Goal: Contribute content: Contribute content

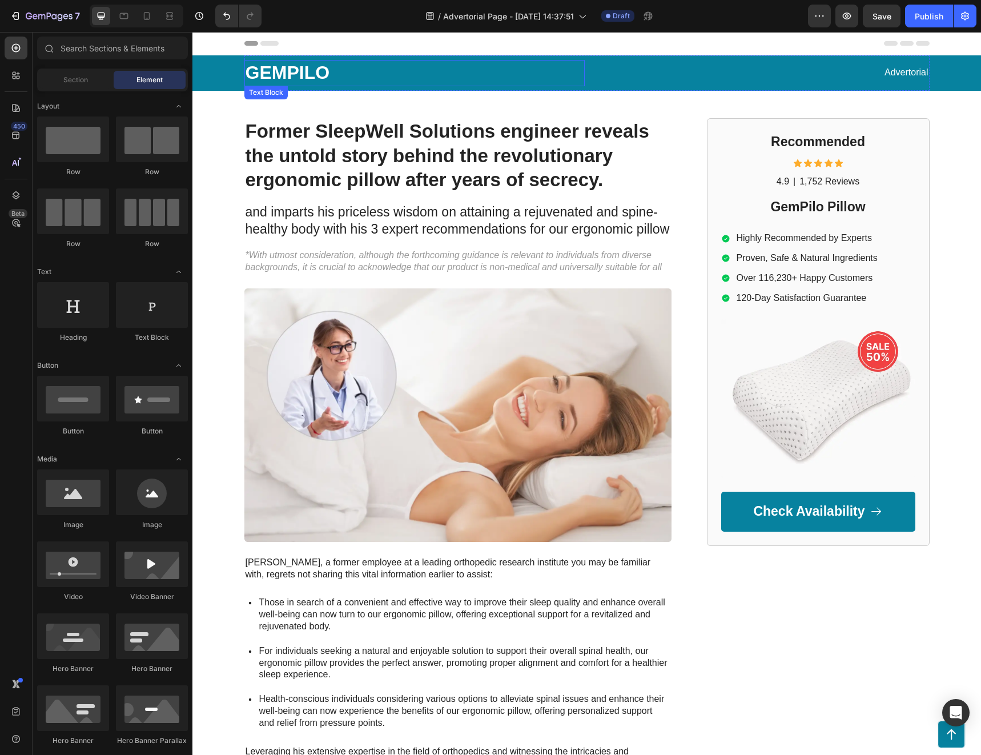
click at [294, 75] on p "GEMPILO" at bounding box center [414, 73] width 338 height 24
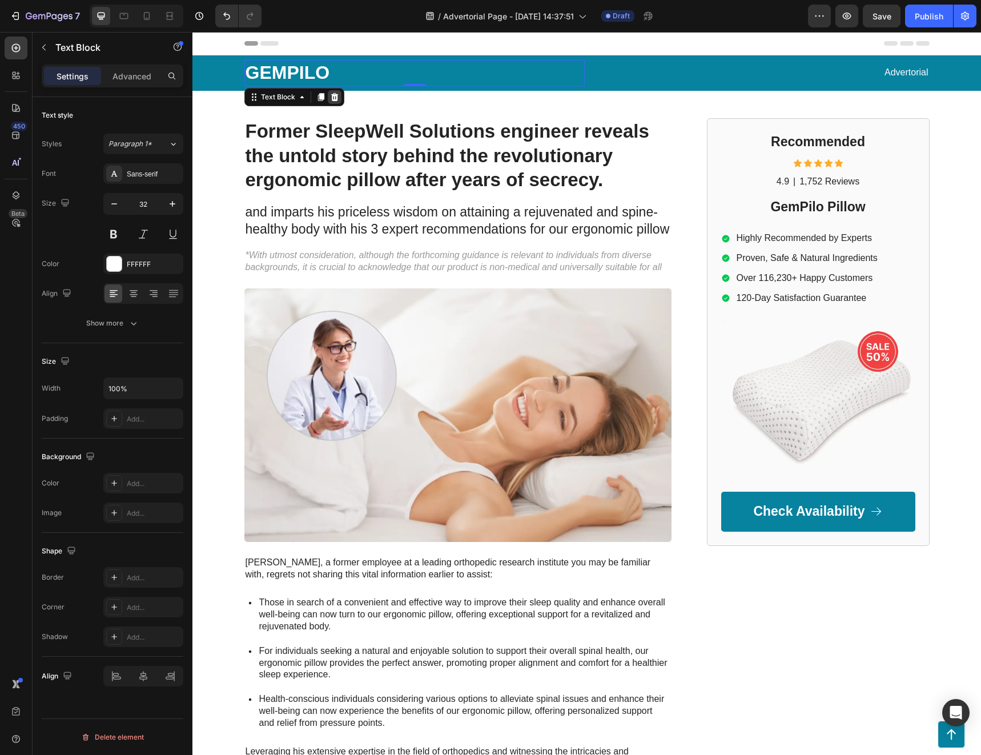
click at [331, 99] on icon at bounding box center [334, 96] width 9 height 9
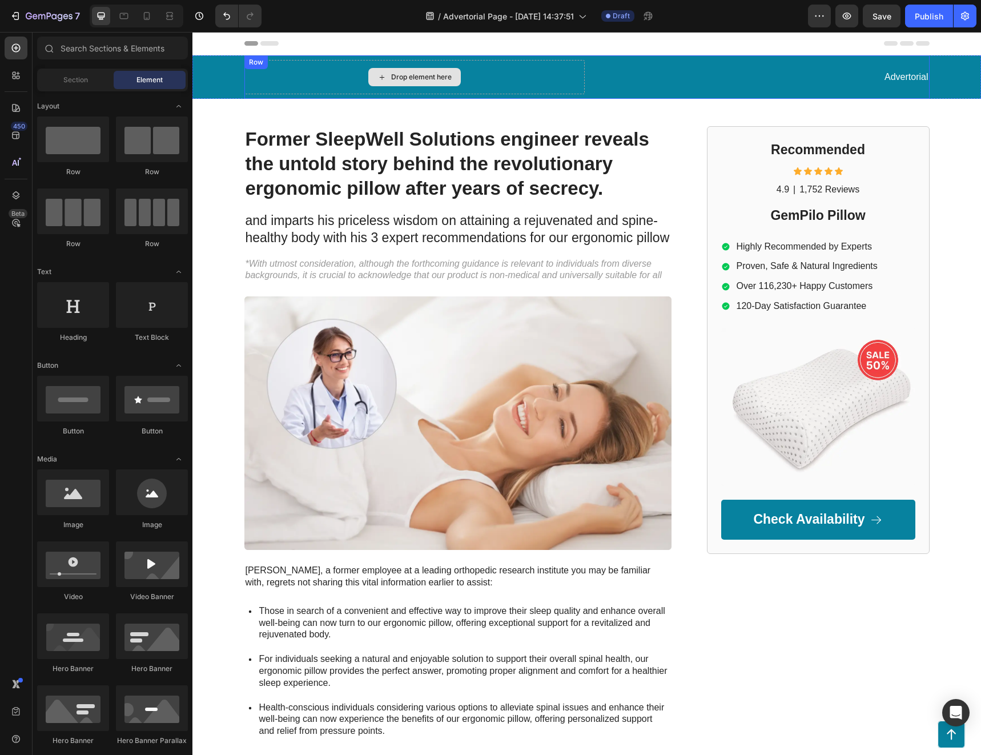
click at [396, 72] on div "Drop element here" at bounding box center [414, 77] width 92 height 18
click at [393, 76] on div "Drop element here" at bounding box center [421, 76] width 61 height 9
click at [129, 77] on div "Element" at bounding box center [150, 80] width 72 height 18
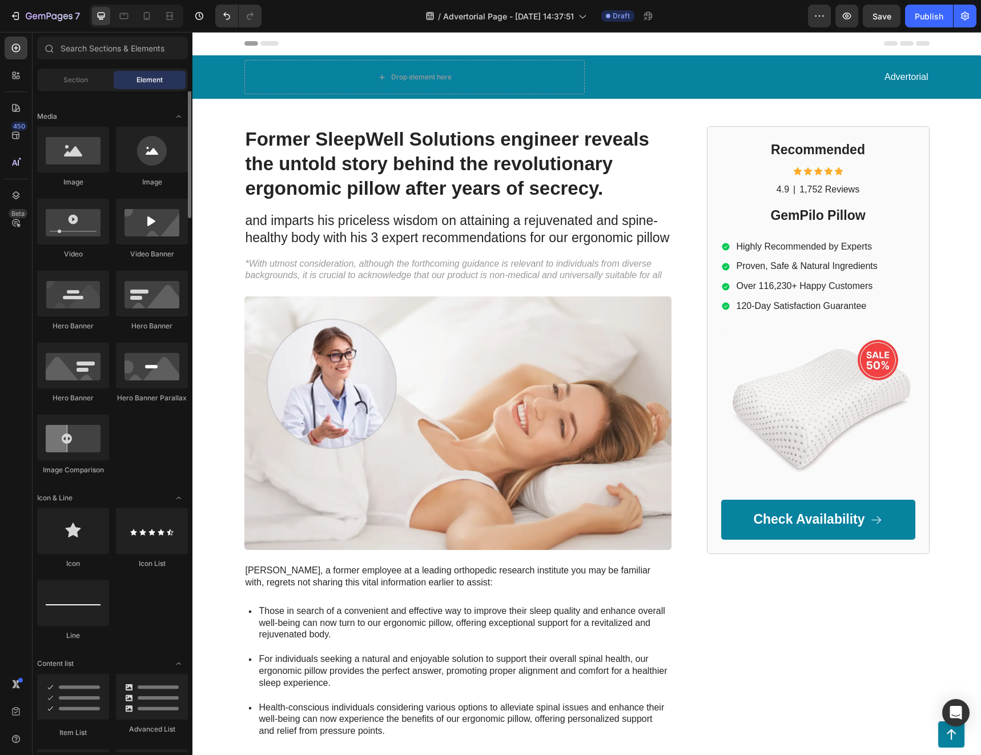
scroll to position [400, 0]
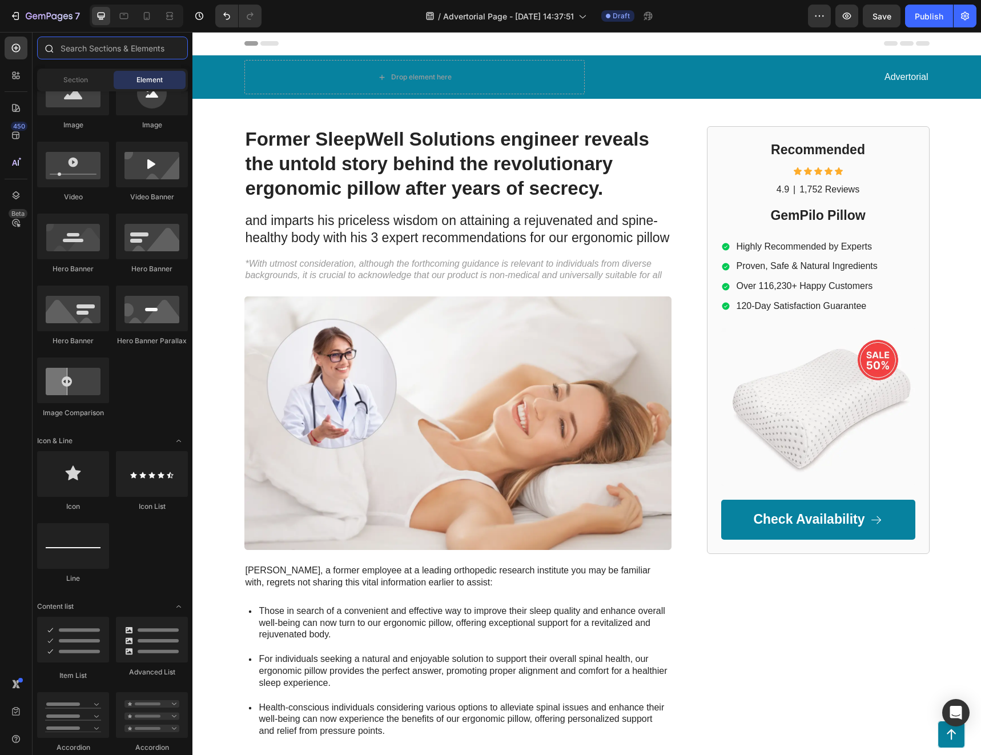
click at [127, 50] on input "text" at bounding box center [112, 48] width 151 height 23
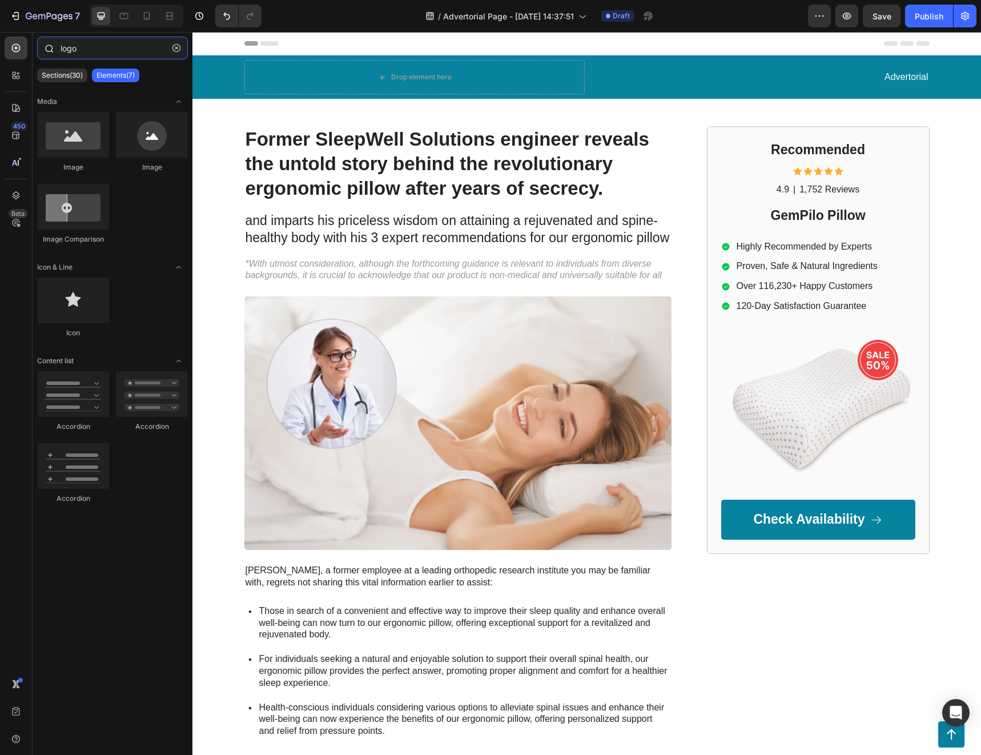
type input "logo"
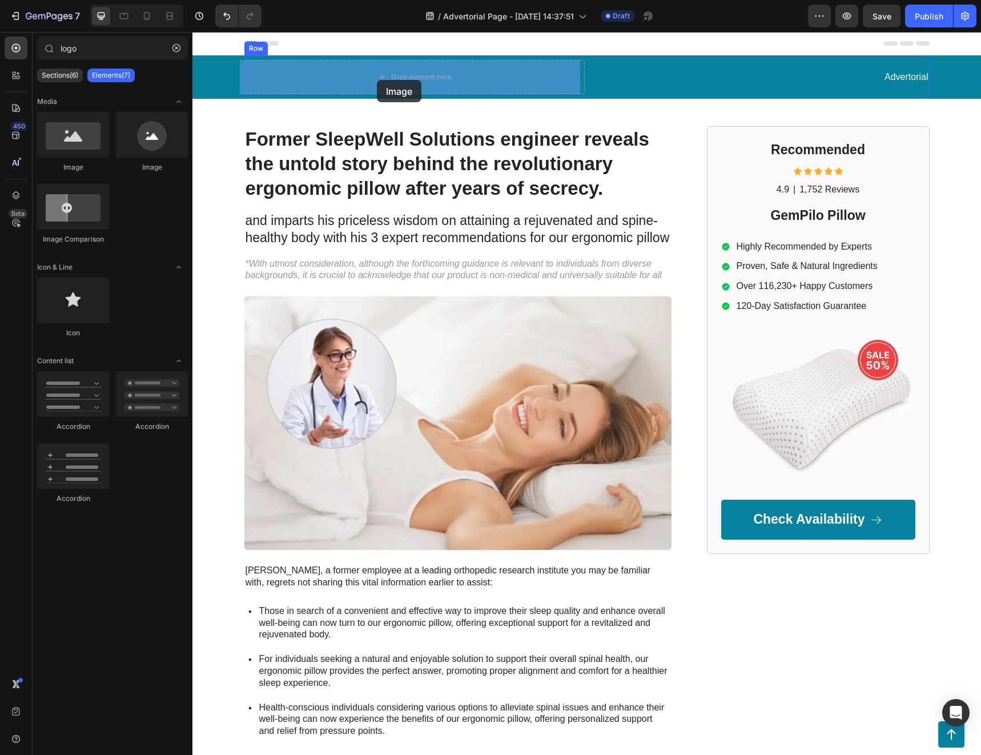
drag, startPoint x: 287, startPoint y: 179, endPoint x: 376, endPoint y: 79, distance: 133.8
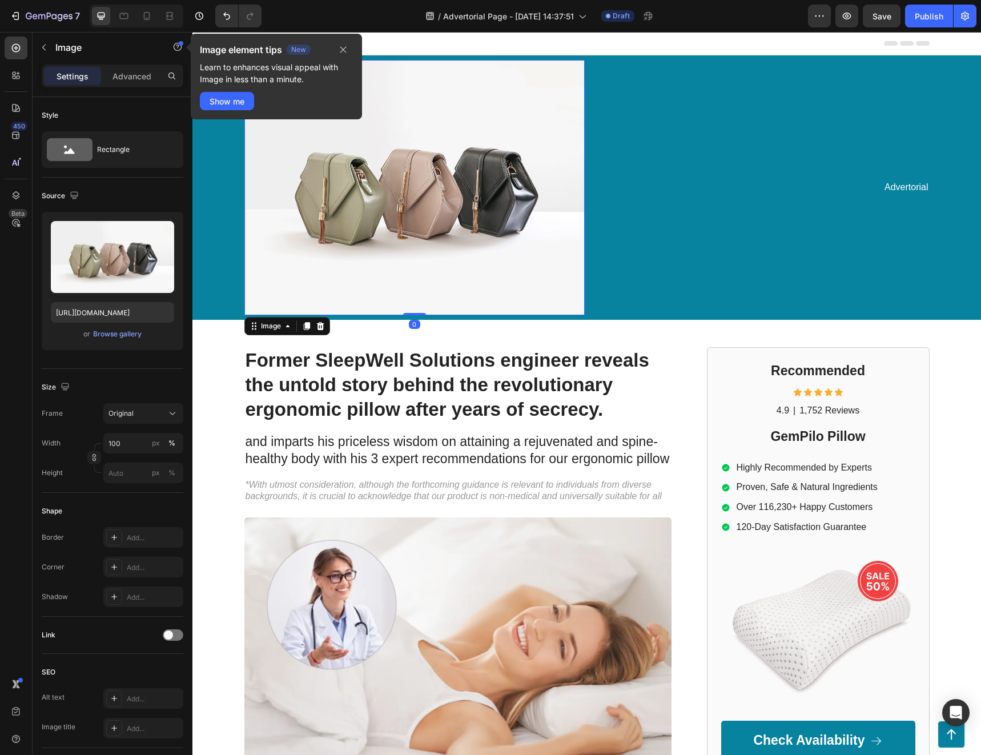
click at [356, 194] on img at bounding box center [414, 187] width 340 height 255
click at [342, 53] on icon "button" at bounding box center [343, 49] width 9 height 9
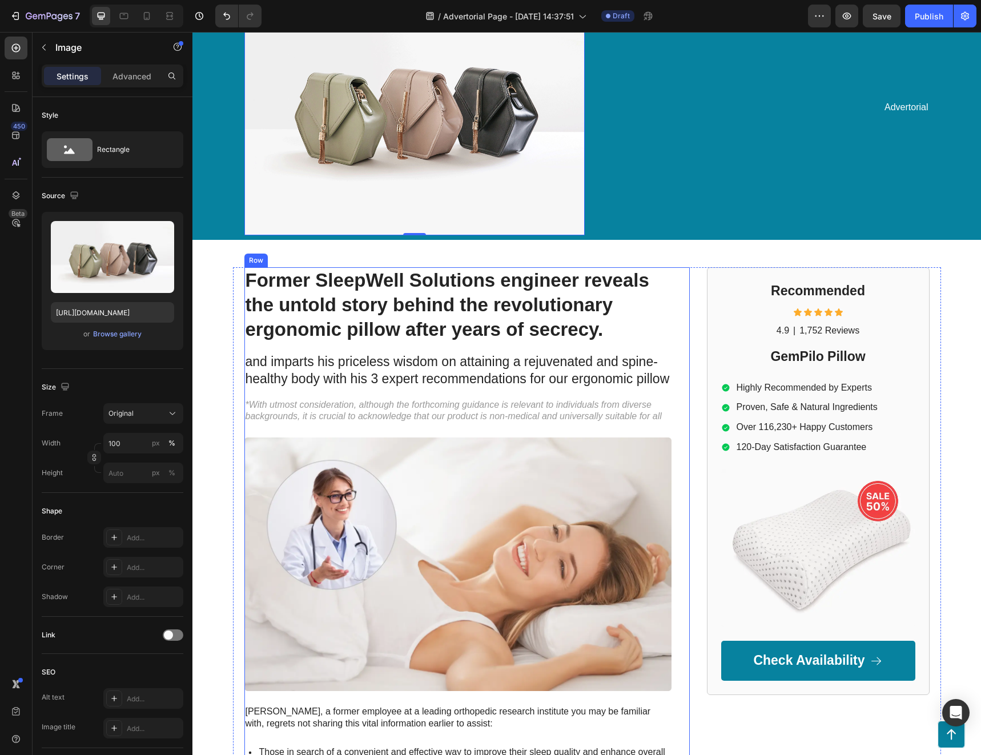
scroll to position [0, 0]
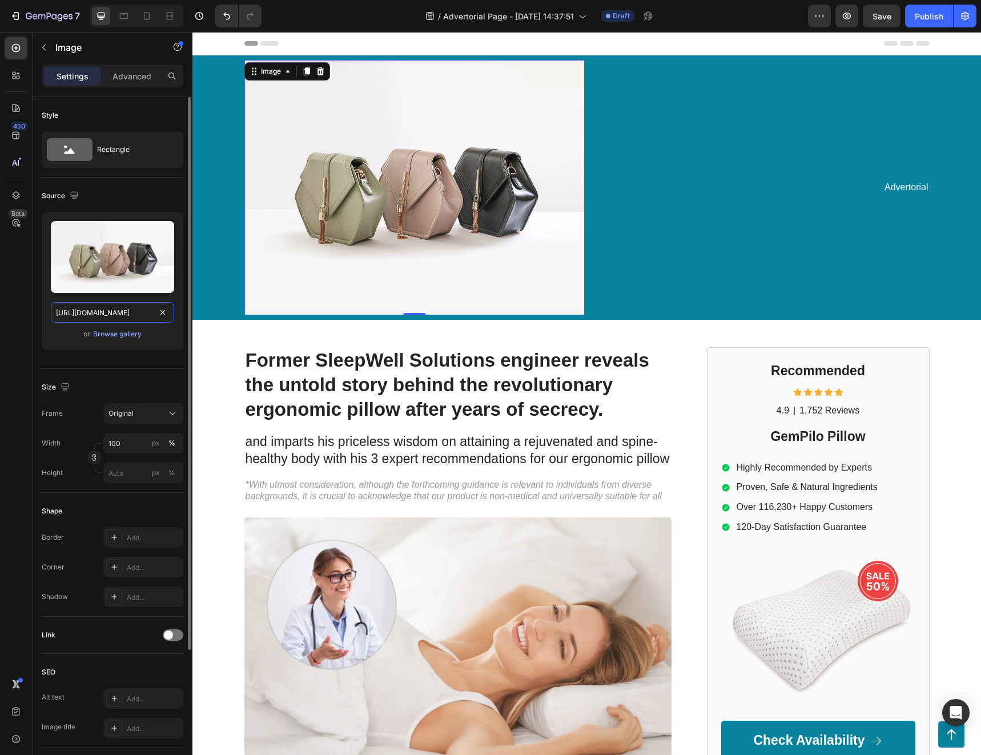
click at [123, 321] on input "[URL][DOMAIN_NAME]" at bounding box center [112, 312] width 123 height 21
paste input "0694/5390/6103/files/OCTA_Pets_Logo_Design_3_text_only_8c048185-d318-4a37-a04e-…"
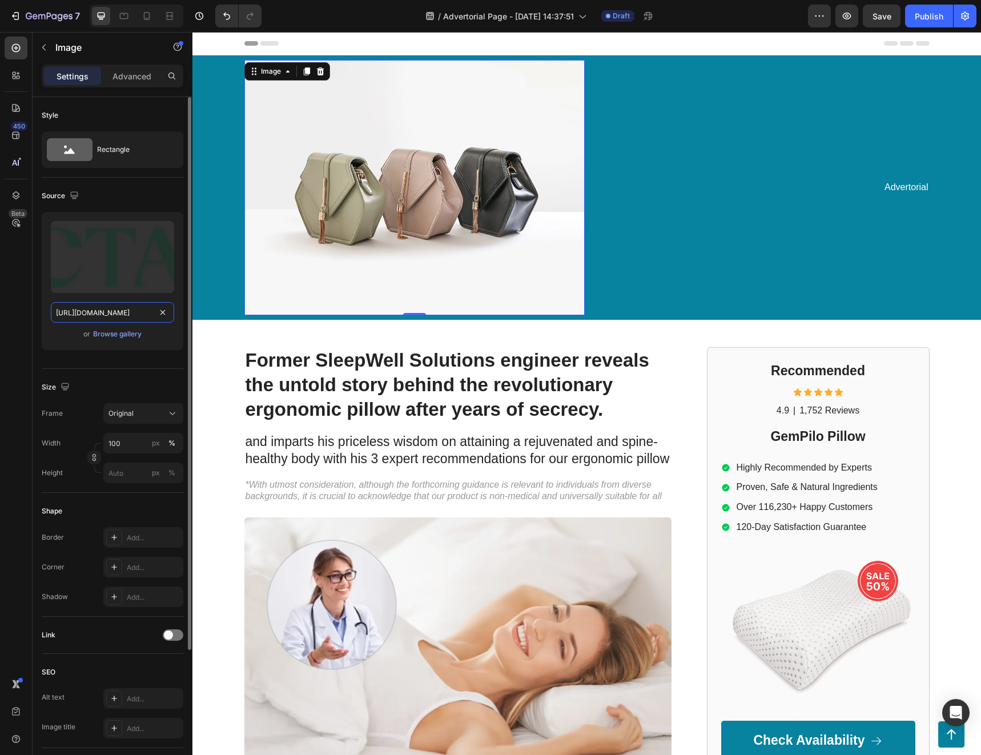
scroll to position [0, 415]
type input "[URL][DOMAIN_NAME]"
click at [127, 356] on div "Upload Image [URL][DOMAIN_NAME] or Browse gallery" at bounding box center [113, 285] width 142 height 147
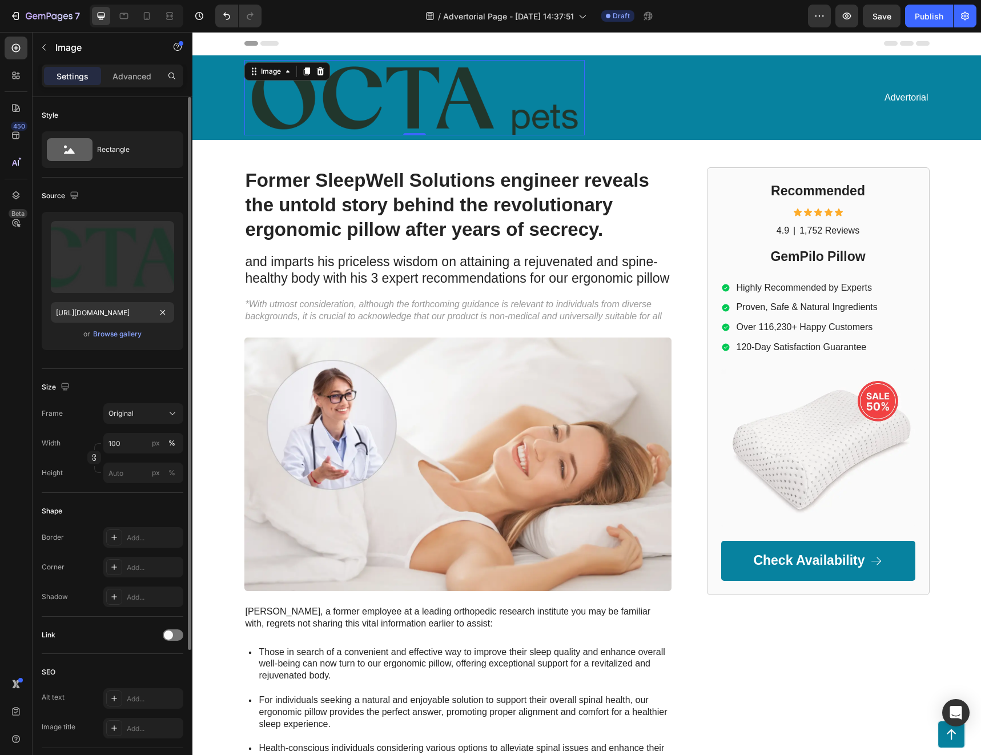
scroll to position [0, 0]
click at [134, 444] on input "100" at bounding box center [143, 443] width 80 height 21
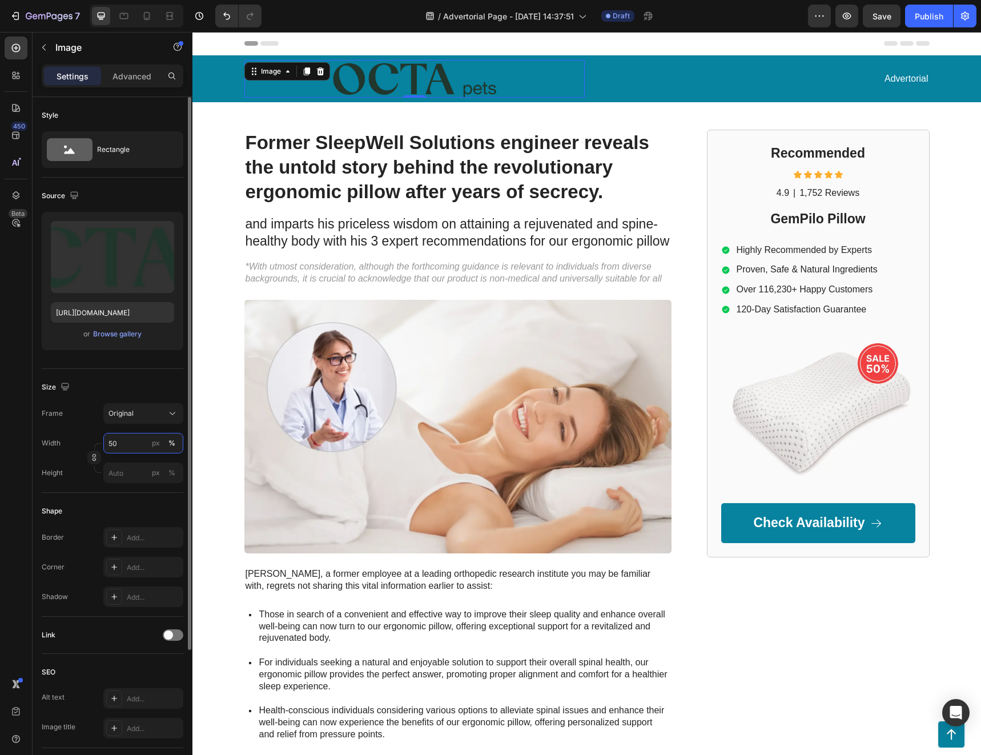
type input "5"
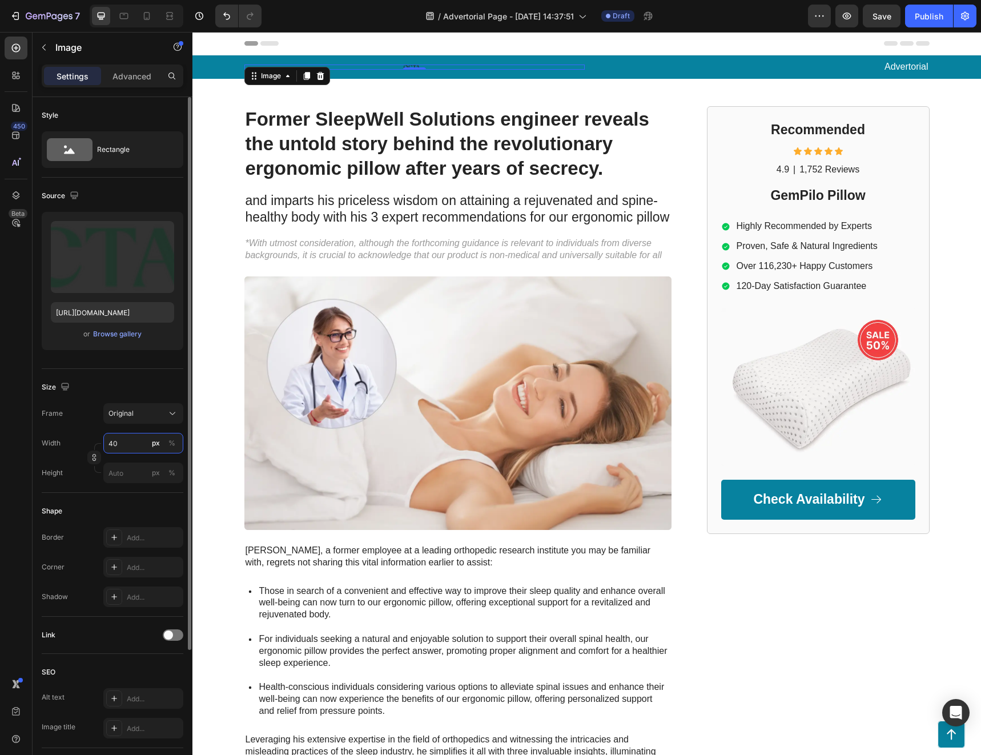
type input "4"
type input "5"
type input "6"
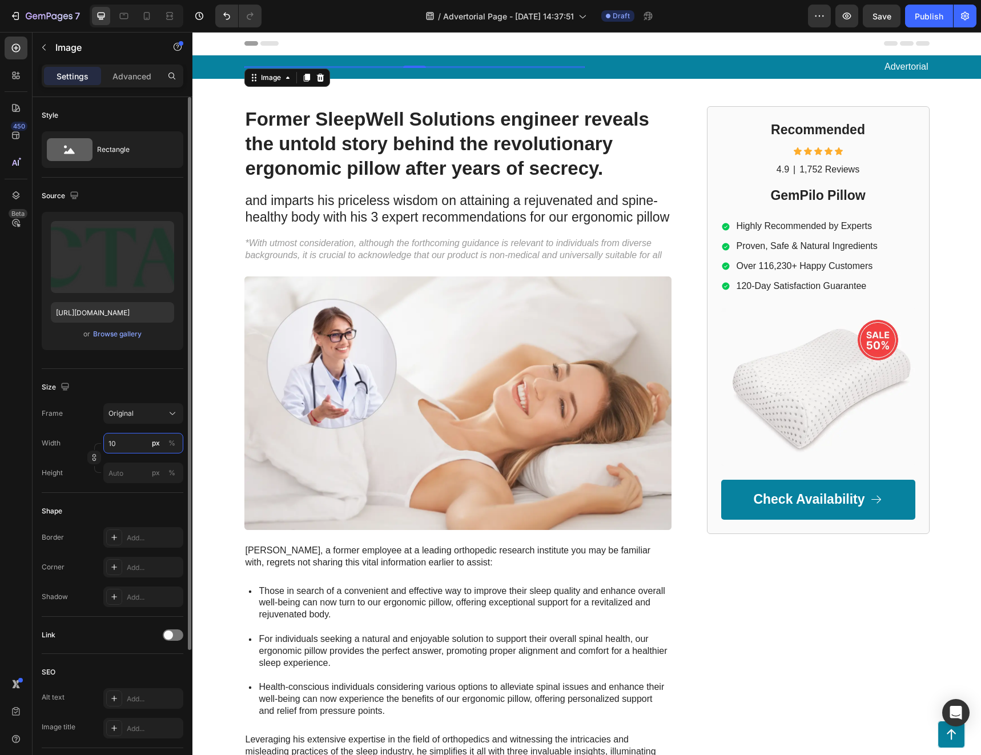
type input "1"
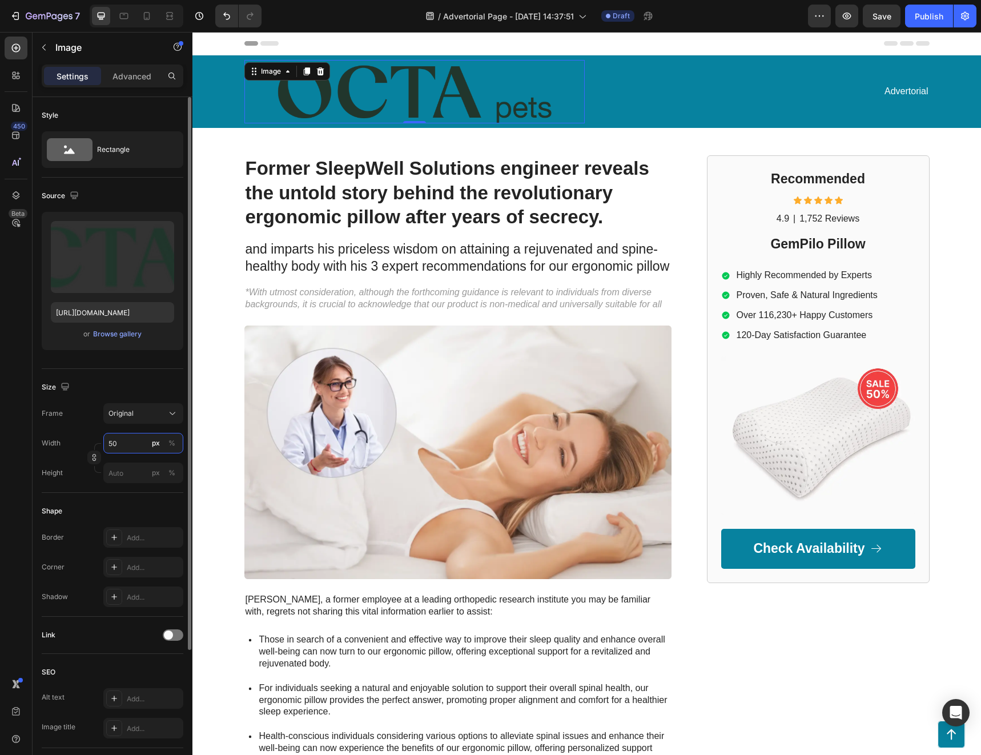
type input "5"
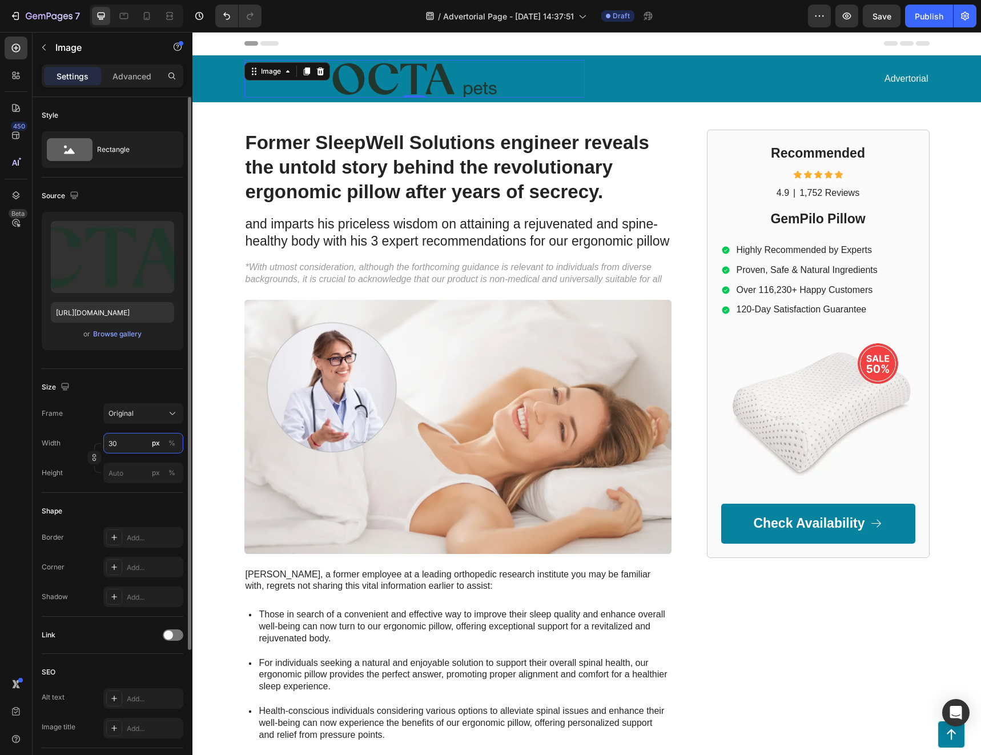
type input "3"
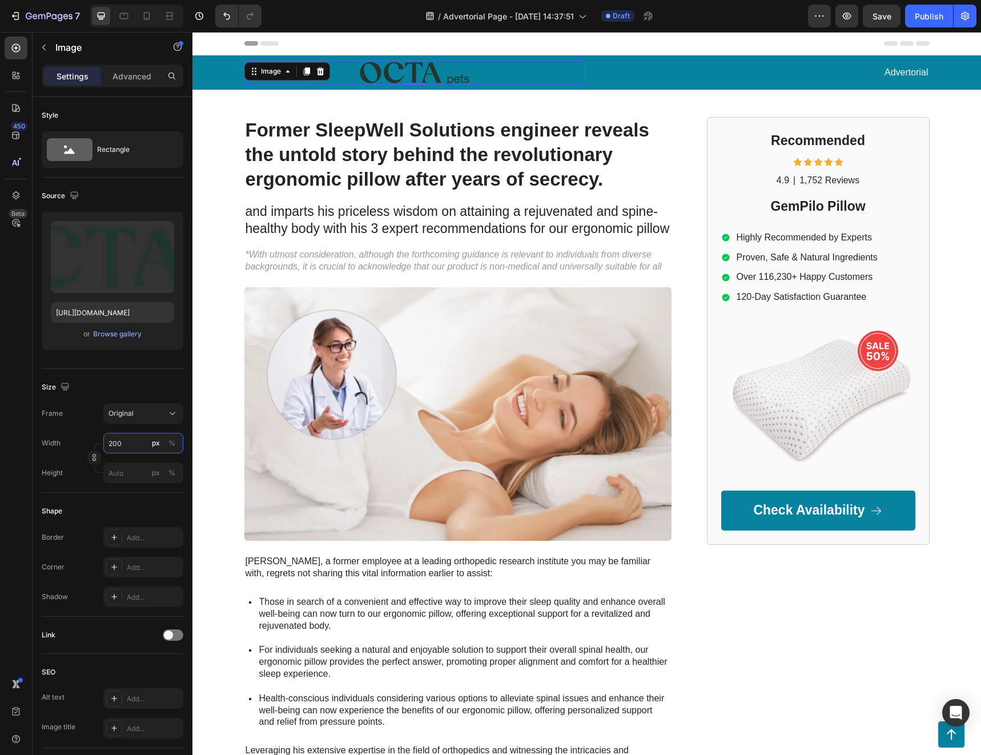
type input "200"
click at [278, 74] on div "Image" at bounding box center [271, 71] width 25 height 10
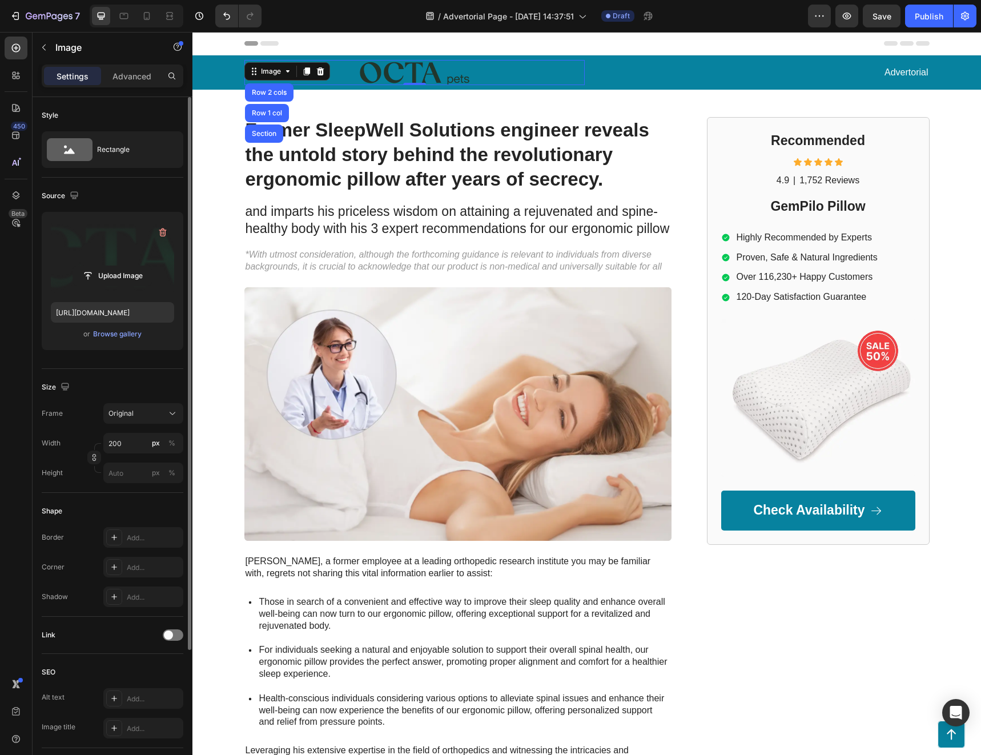
click at [108, 240] on label at bounding box center [112, 257] width 123 height 72
click at [108, 266] on input "file" at bounding box center [112, 275] width 79 height 19
click at [110, 335] on div "Browse gallery" at bounding box center [117, 334] width 49 height 10
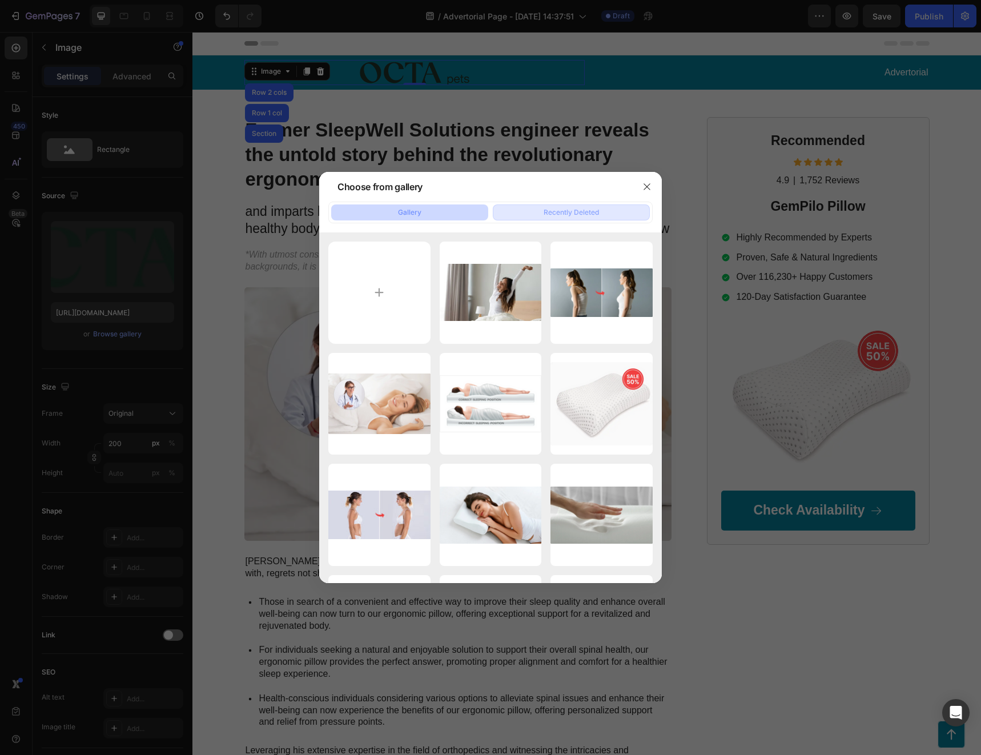
click at [569, 219] on button "Recently Deleted" at bounding box center [571, 212] width 157 height 16
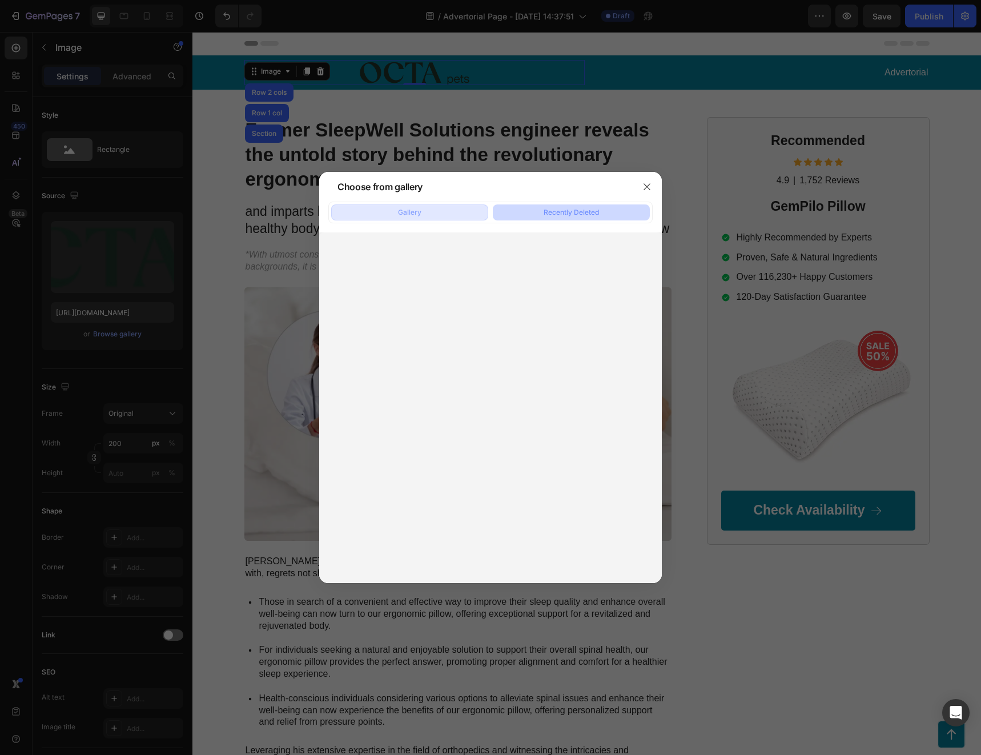
click at [421, 215] on button "Gallery" at bounding box center [409, 212] width 157 height 16
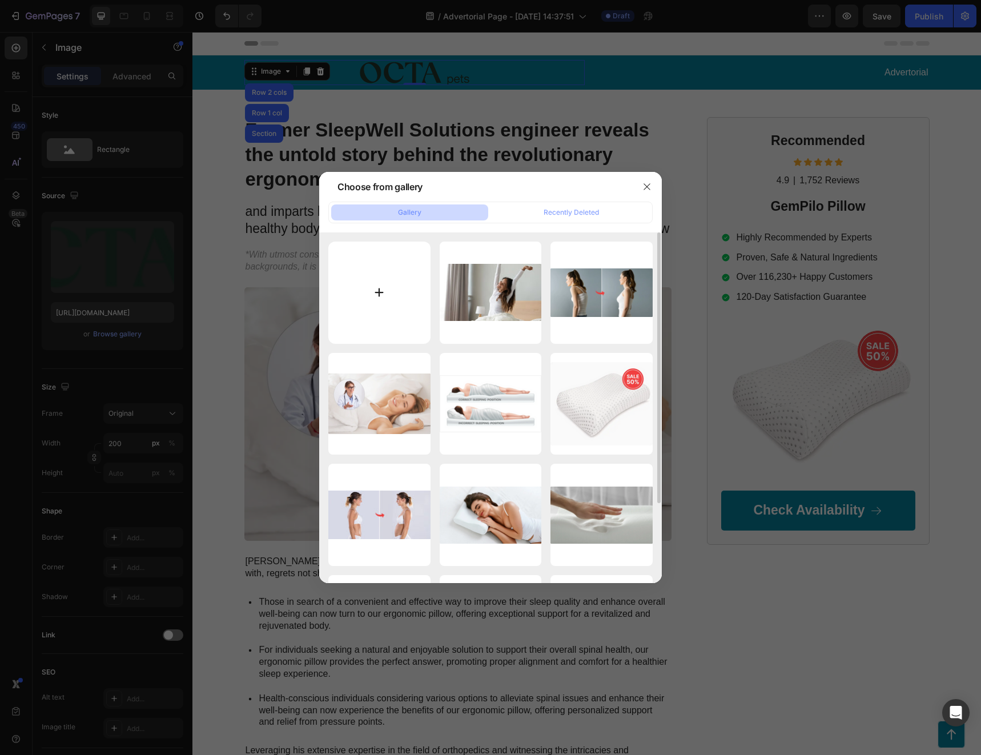
click at [391, 273] on input "file" at bounding box center [379, 292] width 102 height 102
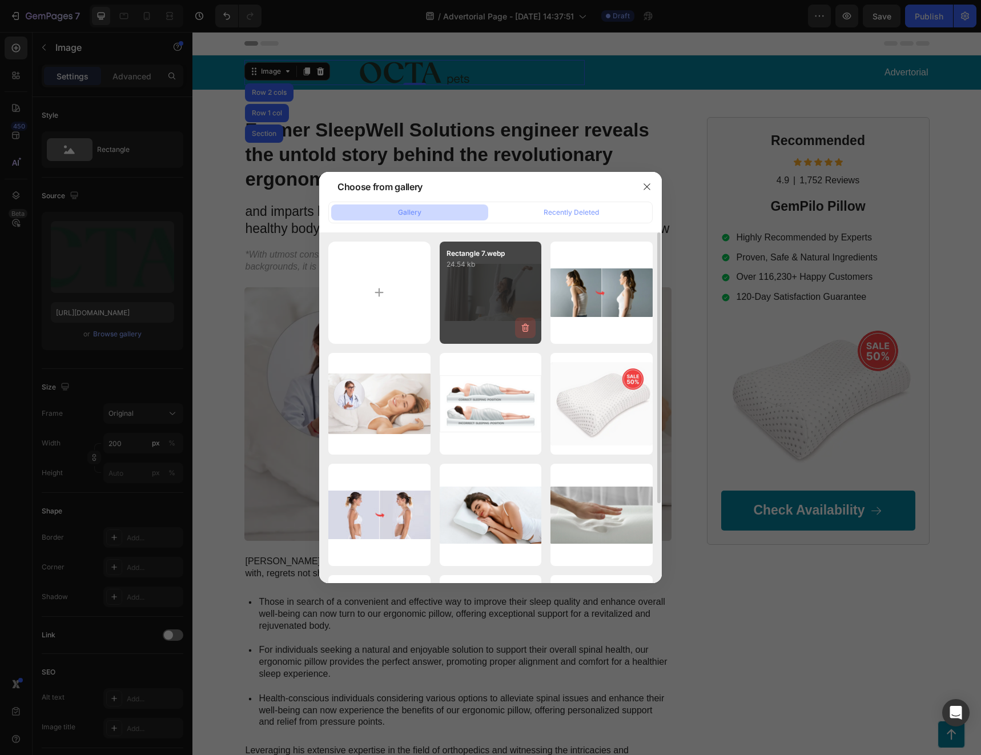
click at [526, 325] on icon "button" at bounding box center [525, 327] width 7 height 9
click at [523, 329] on div "Delete" at bounding box center [518, 330] width 21 height 10
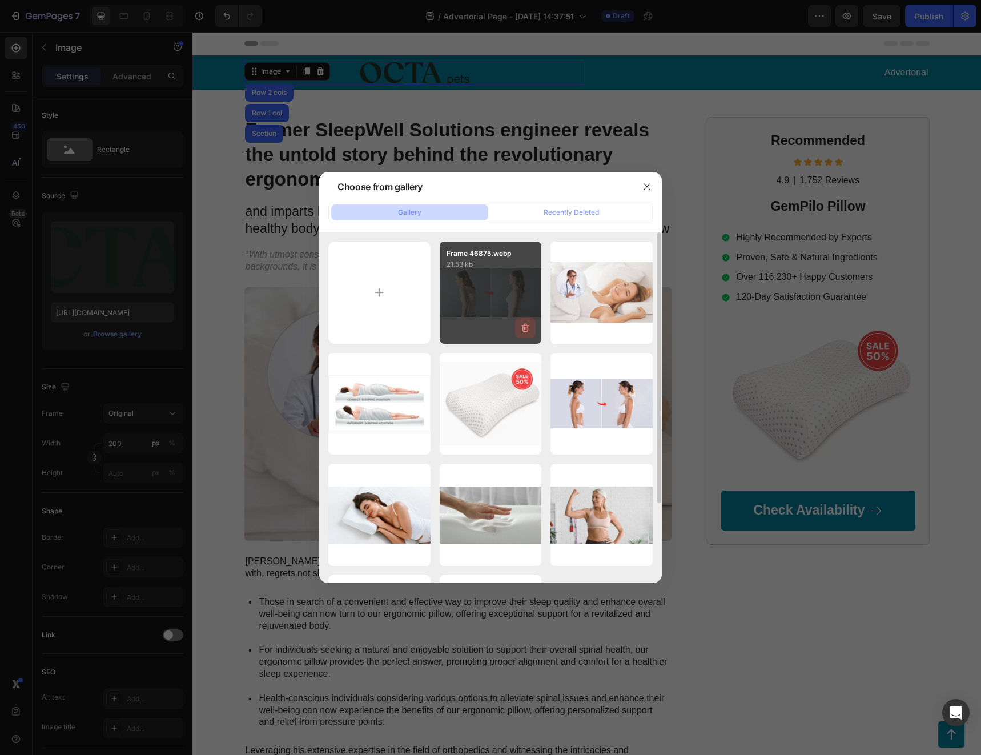
click at [523, 329] on icon "button" at bounding box center [525, 327] width 7 height 9
click at [523, 329] on div "Delete" at bounding box center [518, 330] width 21 height 10
click at [0, 0] on icon "button" at bounding box center [0, 0] width 0 height 0
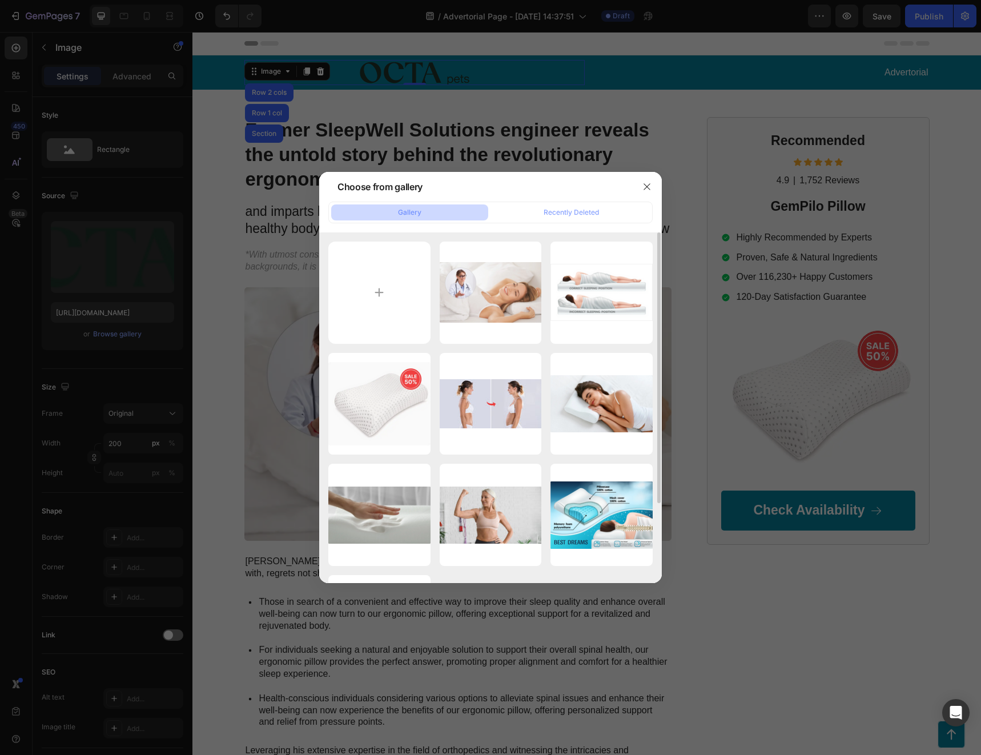
click at [0, 0] on div "Delete" at bounding box center [0, 0] width 0 height 0
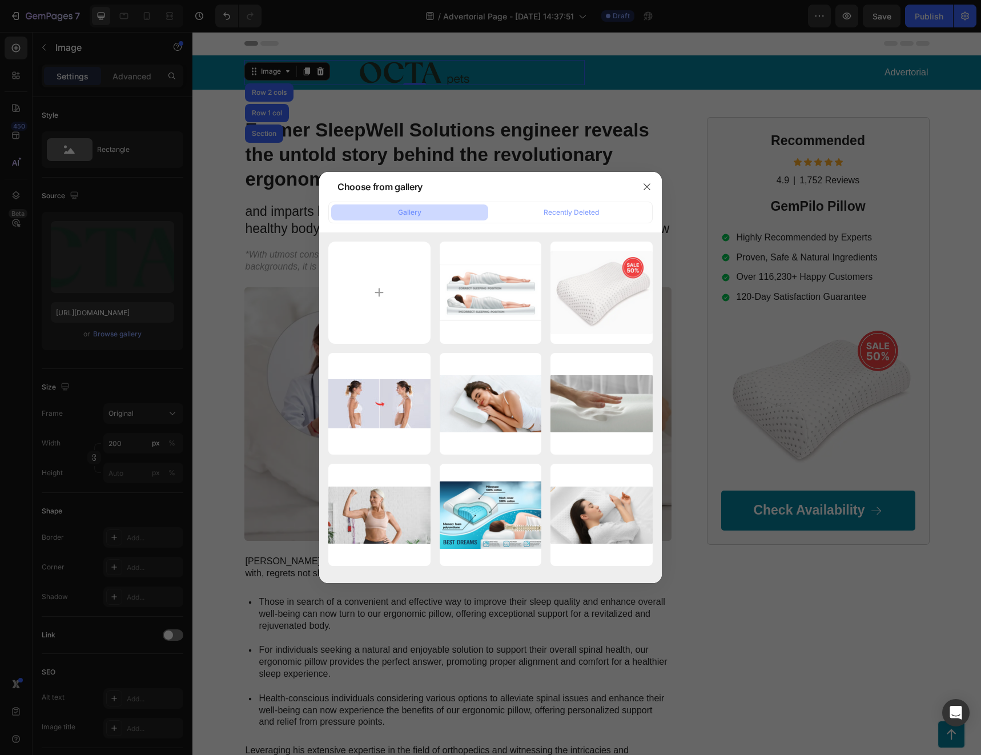
click at [0, 0] on icon "button" at bounding box center [0, 0] width 0 height 0
click at [0, 0] on div "Delete" at bounding box center [0, 0] width 0 height 0
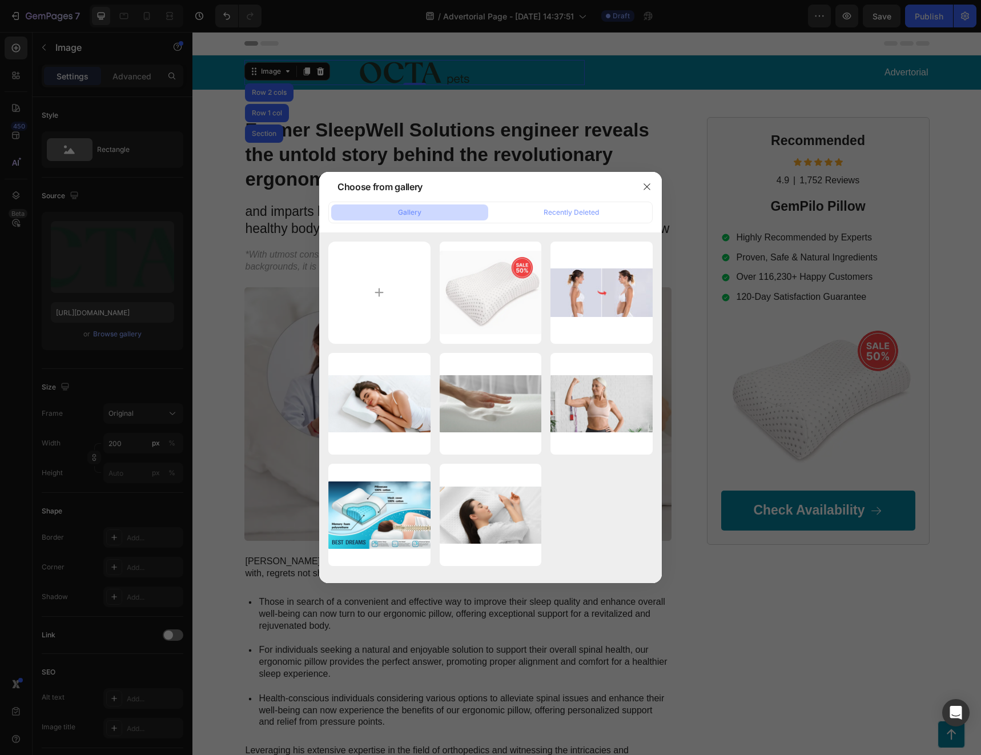
click at [0, 0] on icon "button" at bounding box center [0, 0] width 0 height 0
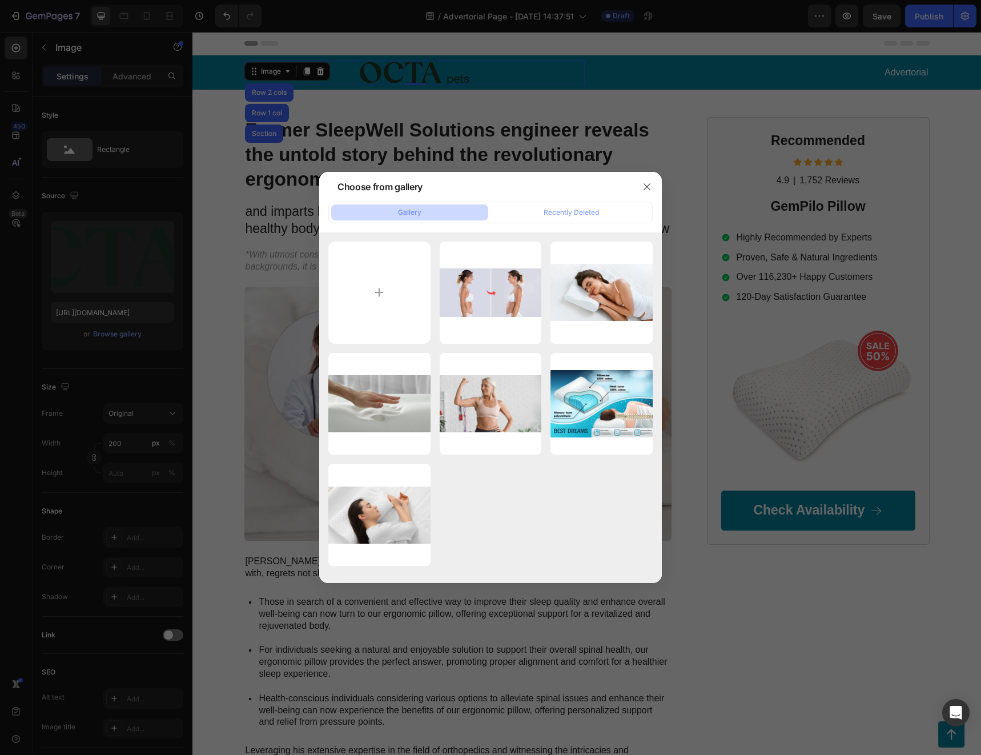
click at [0, 0] on icon "button" at bounding box center [0, 0] width 0 height 0
click at [0, 0] on div "Delete" at bounding box center [0, 0] width 0 height 0
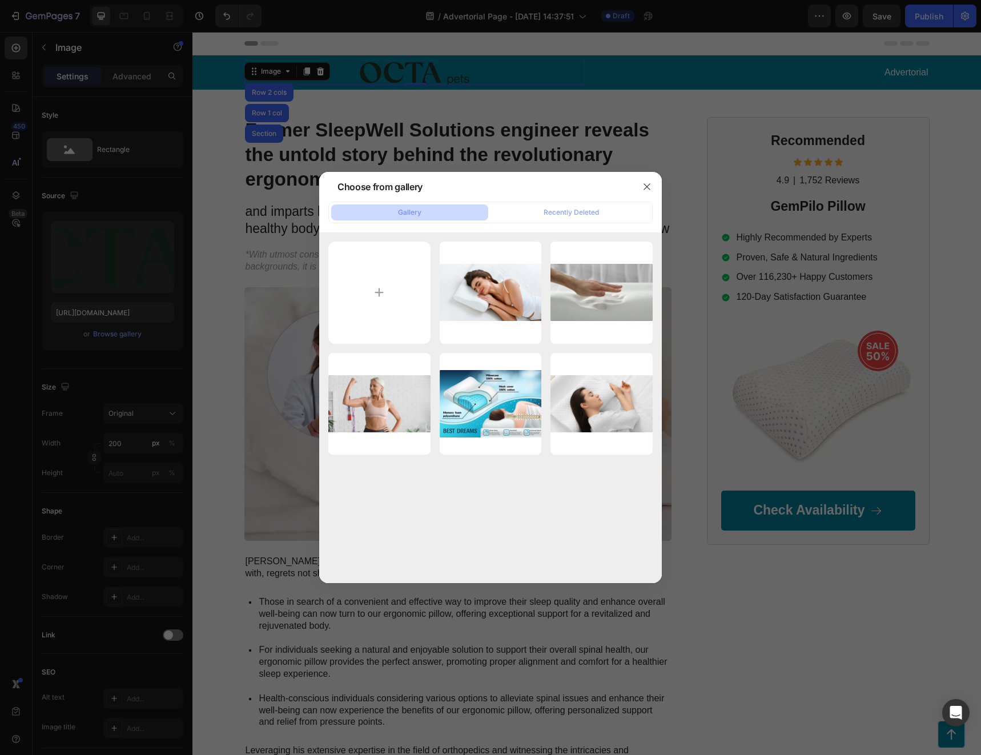
click at [0, 0] on icon "button" at bounding box center [0, 0] width 0 height 0
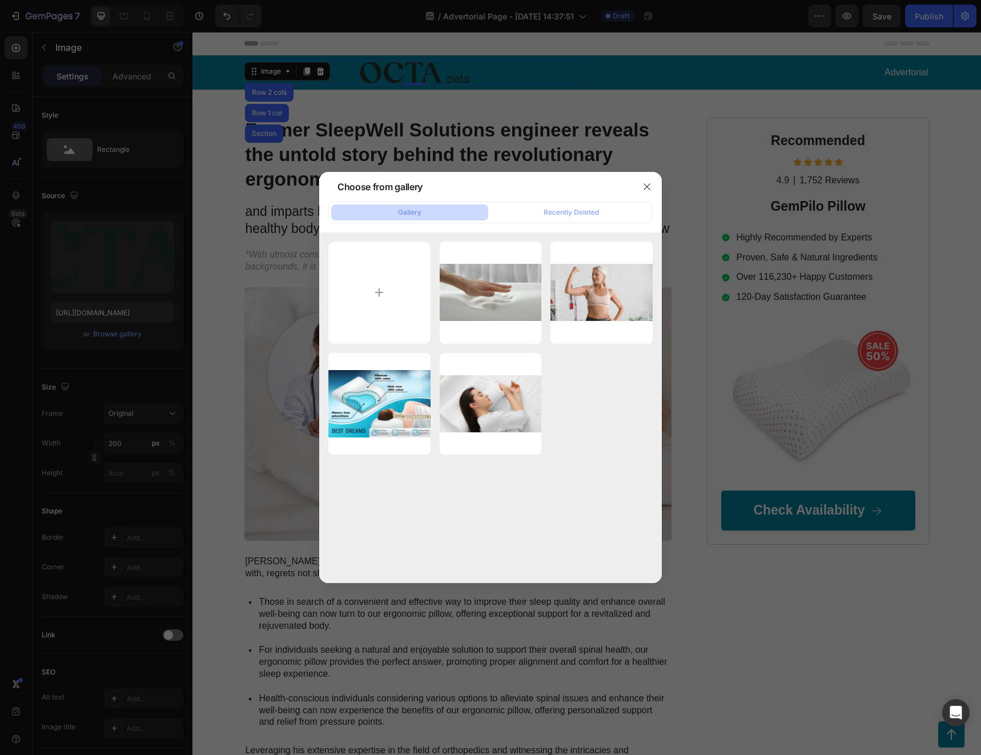
click at [0, 0] on icon "button" at bounding box center [0, 0] width 0 height 0
click at [0, 0] on div "Delete" at bounding box center [0, 0] width 0 height 0
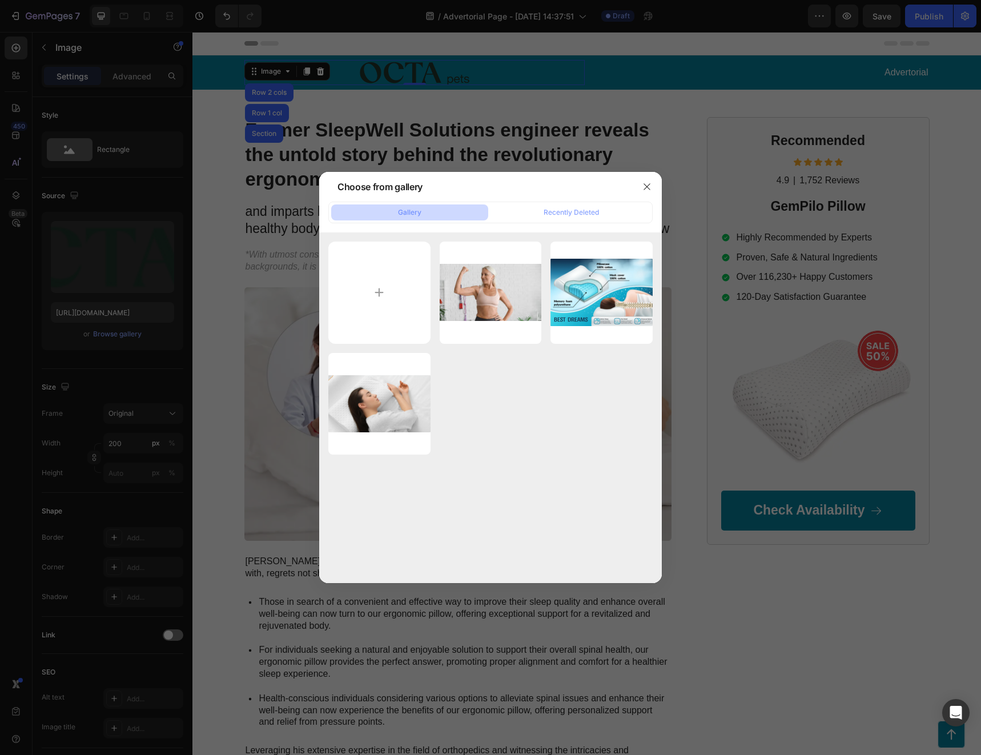
click at [0, 0] on icon "button" at bounding box center [0, 0] width 0 height 0
click at [0, 0] on div "Delete" at bounding box center [0, 0] width 0 height 0
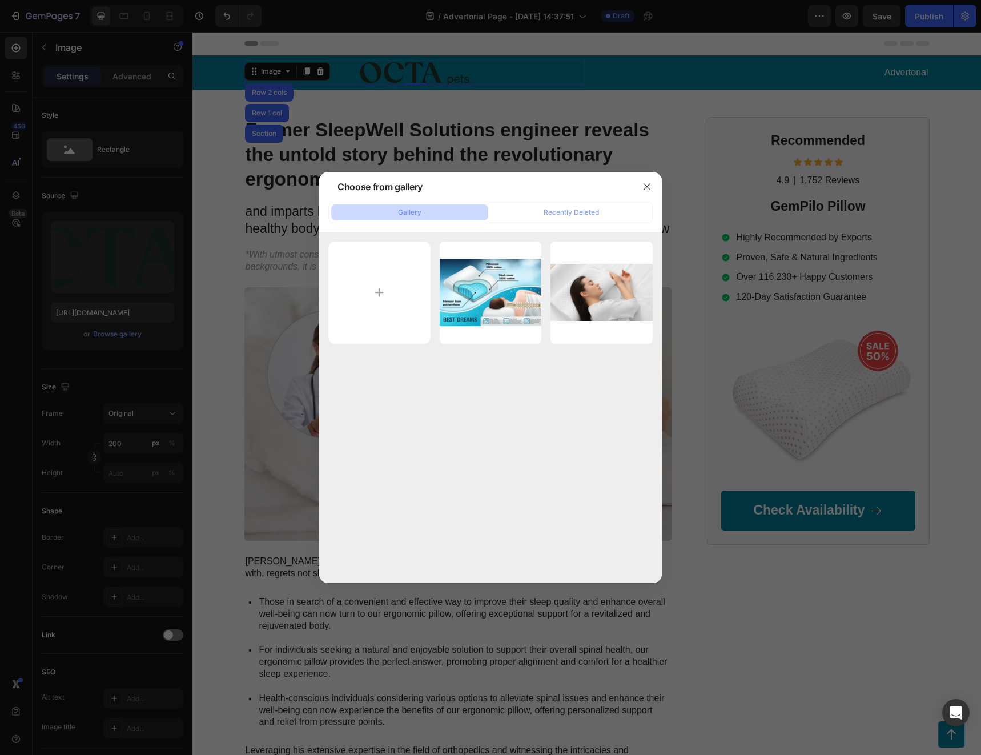
click at [0, 0] on icon "button" at bounding box center [0, 0] width 0 height 0
click at [0, 0] on div "Delete" at bounding box center [0, 0] width 0 height 0
click at [0, 0] on icon "button" at bounding box center [0, 0] width 0 height 0
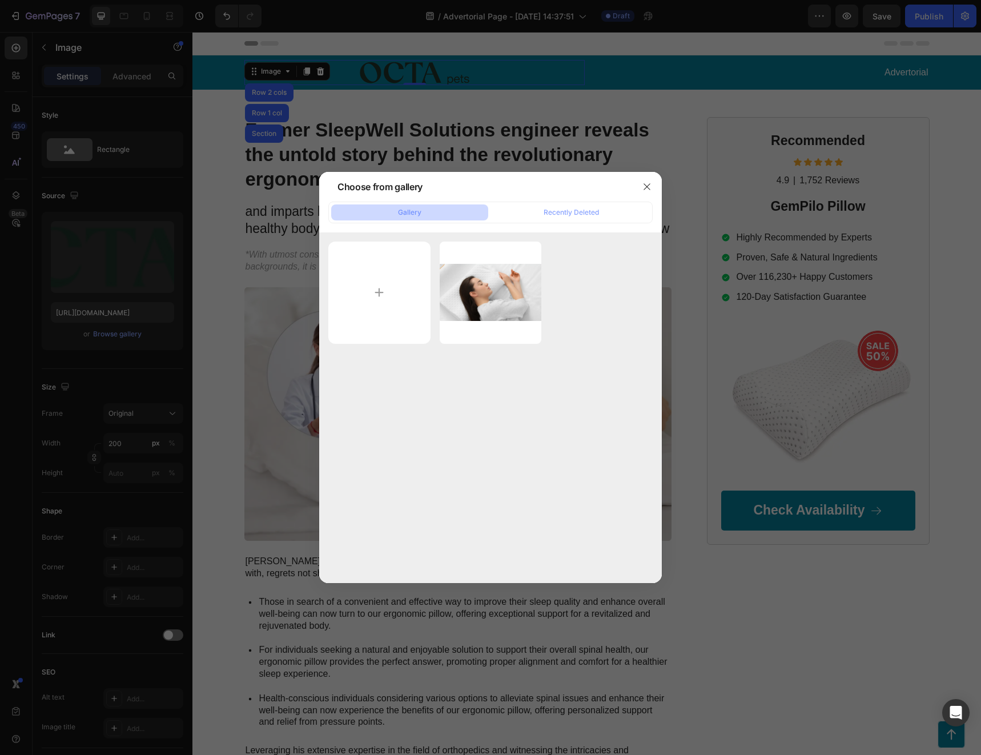
click at [0, 0] on div "Delete" at bounding box center [0, 0] width 0 height 0
click at [374, 301] on input "file" at bounding box center [379, 292] width 102 height 102
type input "C:\fakepath\OCTA Pets Logo Design 3 (text only) (2).png"
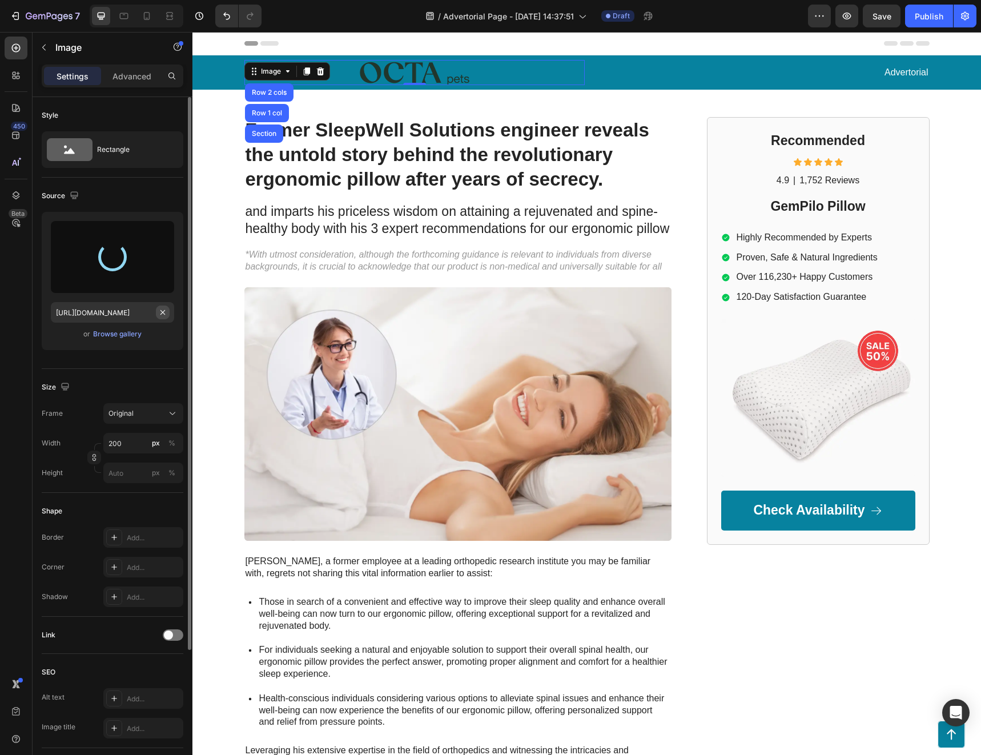
type input "[URL][DOMAIN_NAME]"
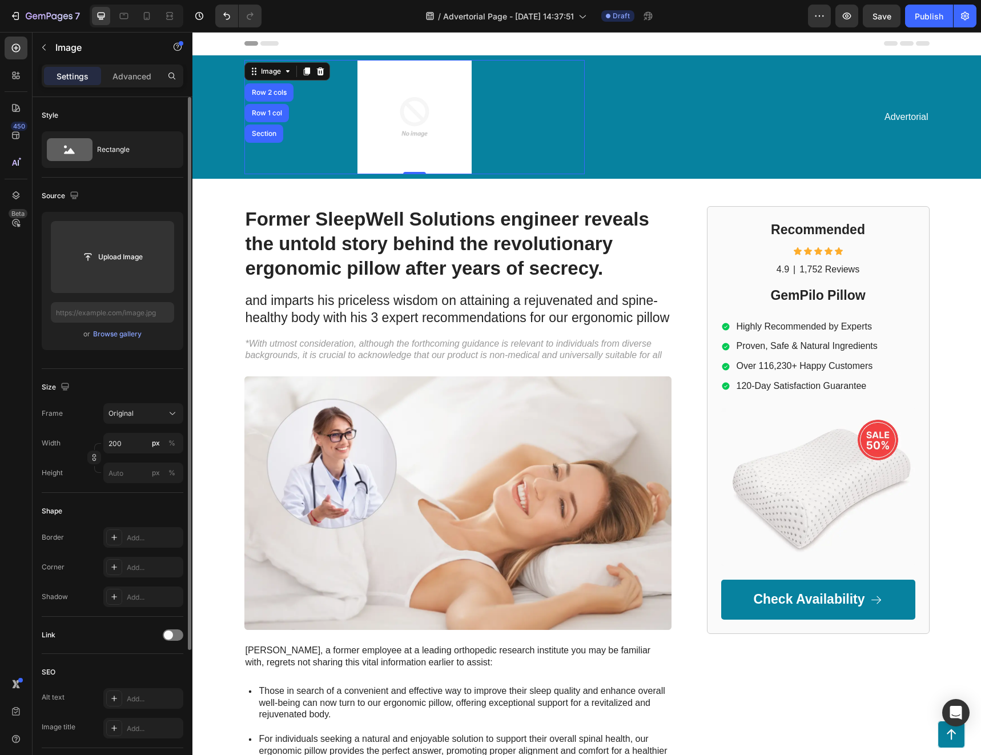
click at [21, 310] on div "450 Beta" at bounding box center [16, 355] width 23 height 636
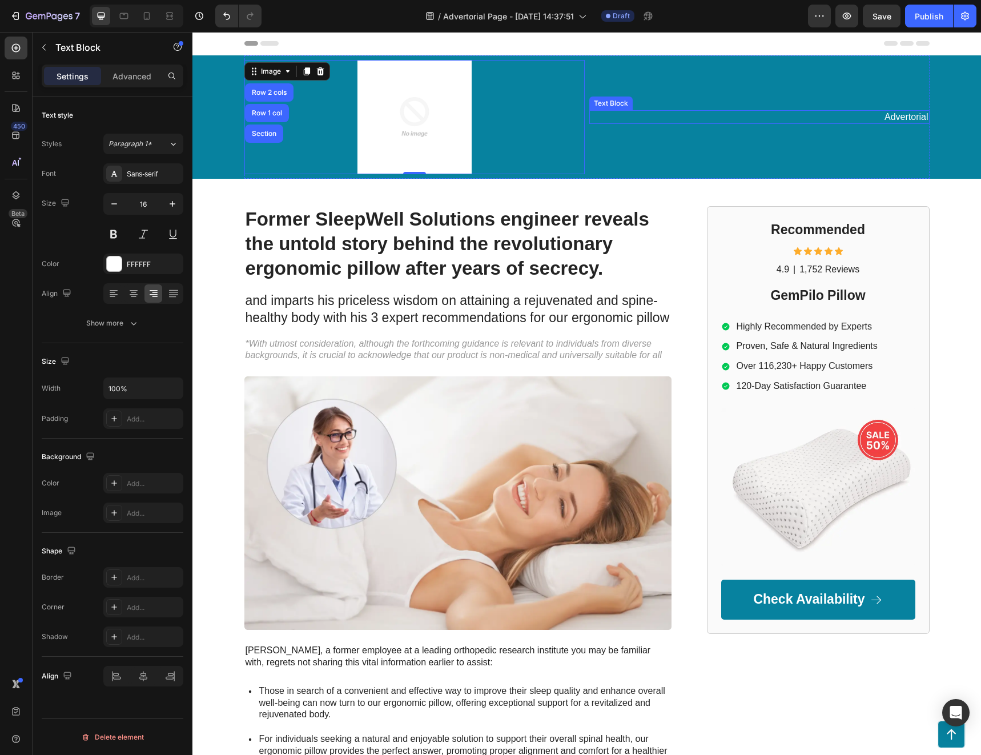
click at [912, 114] on p "Advertorial" at bounding box center [759, 117] width 338 height 12
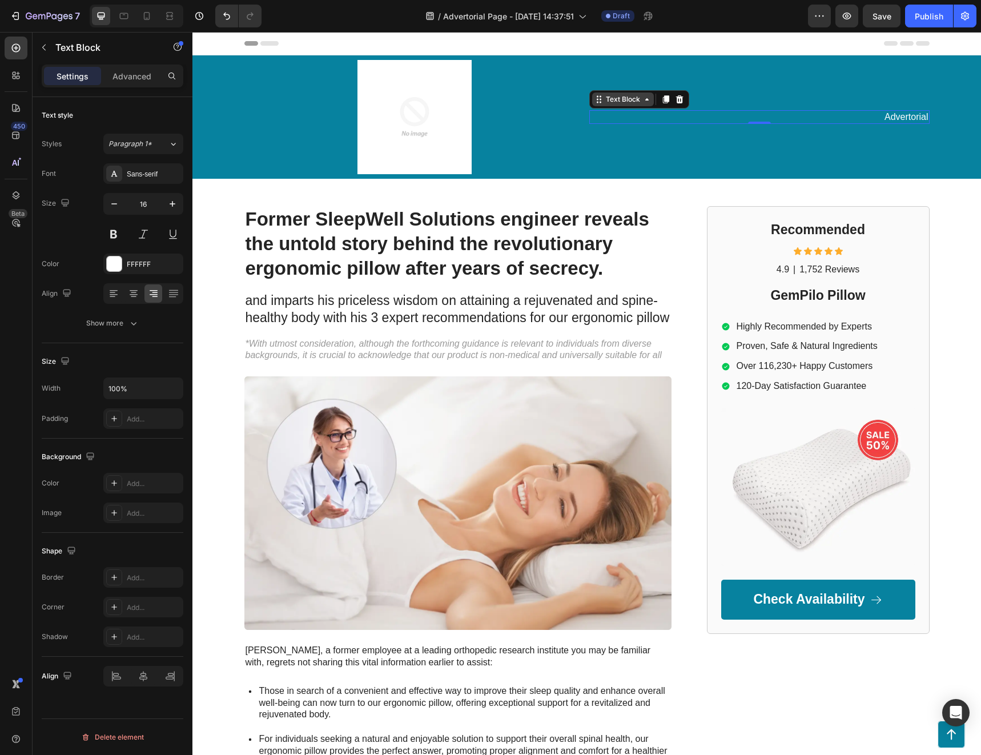
click at [642, 103] on icon at bounding box center [646, 99] width 9 height 9
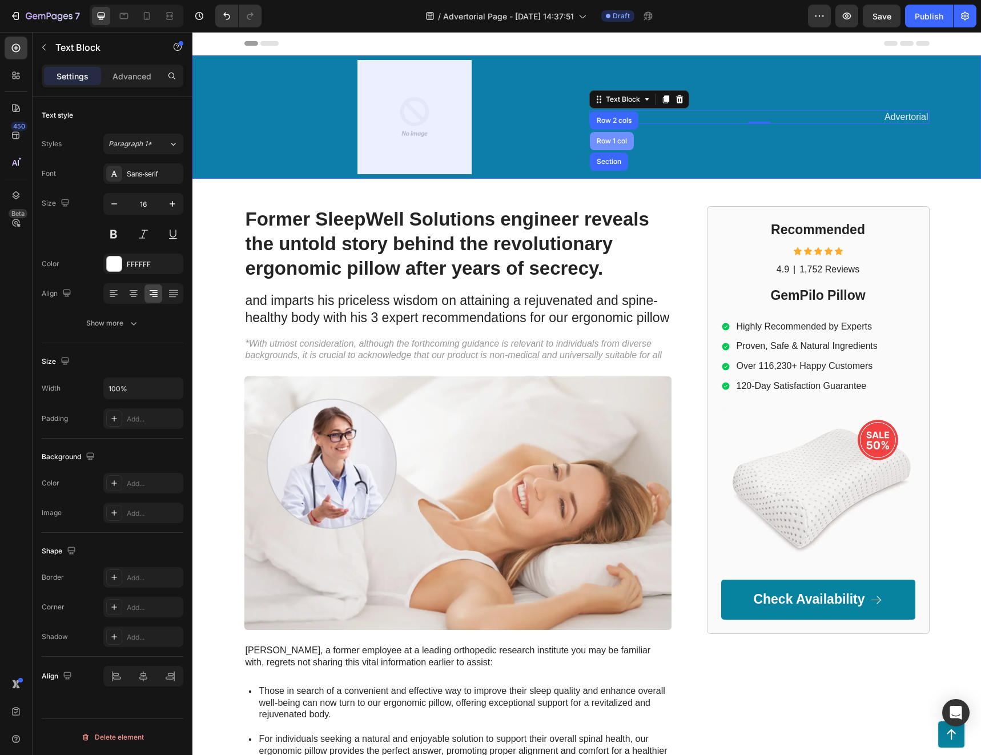
click at [609, 141] on div "Row 1 col" at bounding box center [611, 141] width 35 height 7
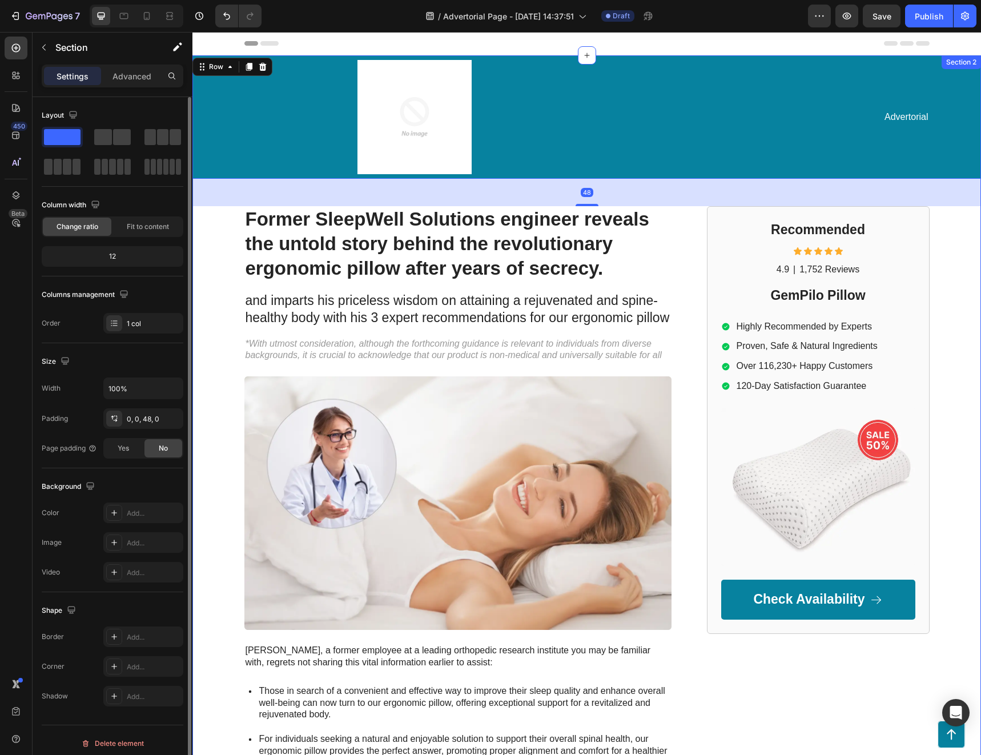
click at [966, 275] on div "Image Advertorial Text Block Row Row 48 Former SleepWell Solutions engineer rev…" at bounding box center [586, 539] width 788 height 968
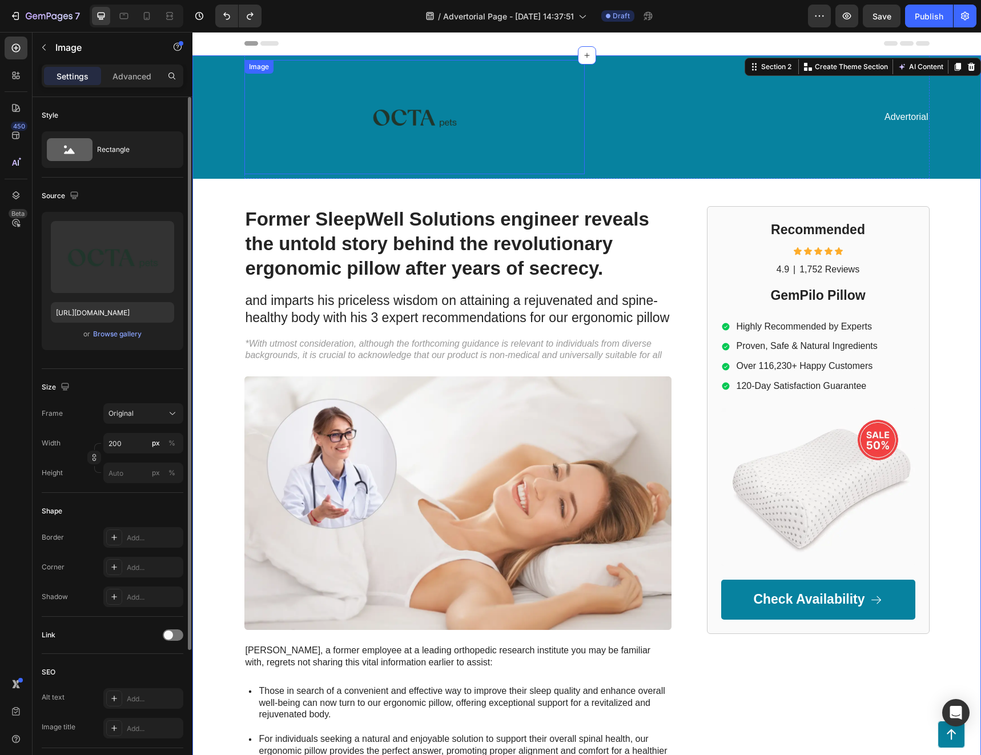
click at [429, 117] on img at bounding box center [414, 117] width 114 height 114
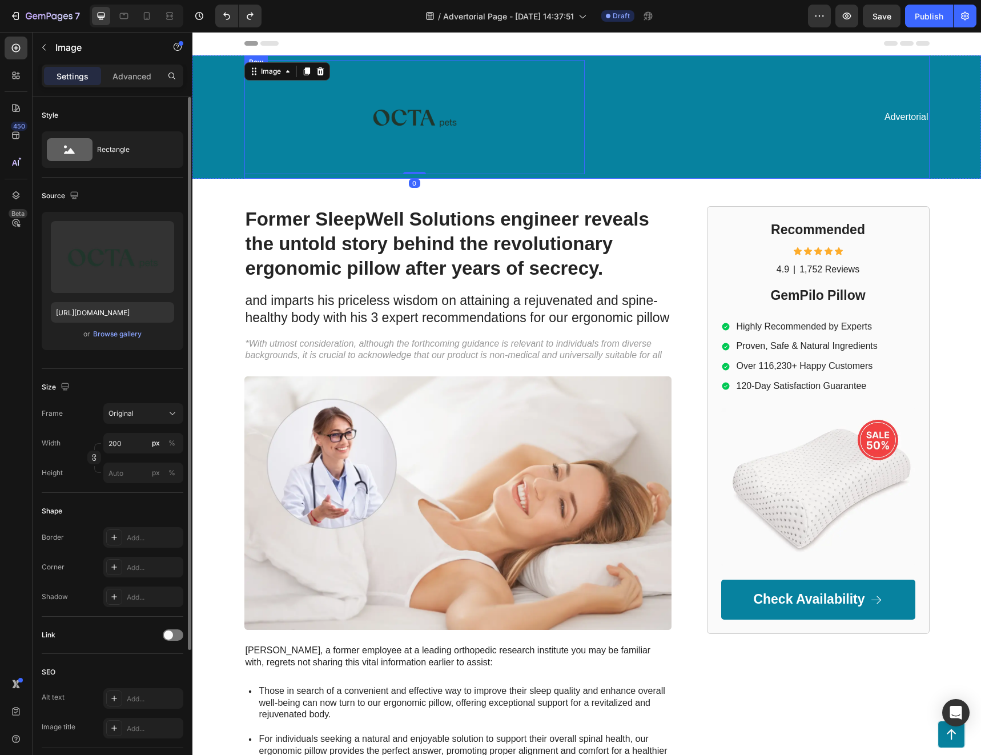
click at [731, 132] on div "Advertorial Text Block" at bounding box center [759, 117] width 340 height 114
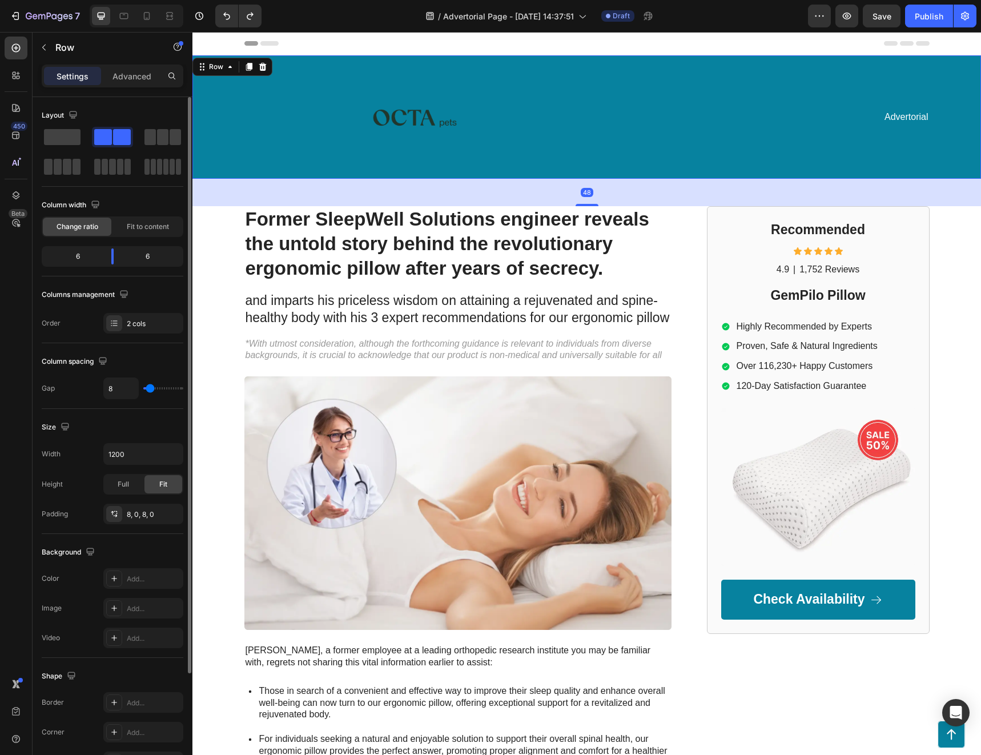
click at [219, 118] on div "Image Advertorial Text Block Row" at bounding box center [586, 116] width 765 height 123
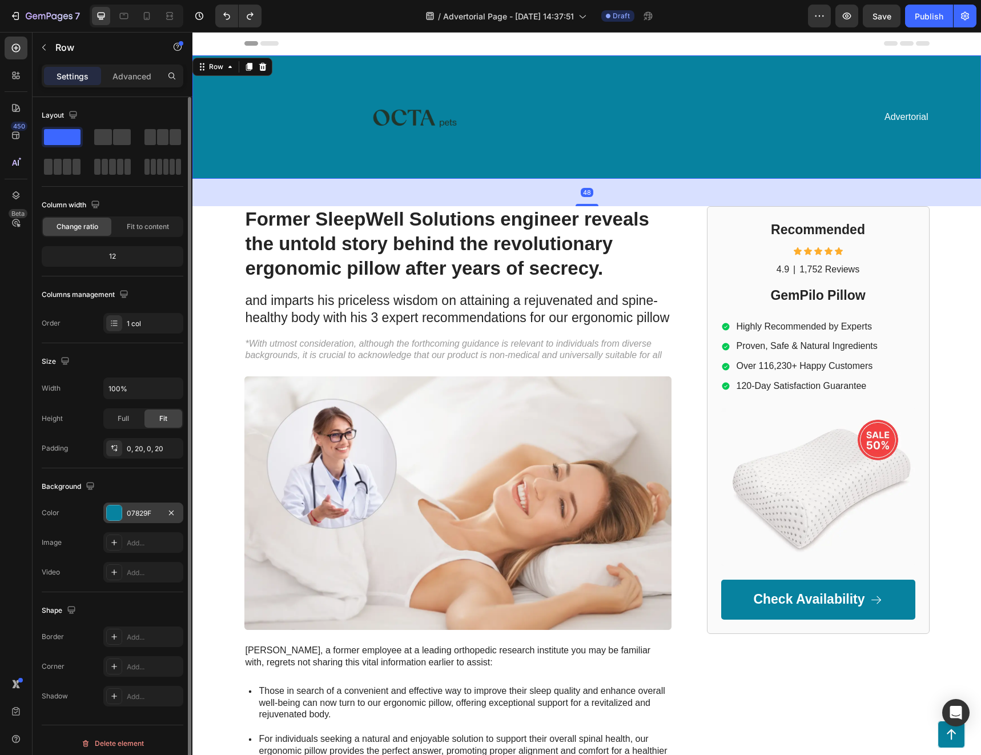
click at [120, 512] on div at bounding box center [114, 512] width 15 height 15
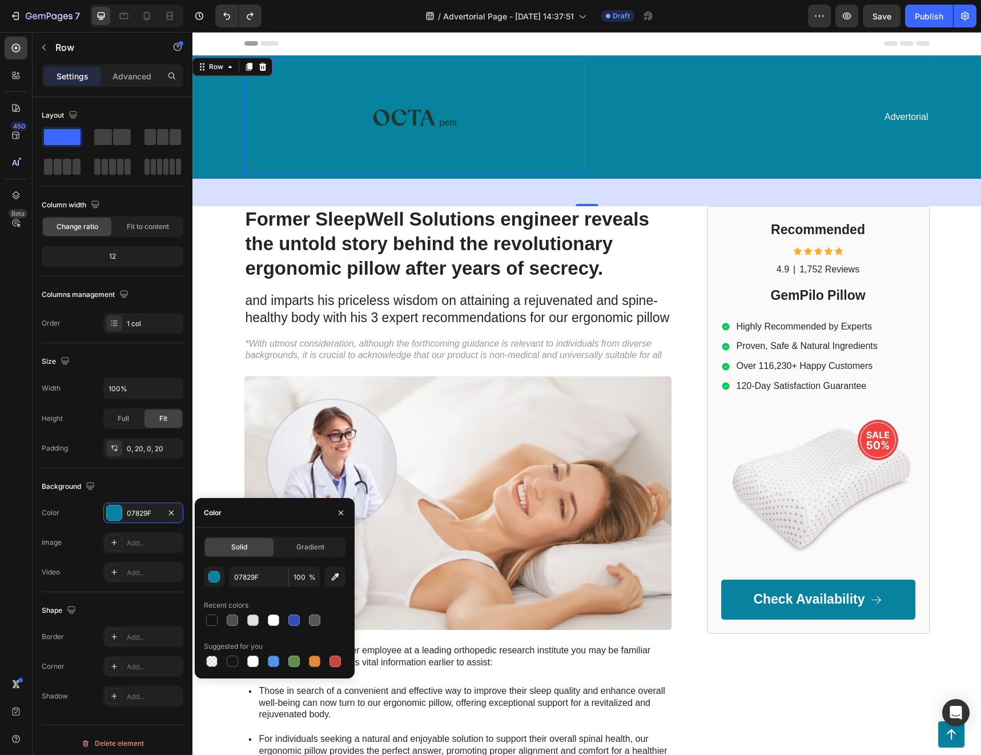
click at [423, 124] on img at bounding box center [414, 117] width 114 height 114
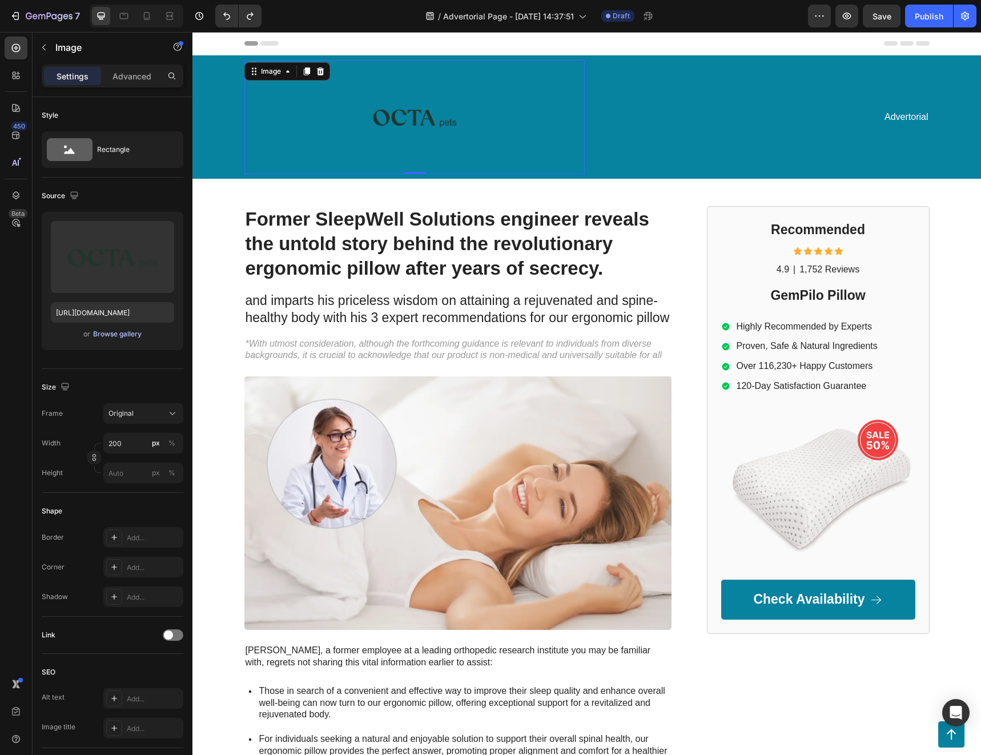
click at [128, 335] on div "Browse gallery" at bounding box center [117, 334] width 49 height 10
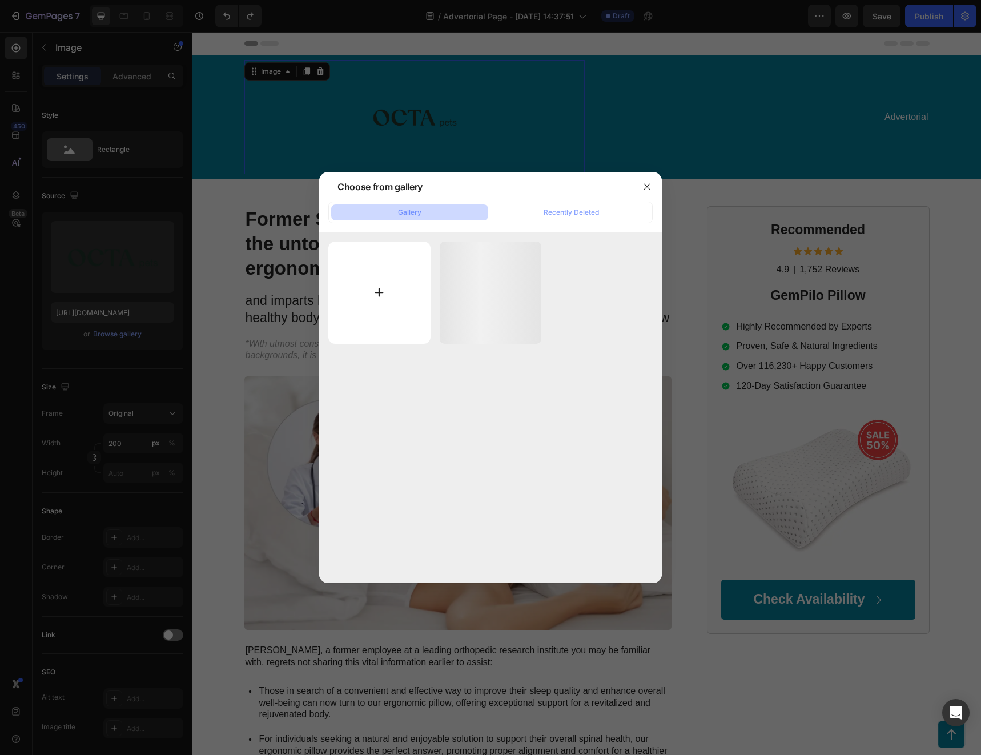
click at [380, 306] on input "file" at bounding box center [379, 292] width 102 height 102
type input "C:\fakepath\OCTApets.png"
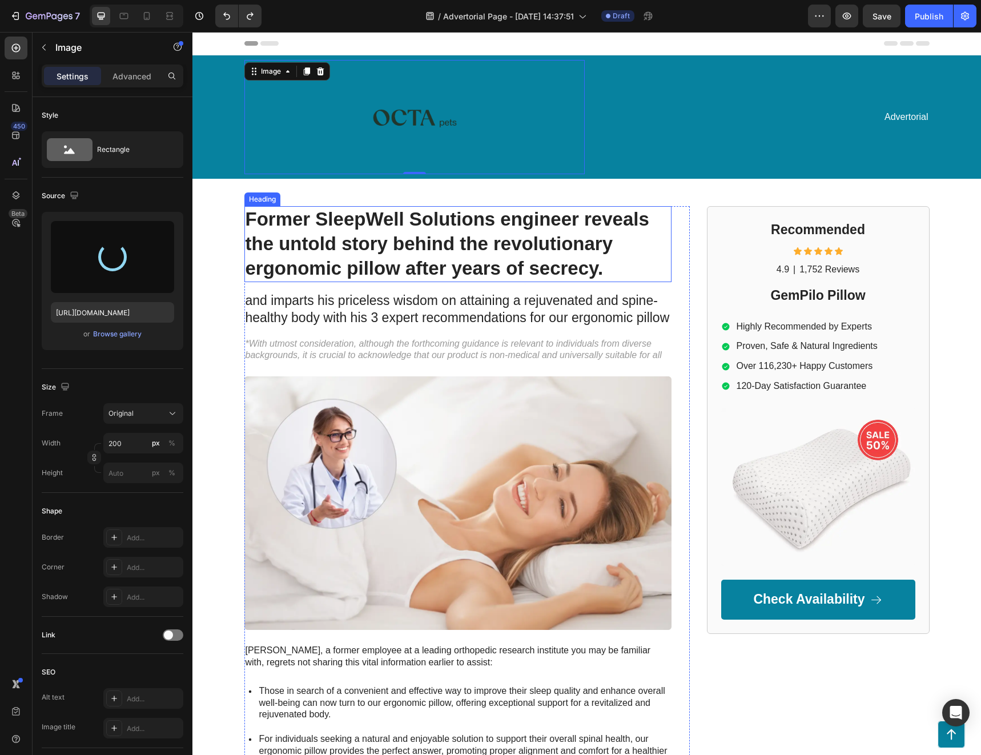
type input "[URL][DOMAIN_NAME]"
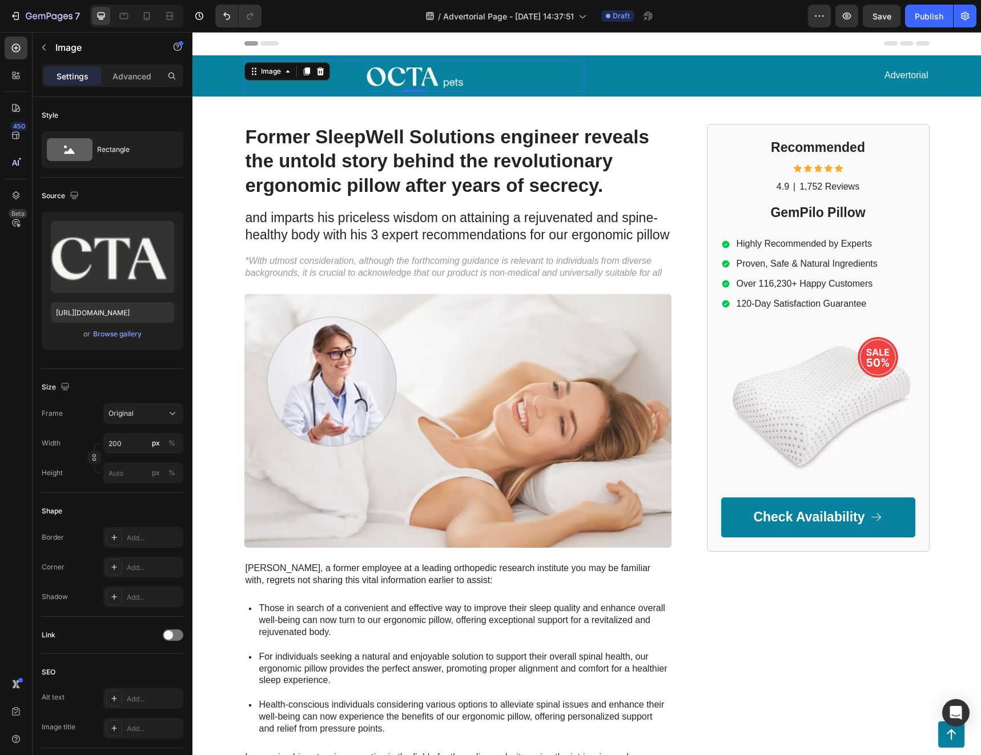
click at [340, 82] on div at bounding box center [414, 76] width 340 height 32
click at [132, 138] on div "Rectangle" at bounding box center [132, 149] width 70 height 26
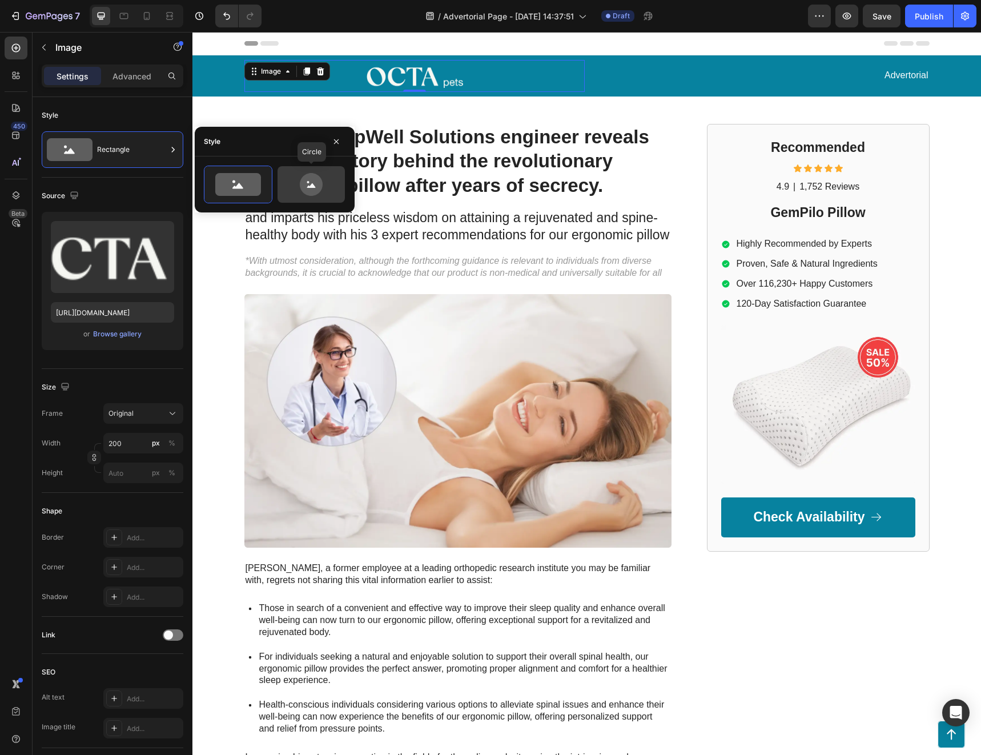
click at [310, 184] on icon at bounding box center [311, 184] width 23 height 23
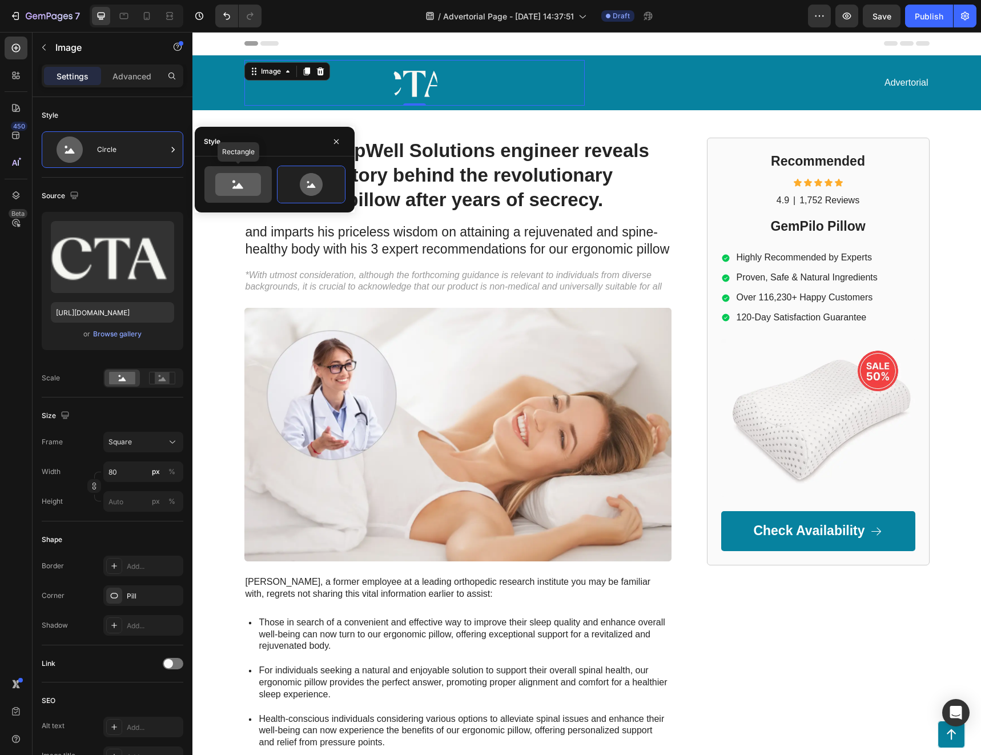
click at [208, 193] on div at bounding box center [237, 184] width 67 height 37
type input "100"
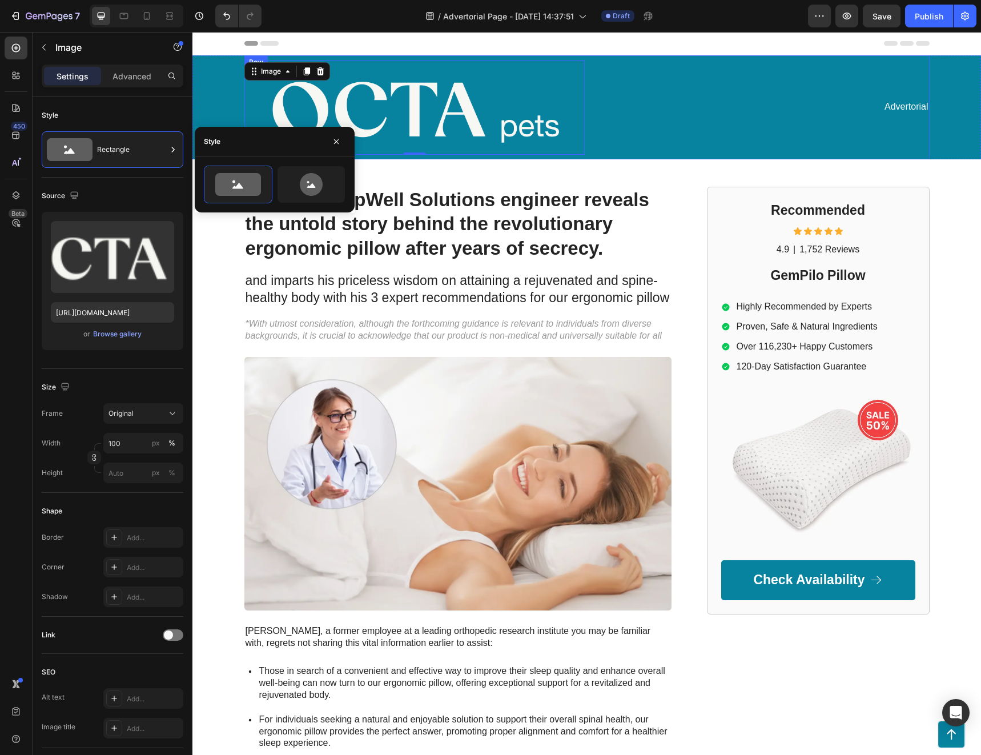
click at [624, 141] on div "Advertorial Text Block" at bounding box center [759, 107] width 340 height 95
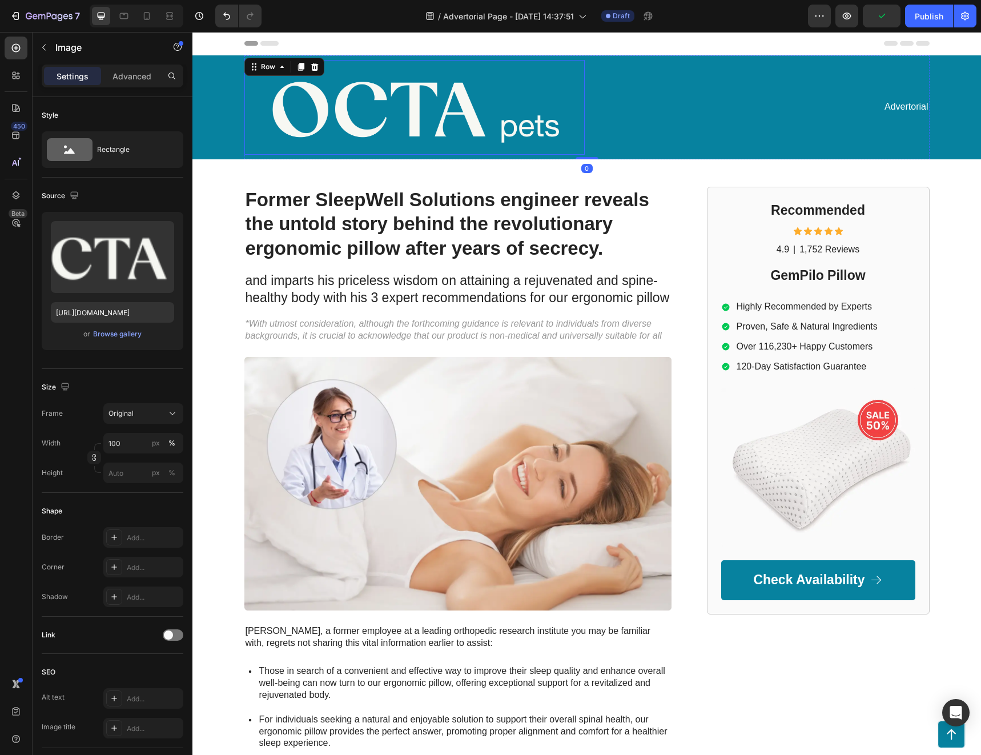
click at [417, 129] on img at bounding box center [414, 107] width 340 height 95
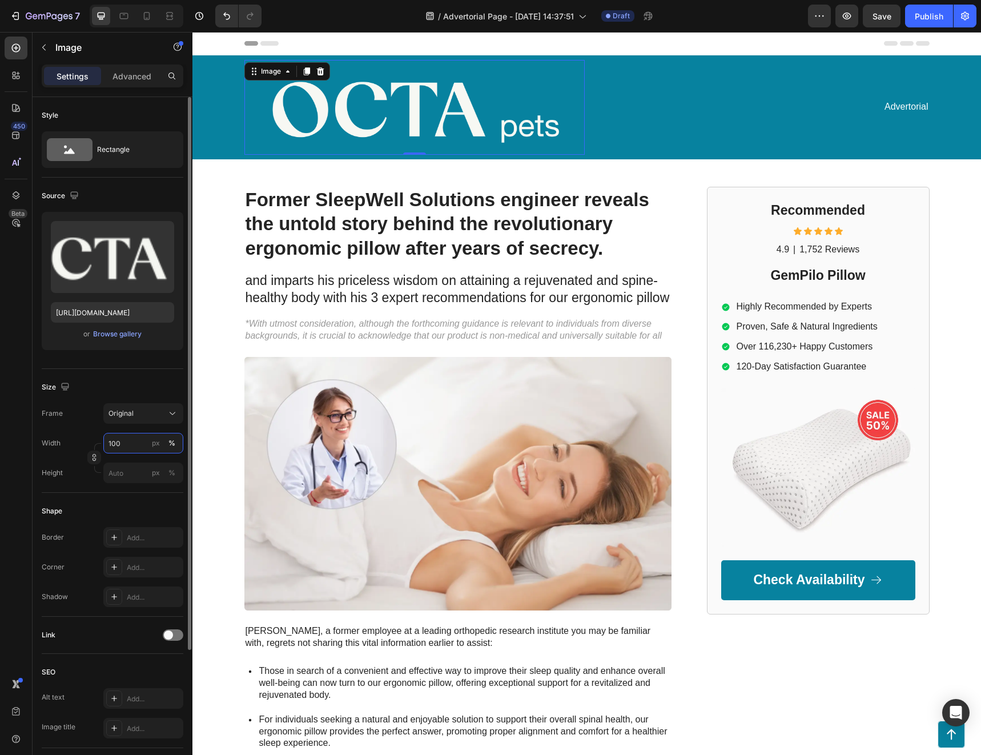
click at [130, 446] on input "100" at bounding box center [143, 443] width 80 height 21
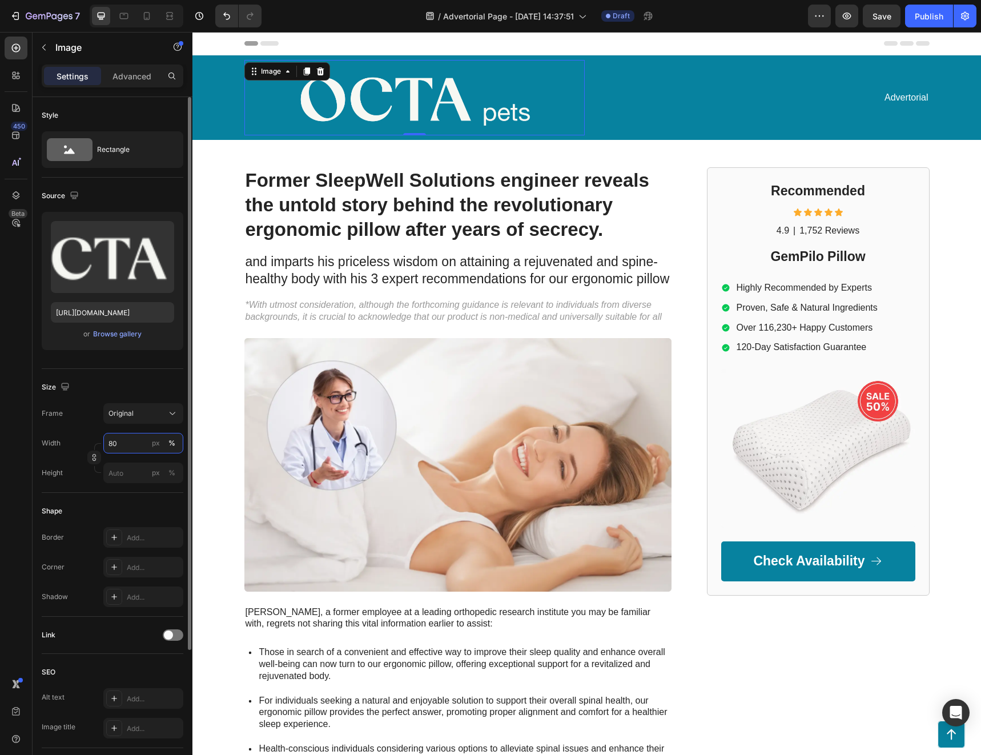
type input "8"
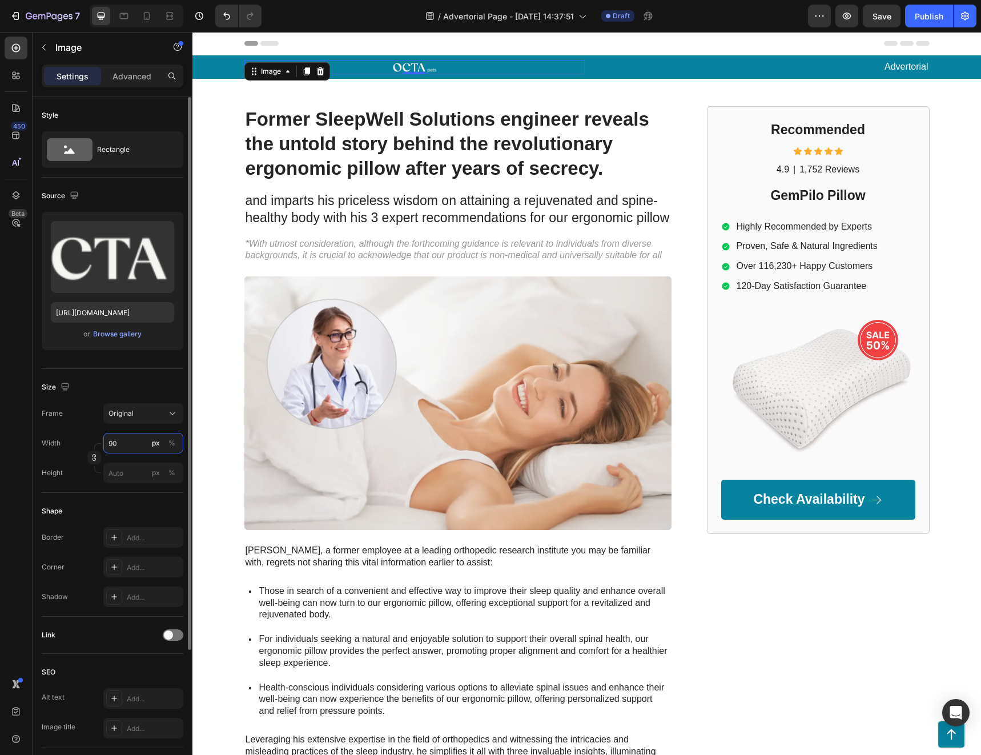
type input "9"
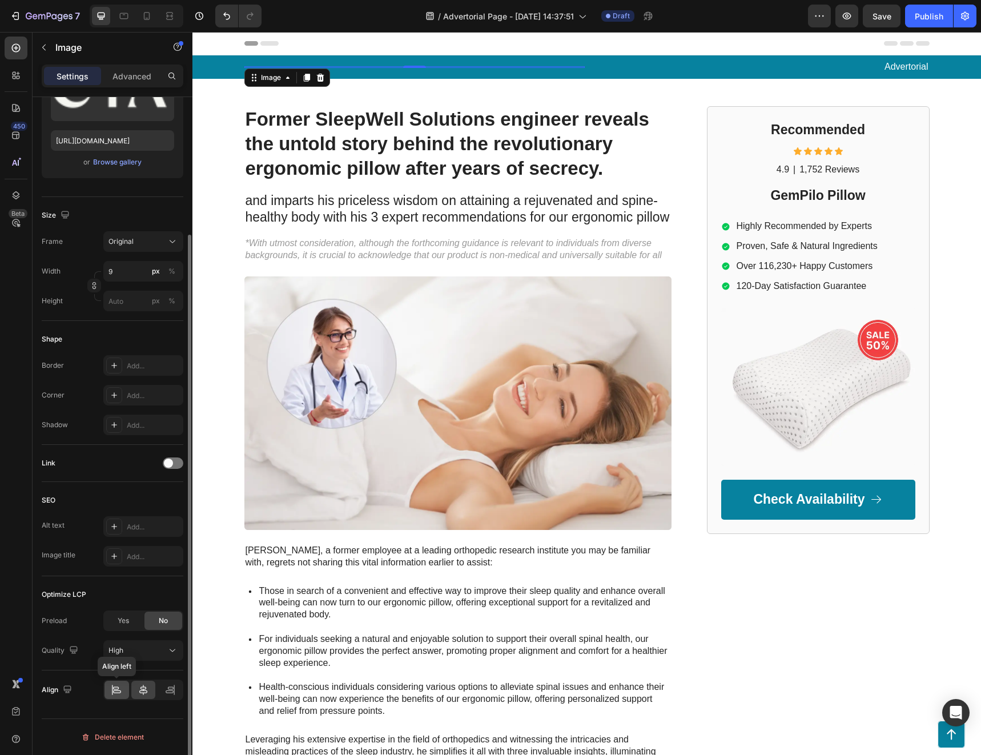
click at [120, 691] on icon at bounding box center [116, 689] width 11 height 11
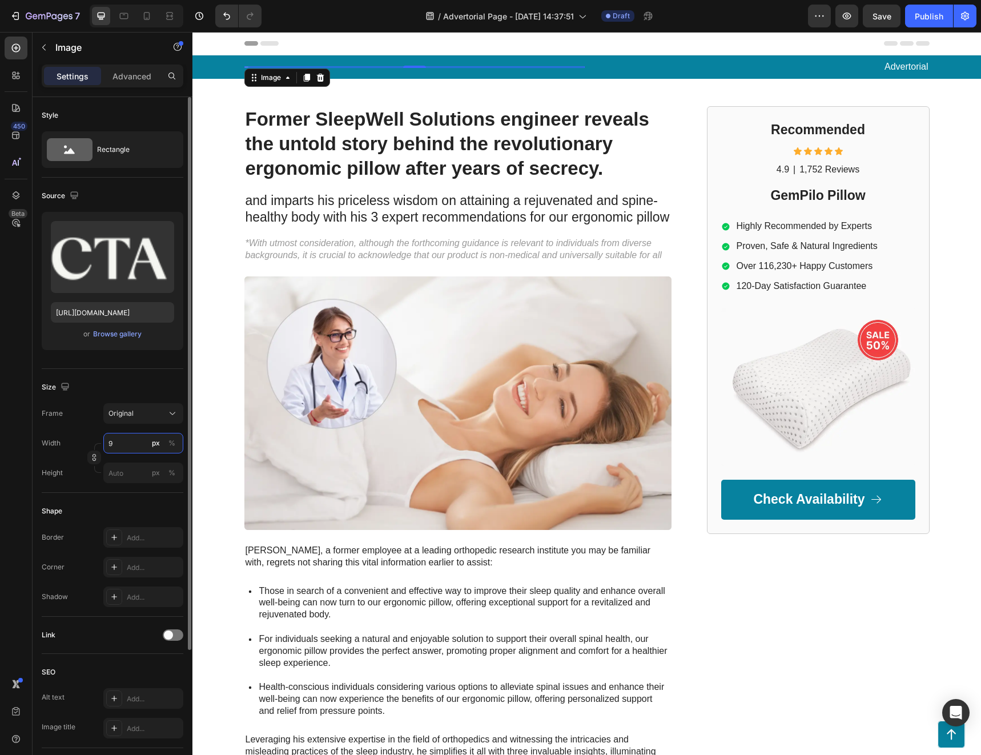
click at [130, 449] on input "9" at bounding box center [143, 443] width 80 height 21
click at [124, 441] on input "9" at bounding box center [143, 443] width 80 height 21
type input "9"
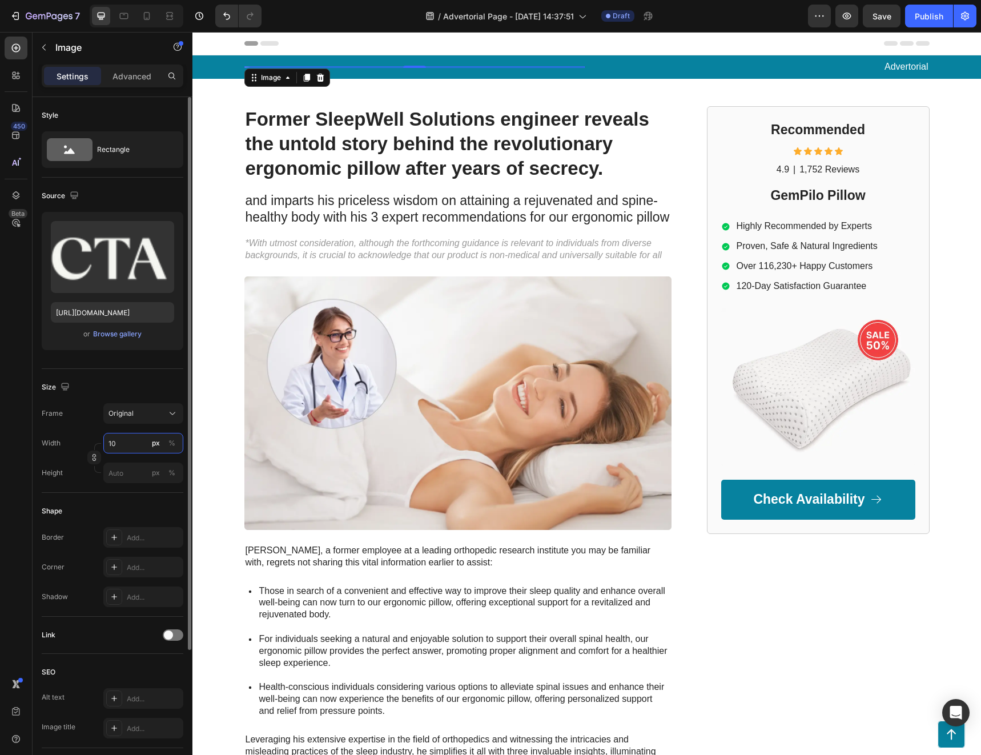
type input "1"
type input "5"
type input "3"
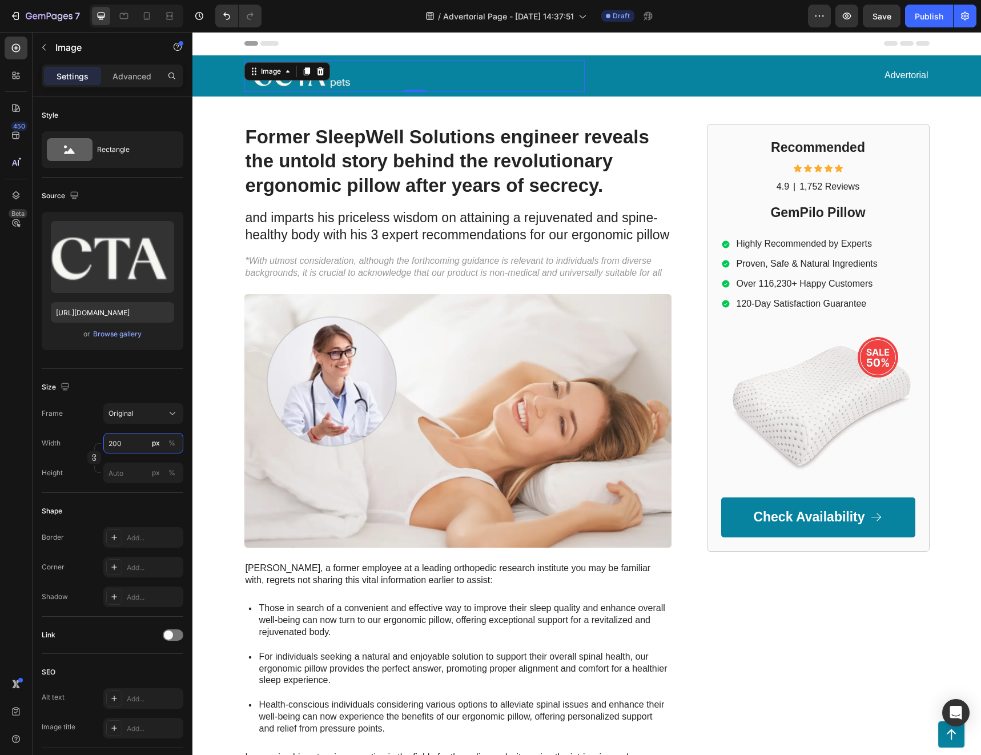
type input "200"
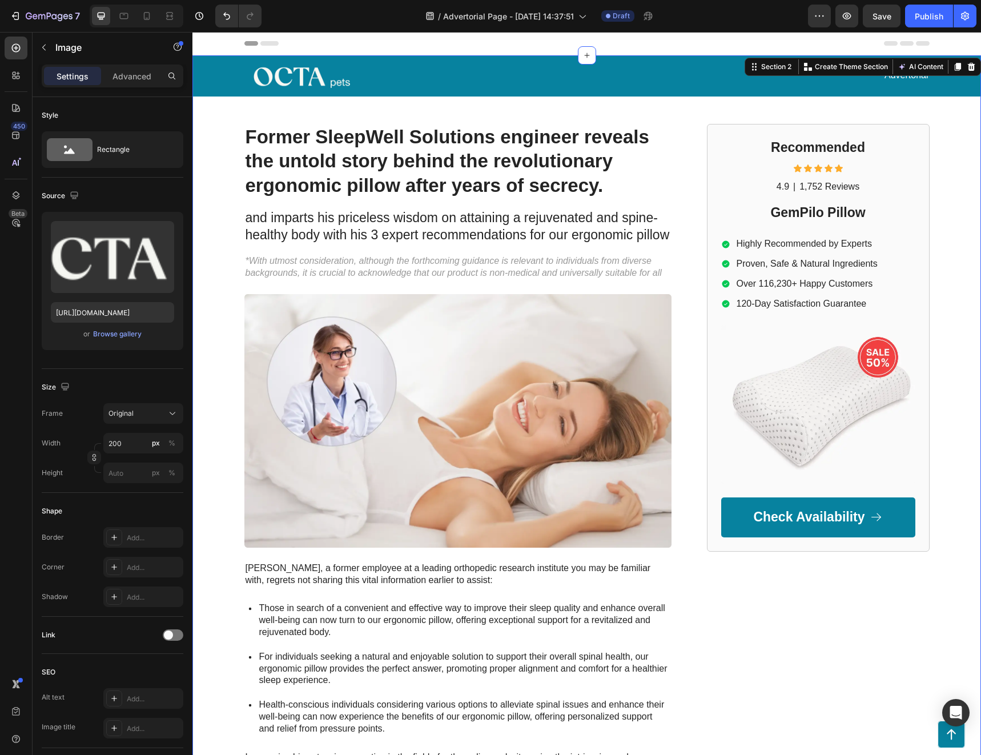
click at [691, 106] on div "Image Advertorial Text Block Row Row Former SleepWell Solutions engineer reveal…" at bounding box center [586, 497] width 788 height 885
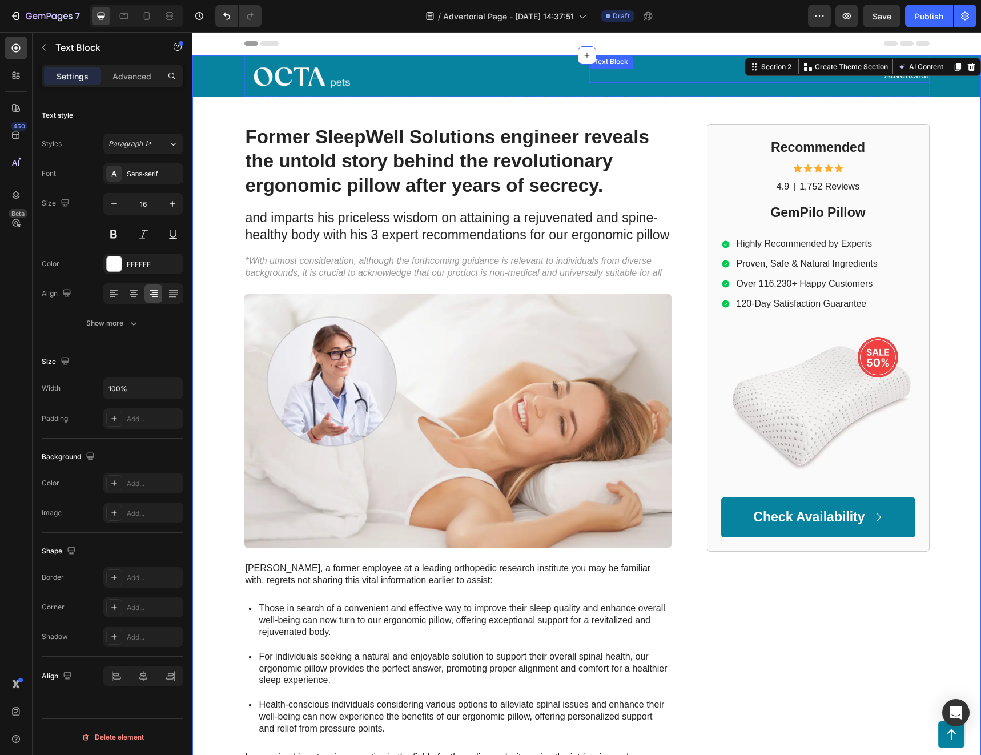
click at [616, 60] on div "Advertorial Text Block" at bounding box center [759, 76] width 340 height 32
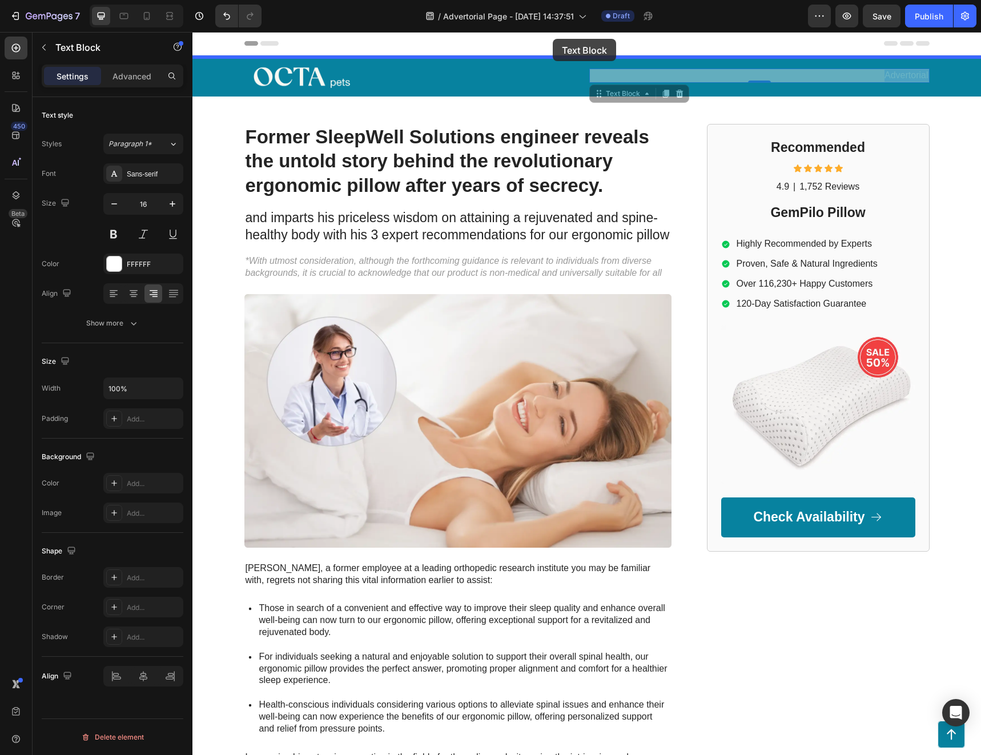
drag, startPoint x: 797, startPoint y: 79, endPoint x: 553, endPoint y: 39, distance: 248.1
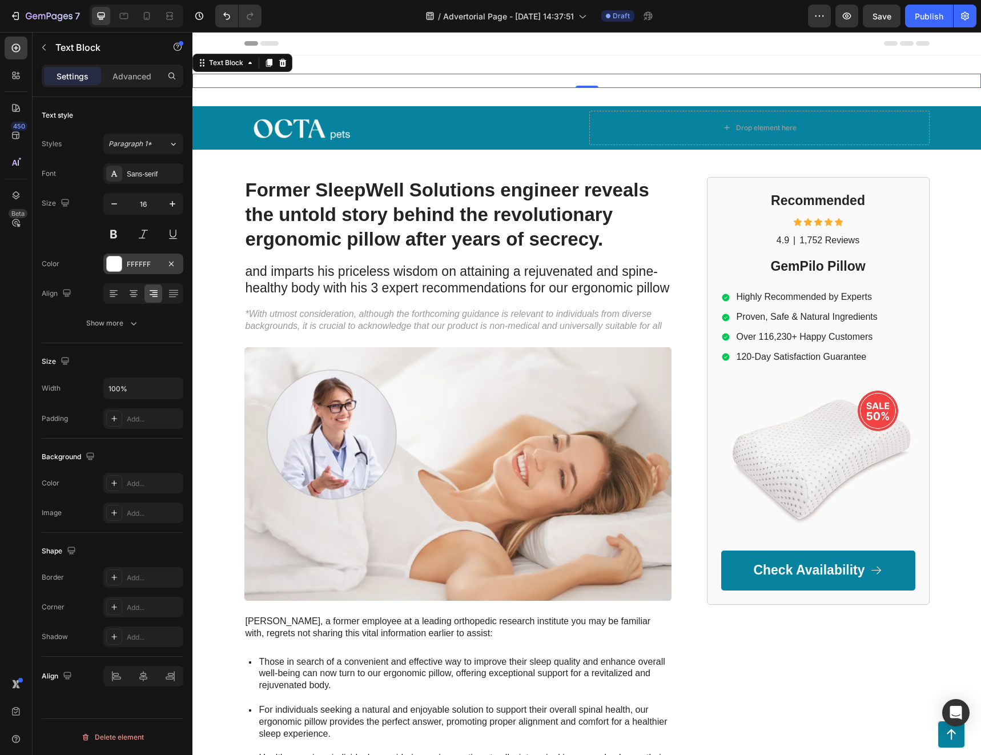
click at [118, 262] on div at bounding box center [114, 263] width 15 height 15
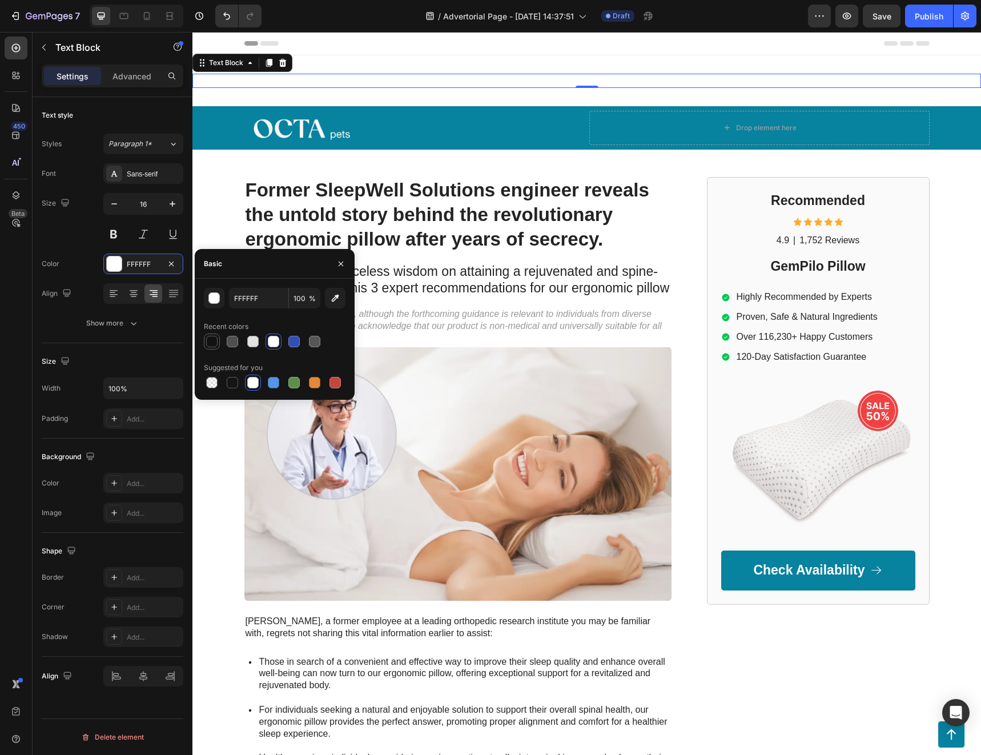
click at [208, 335] on div at bounding box center [212, 342] width 14 height 14
type input "121212"
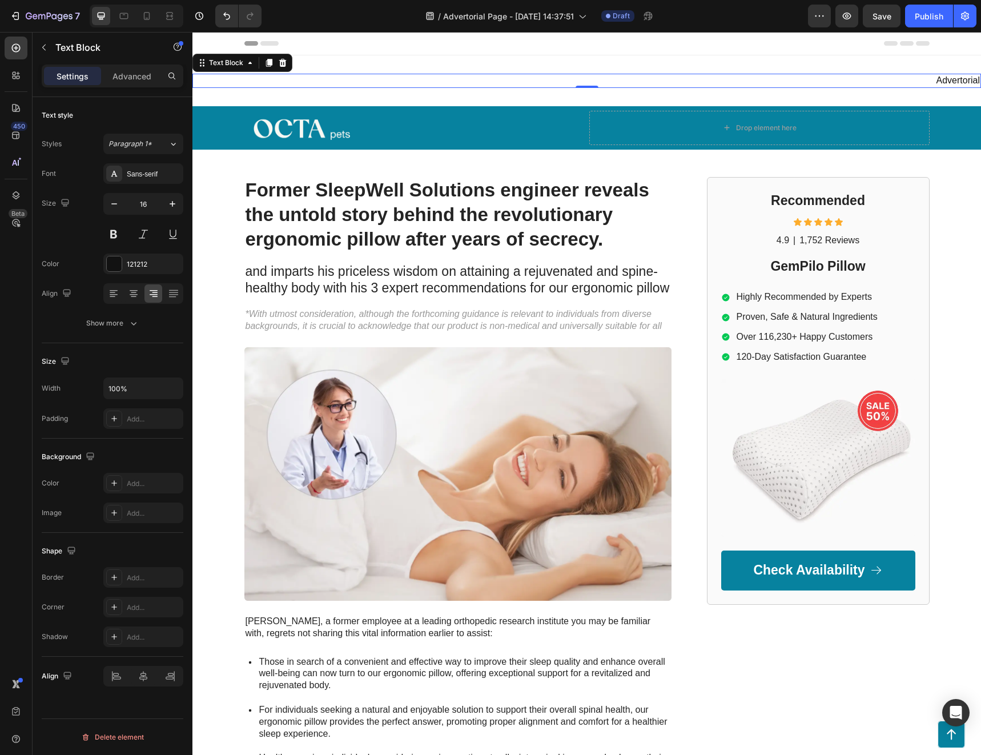
click at [43, 351] on div "Size Width 100% Padding Add..." at bounding box center [113, 390] width 142 height 95
click at [142, 678] on div at bounding box center [143, 676] width 80 height 21
click at [602, 84] on p "Advertorial" at bounding box center [587, 81] width 786 height 12
click at [133, 293] on icon at bounding box center [133, 293] width 11 height 11
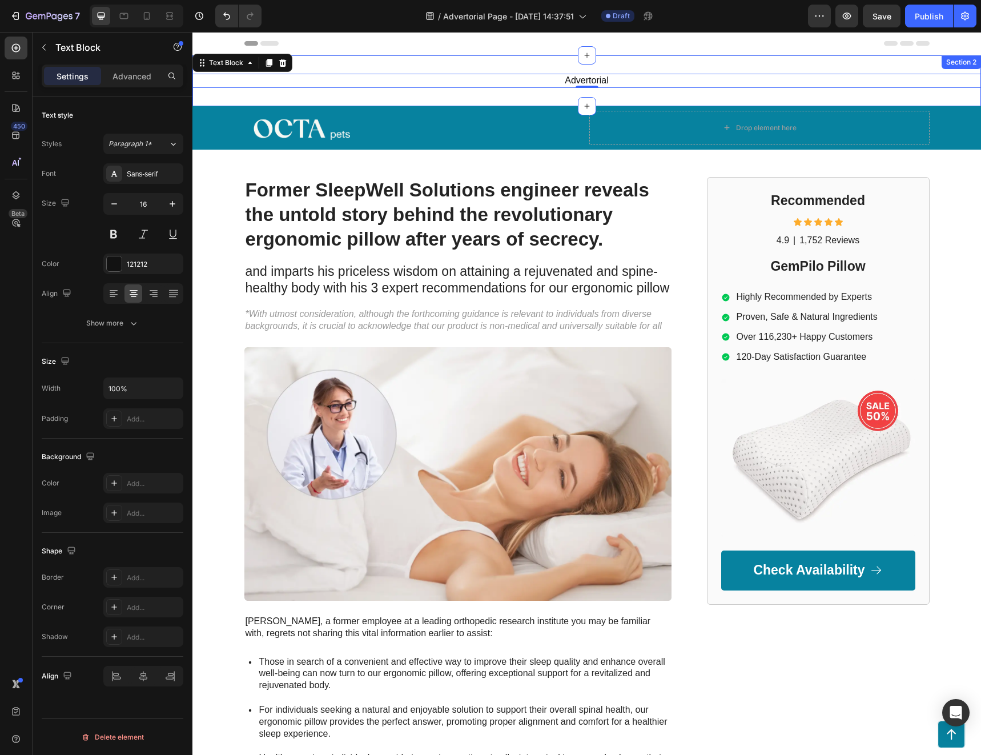
click at [521, 64] on div "Advertorial Text Block 0 Section 2" at bounding box center [586, 80] width 788 height 51
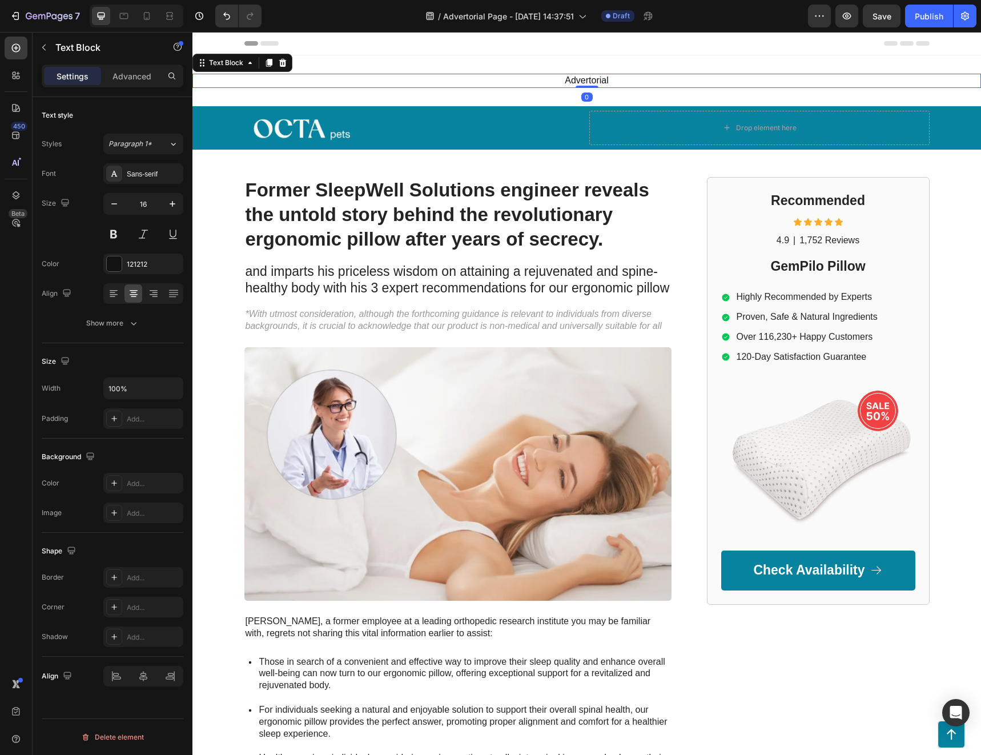
click at [635, 78] on p "Advertorial" at bounding box center [587, 81] width 786 height 12
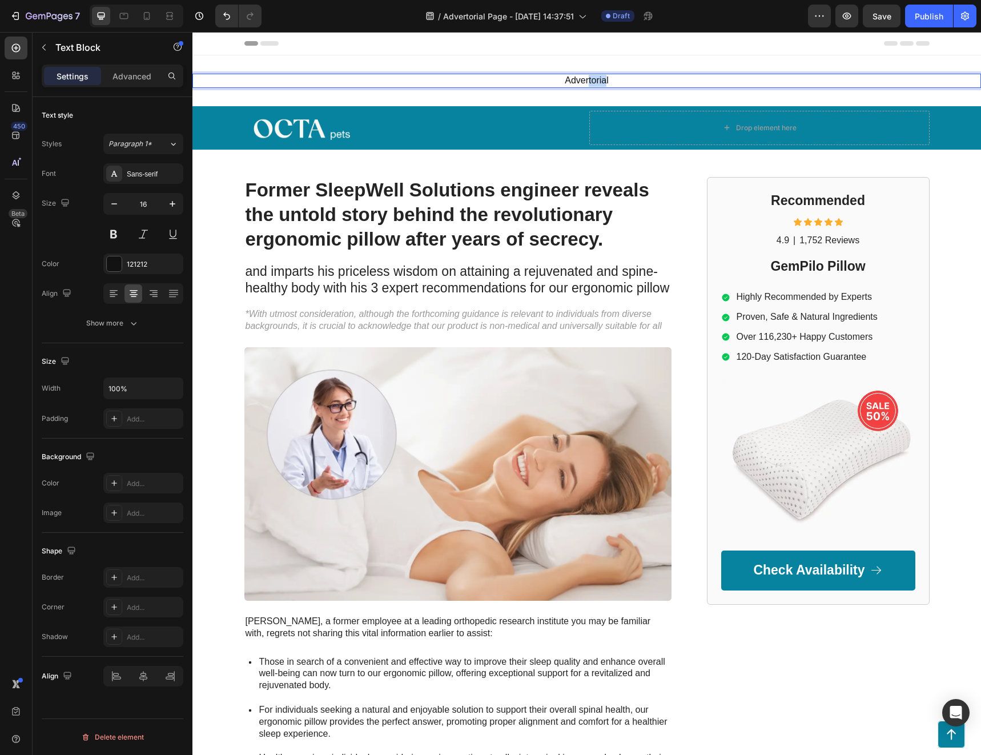
drag, startPoint x: 600, startPoint y: 84, endPoint x: 585, endPoint y: 63, distance: 25.3
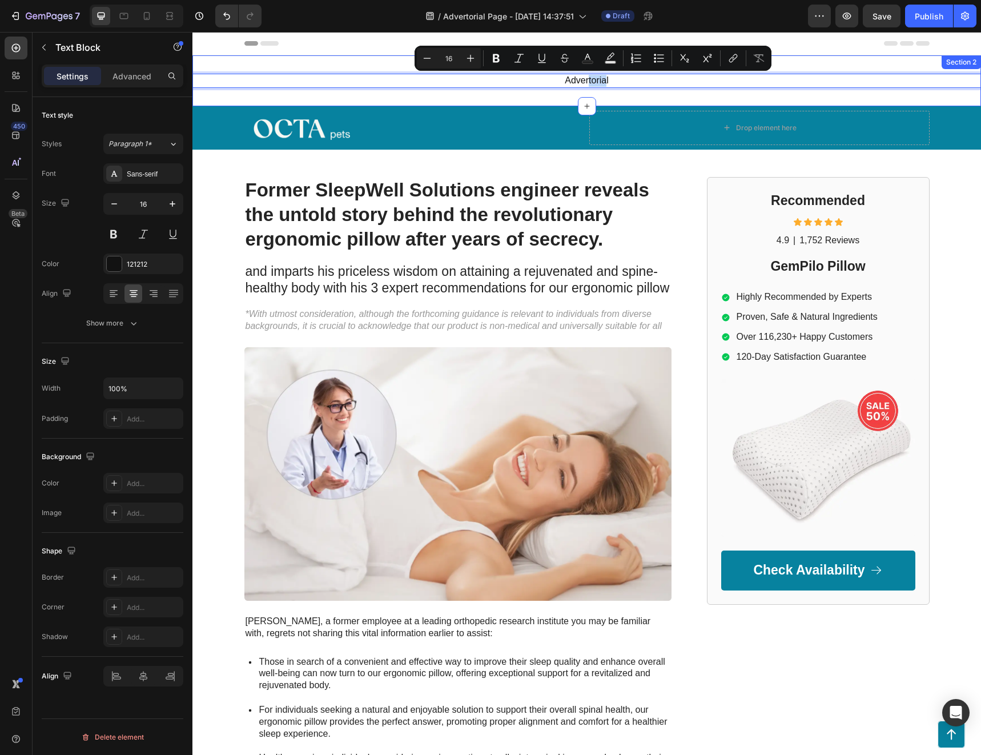
click at [629, 98] on div "Advertorial Text Block 0 Section 2" at bounding box center [586, 80] width 788 height 51
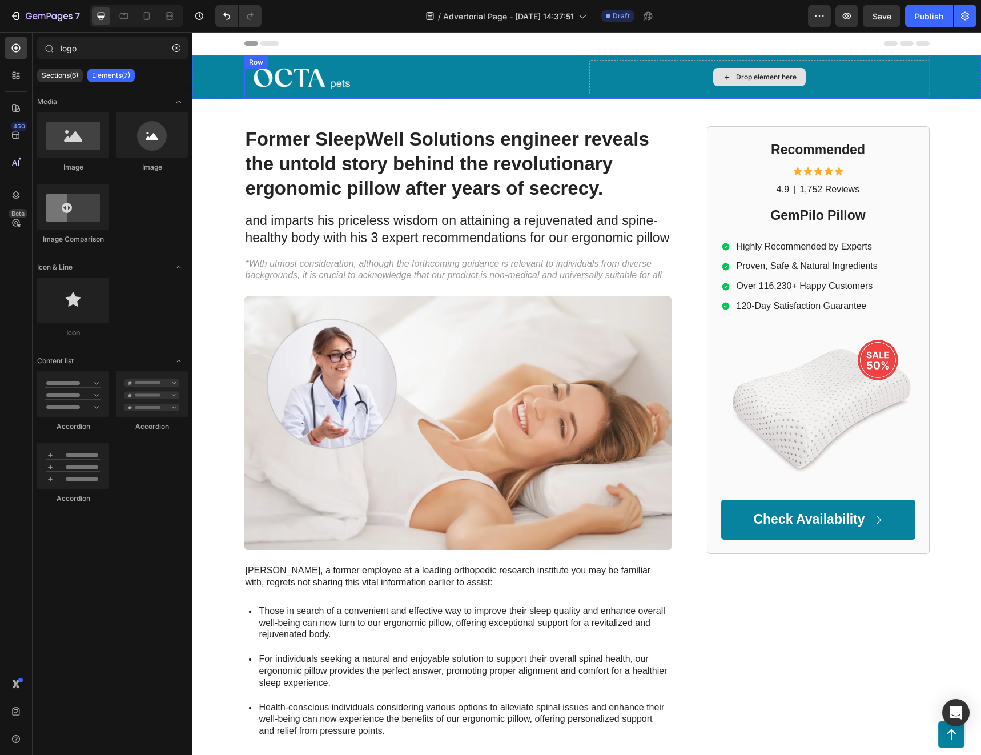
click at [694, 82] on div "Drop element here" at bounding box center [759, 77] width 340 height 34
click at [539, 84] on div at bounding box center [414, 77] width 340 height 32
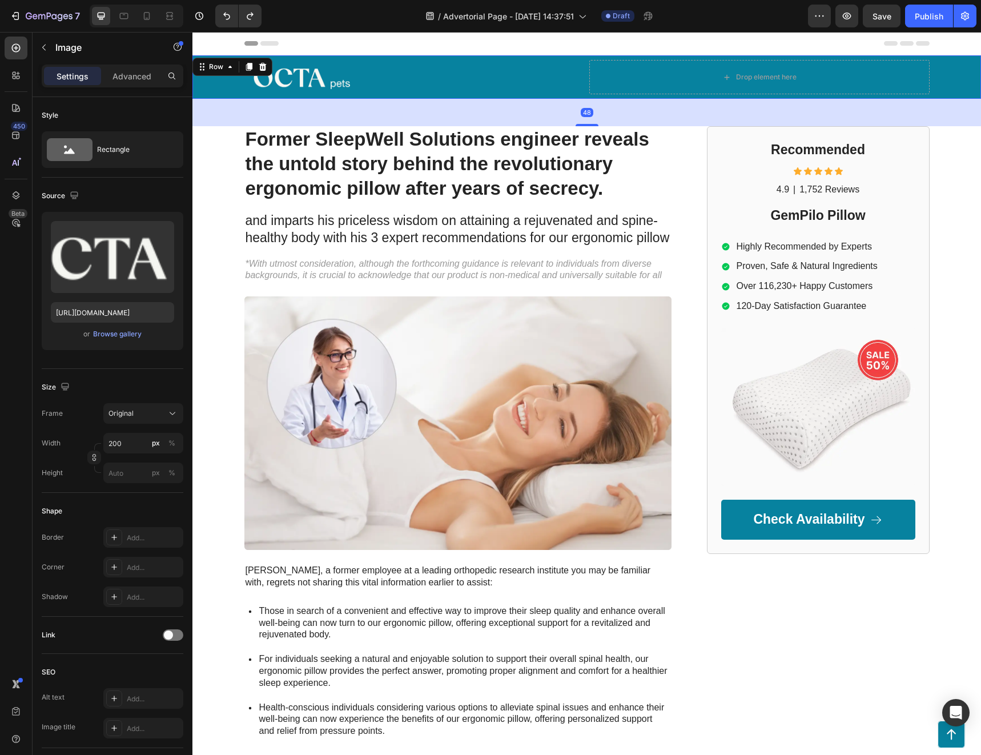
click at [207, 79] on div "Image Drop element here Row" at bounding box center [586, 76] width 765 height 43
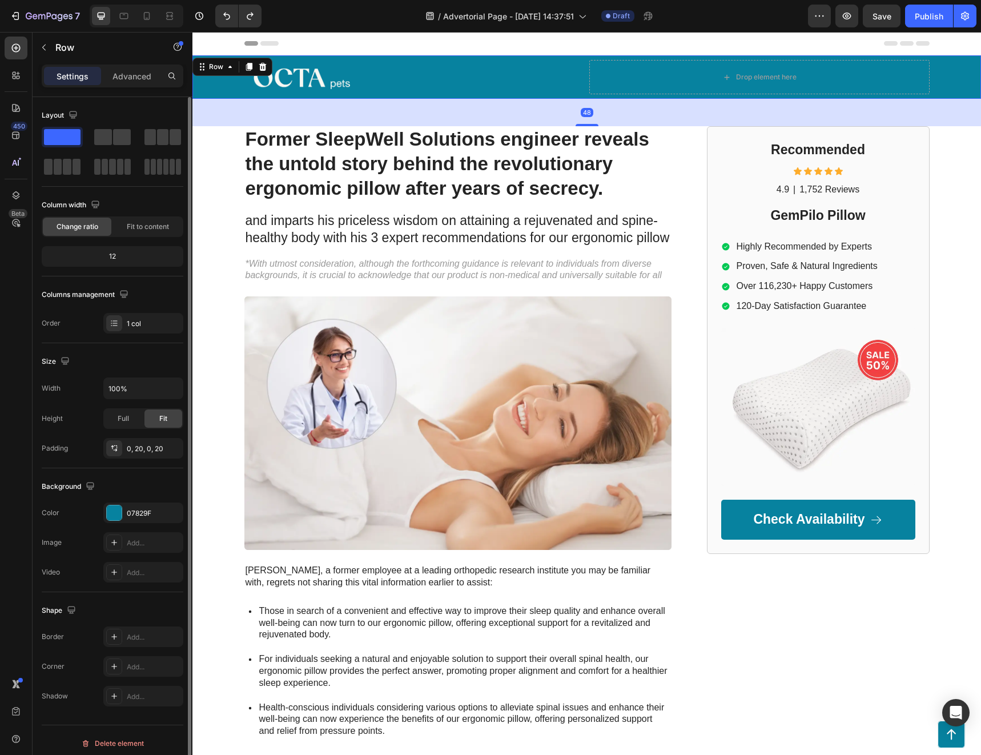
click at [74, 133] on span at bounding box center [62, 137] width 37 height 16
click at [124, 129] on span at bounding box center [122, 137] width 18 height 16
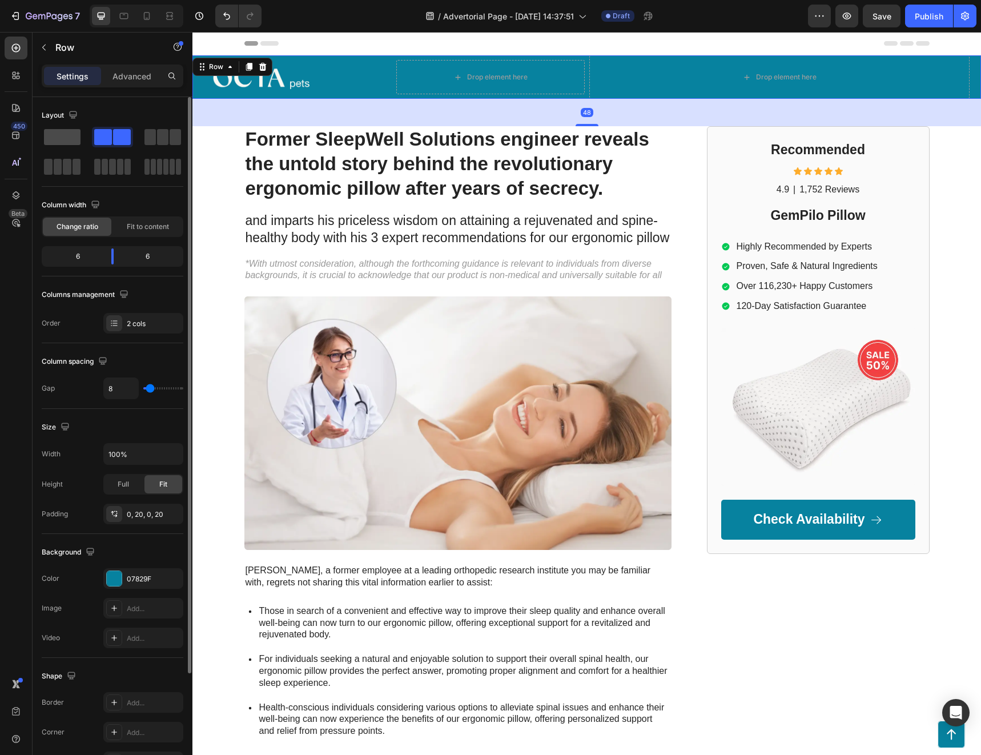
click at [68, 136] on span at bounding box center [62, 137] width 37 height 16
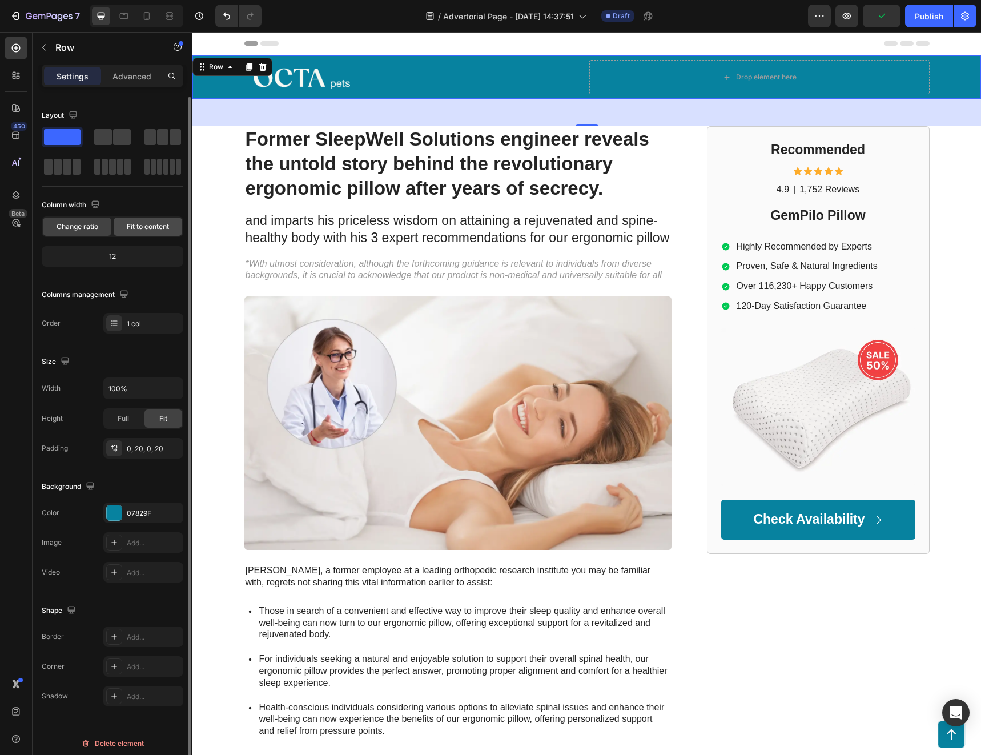
click at [146, 228] on span "Fit to content" at bounding box center [148, 226] width 42 height 10
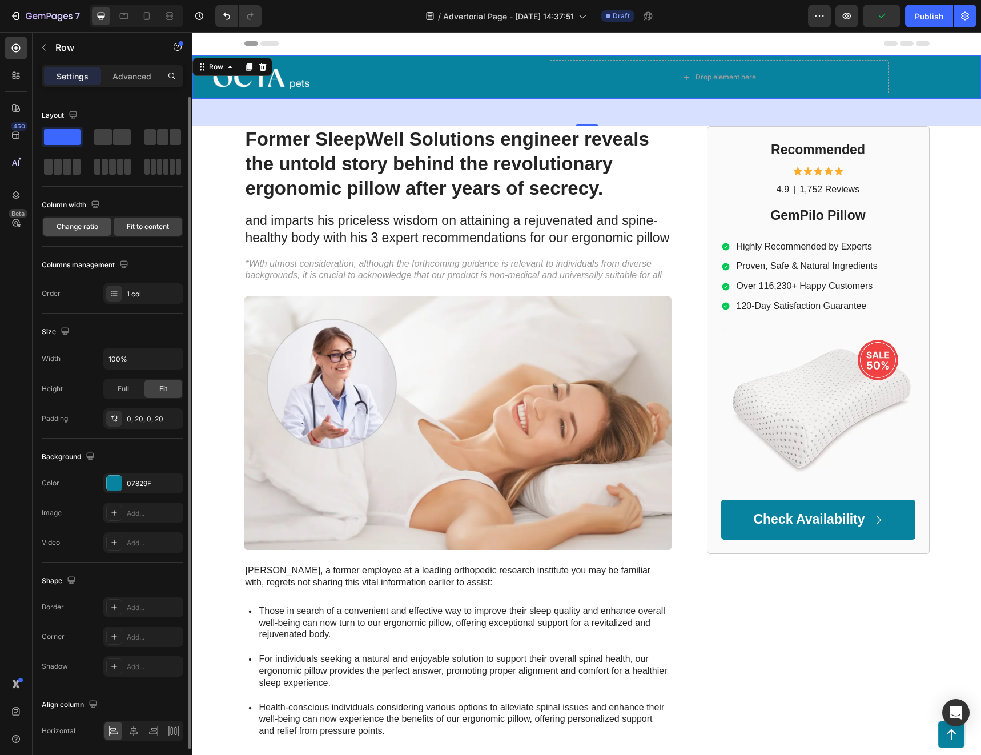
click at [66, 228] on span "Change ratio" at bounding box center [78, 226] width 42 height 10
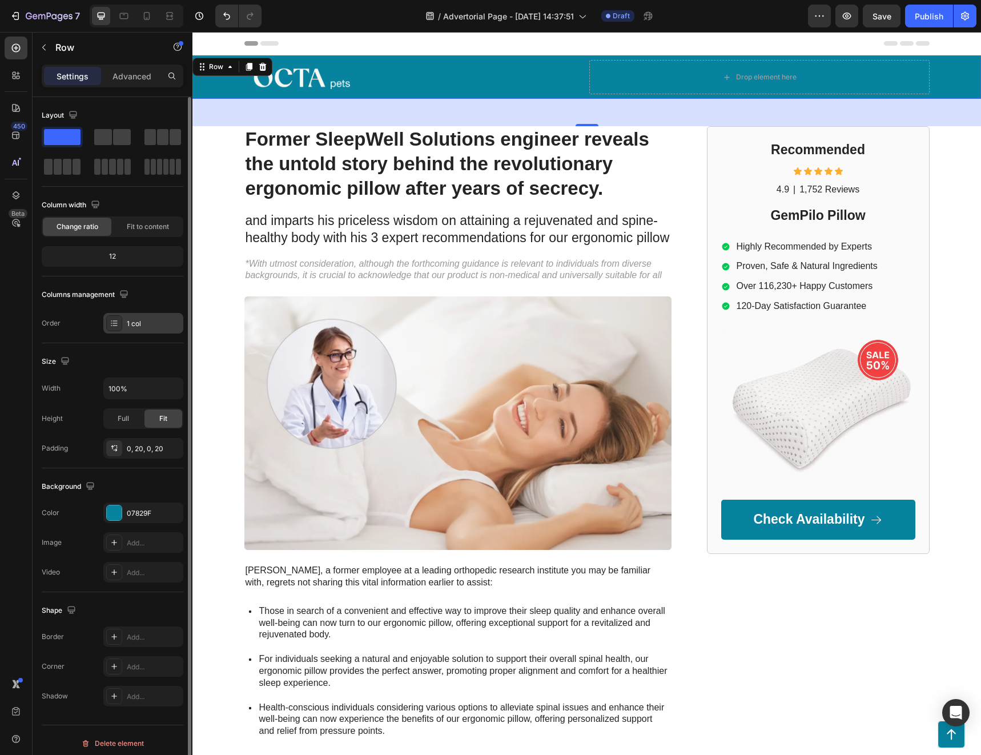
click at [119, 324] on div at bounding box center [114, 323] width 16 height 16
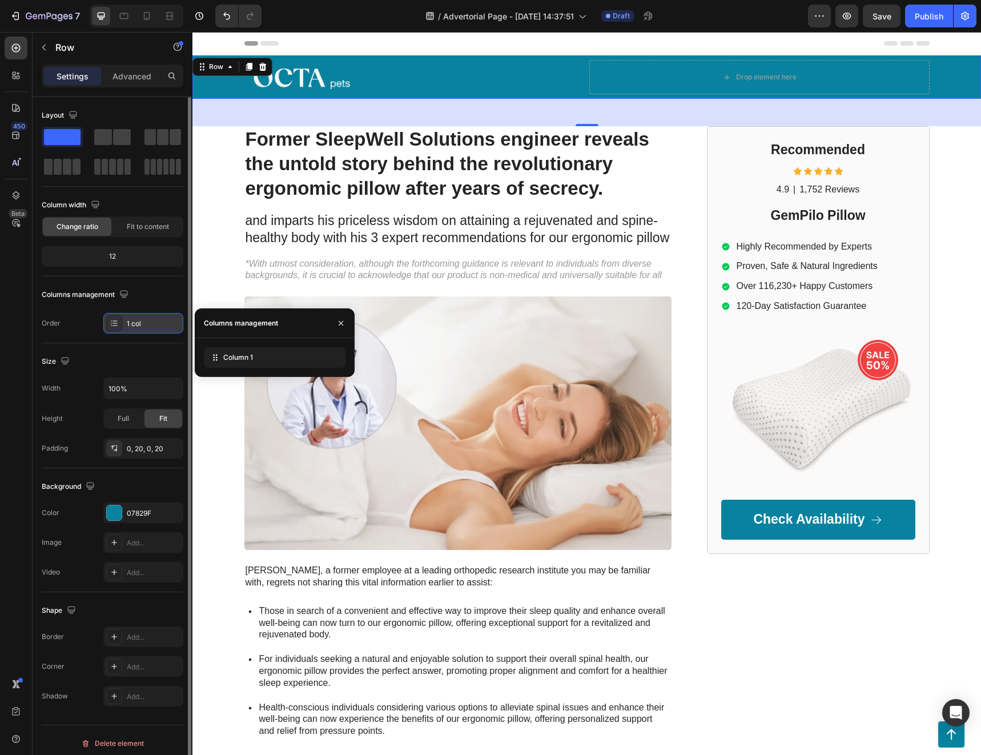
click at [119, 324] on div at bounding box center [114, 323] width 16 height 16
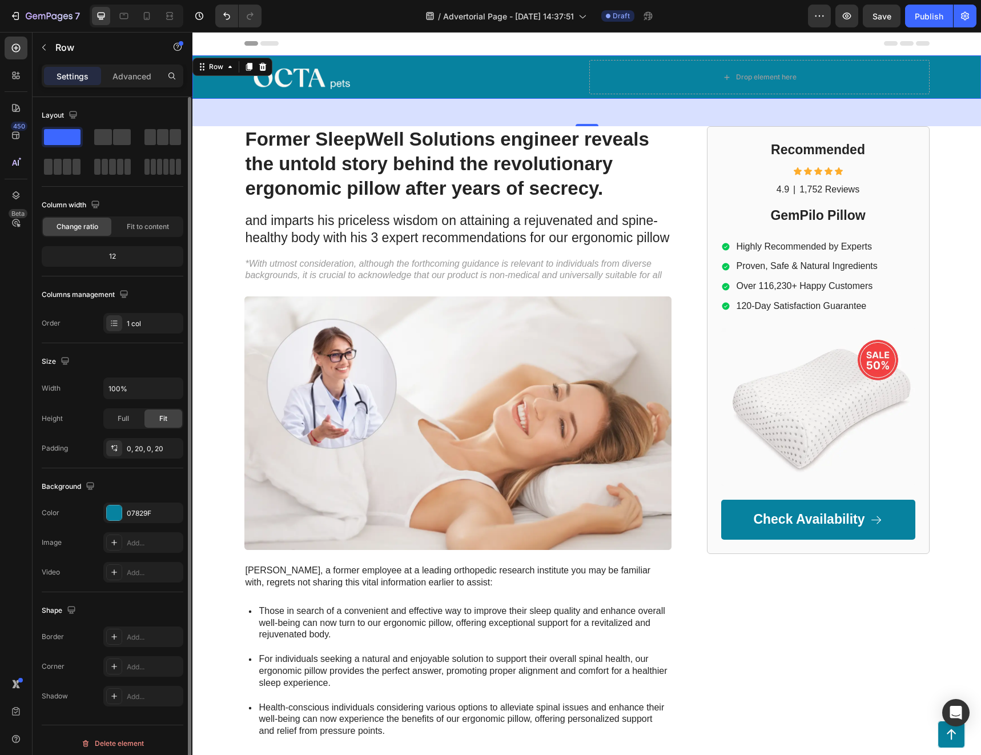
scroll to position [6, 0]
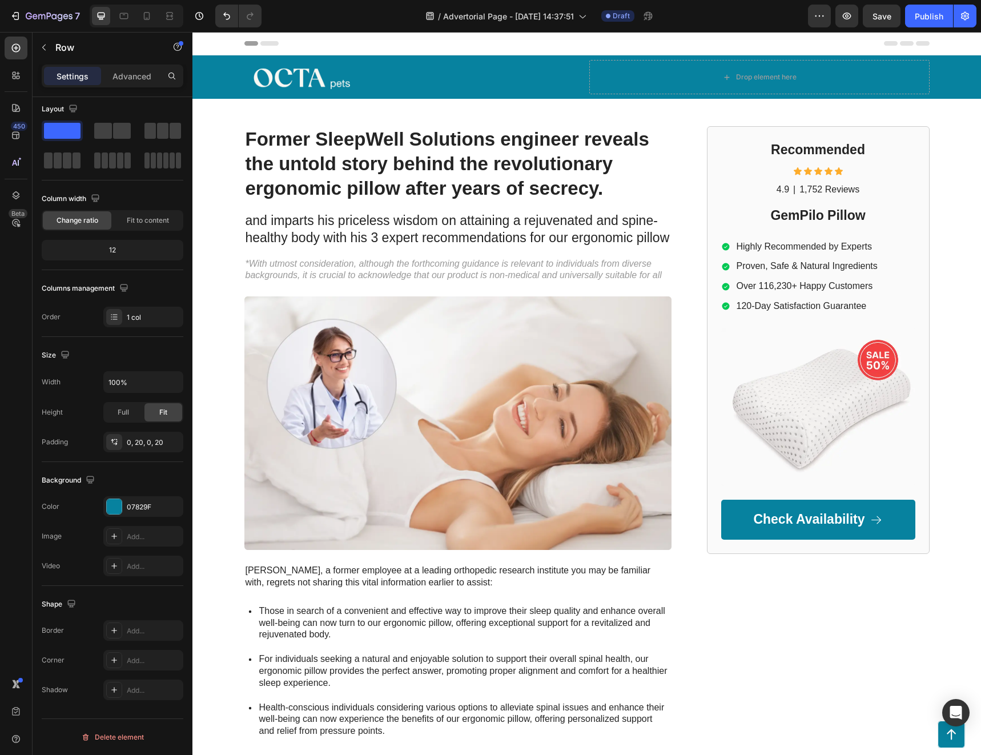
click at [269, 49] on div "Header" at bounding box center [586, 43] width 685 height 23
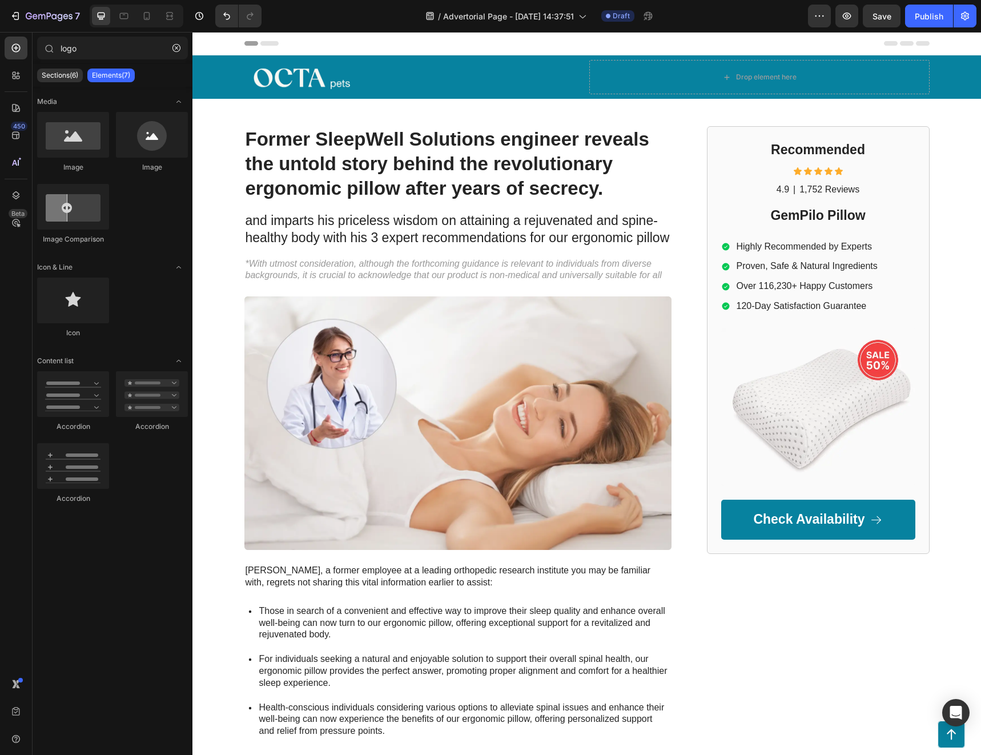
click at [559, 43] on div "Header" at bounding box center [586, 43] width 685 height 23
click at [14, 107] on icon at bounding box center [15, 107] width 11 height 11
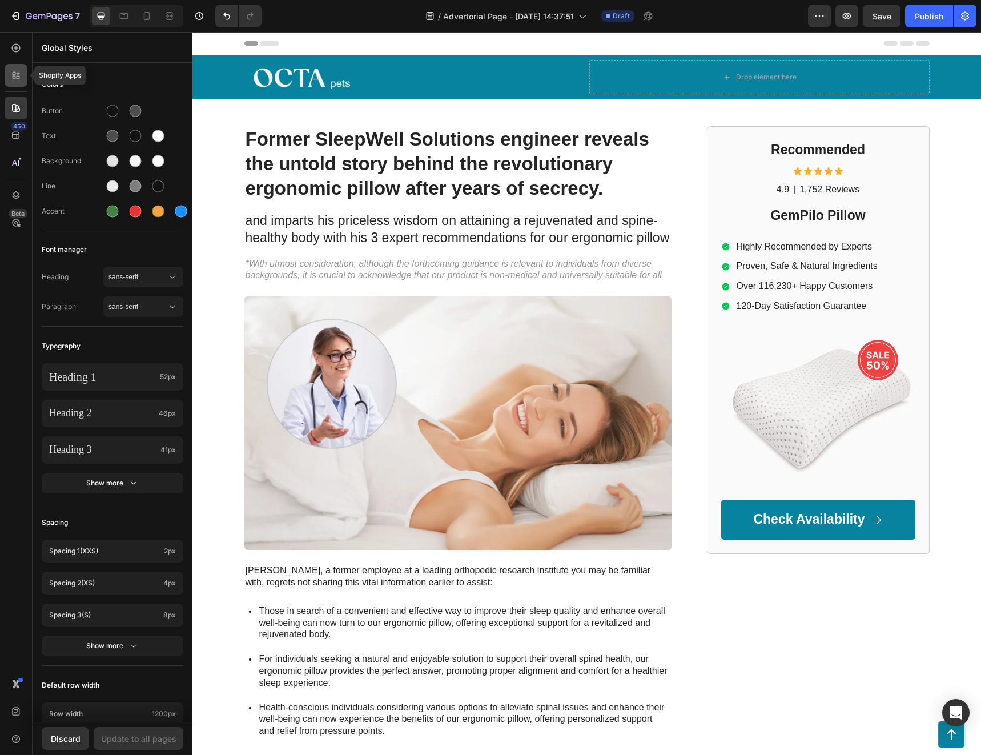
click at [22, 74] on div at bounding box center [16, 75] width 23 height 23
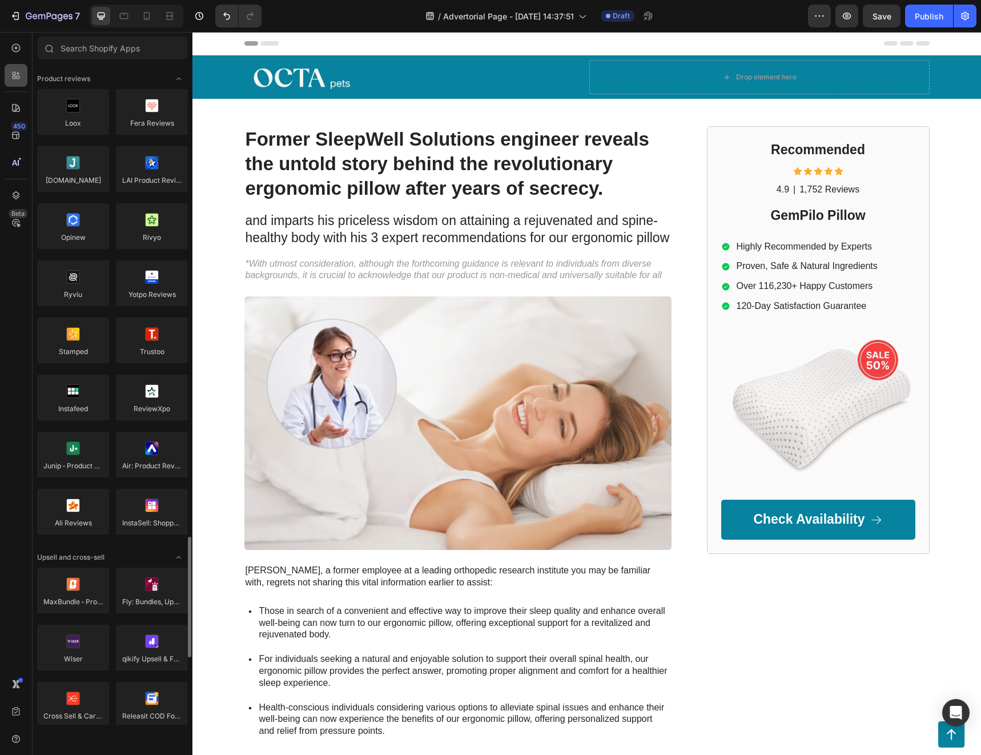
scroll to position [400, 0]
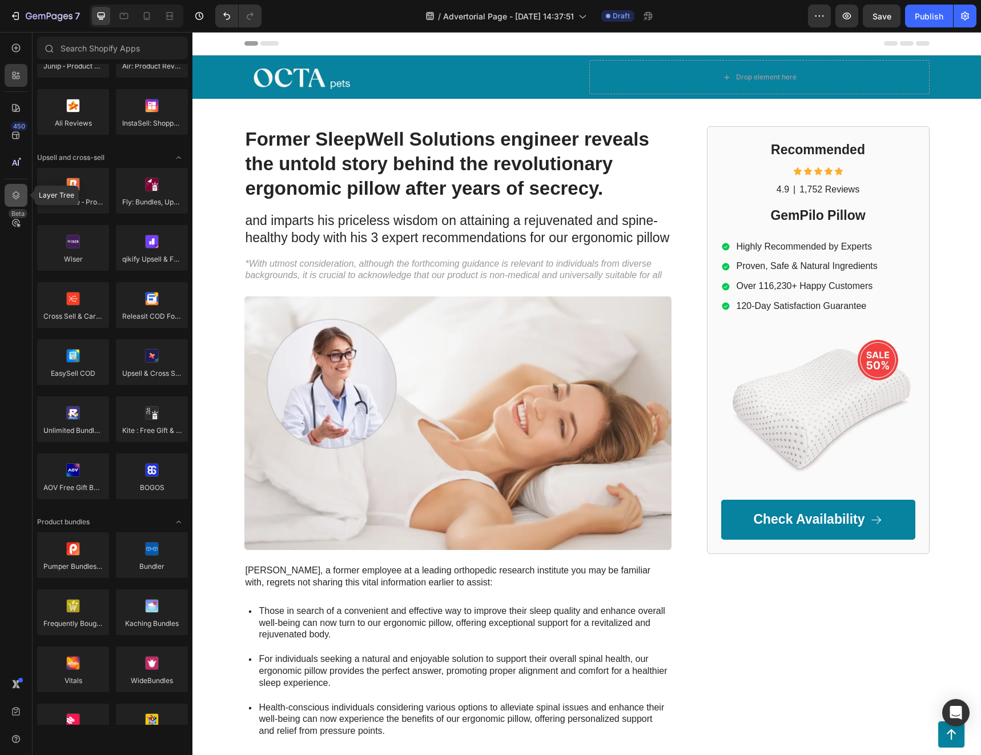
click at [10, 196] on div at bounding box center [16, 195] width 23 height 23
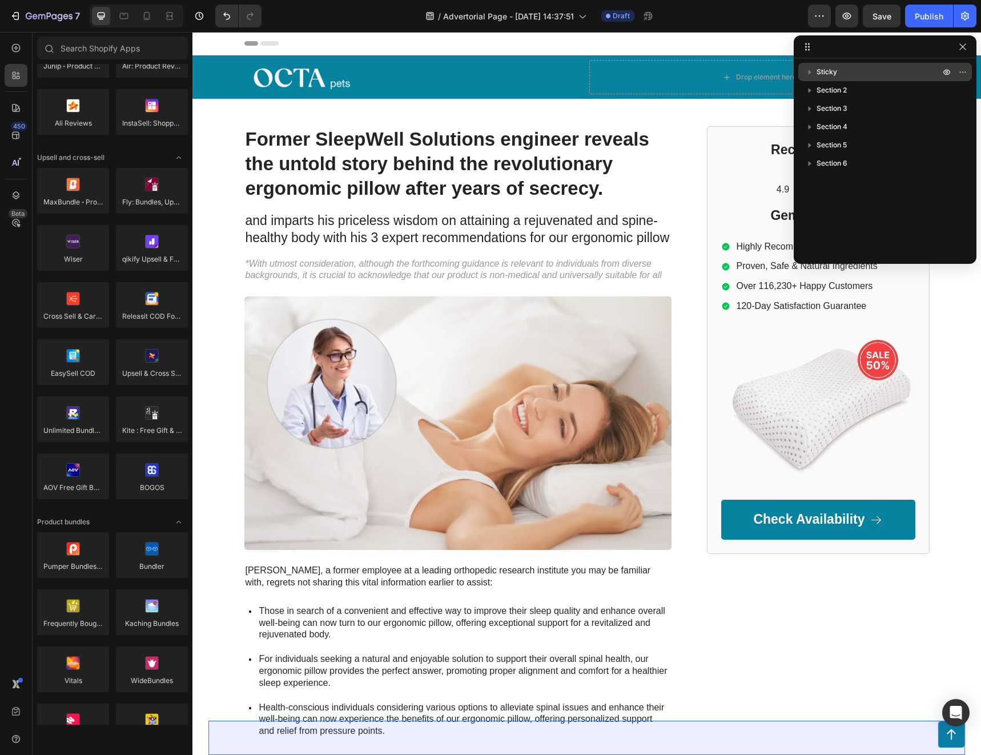
click at [832, 67] on span "Sticky" at bounding box center [826, 71] width 21 height 11
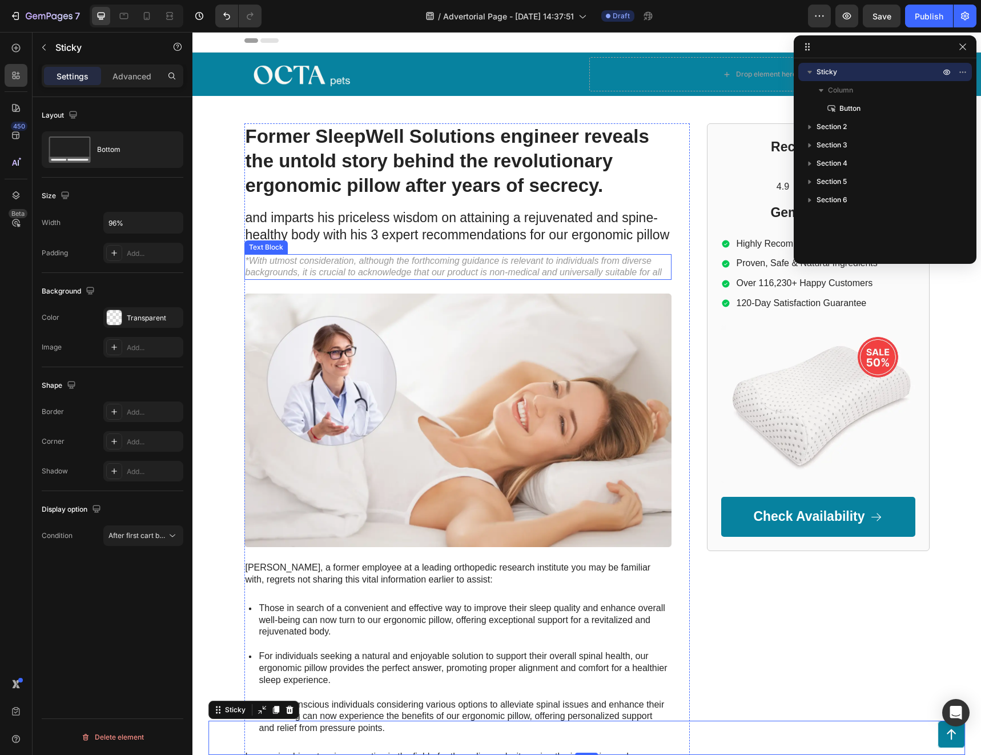
scroll to position [0, 0]
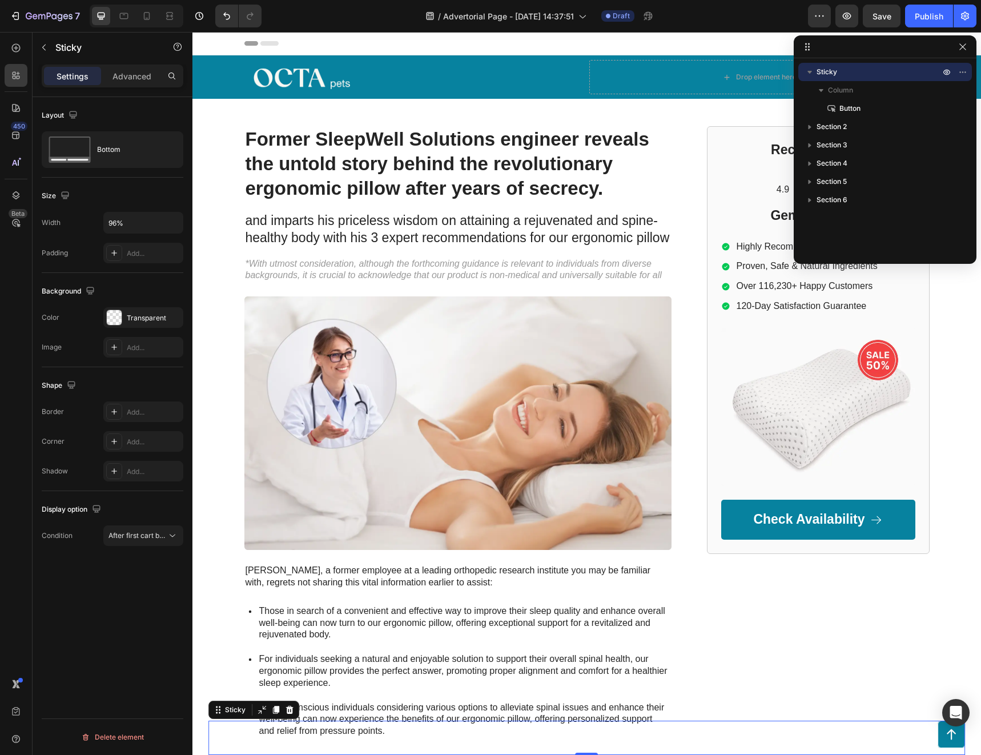
click at [597, 48] on div "Header" at bounding box center [586, 43] width 685 height 23
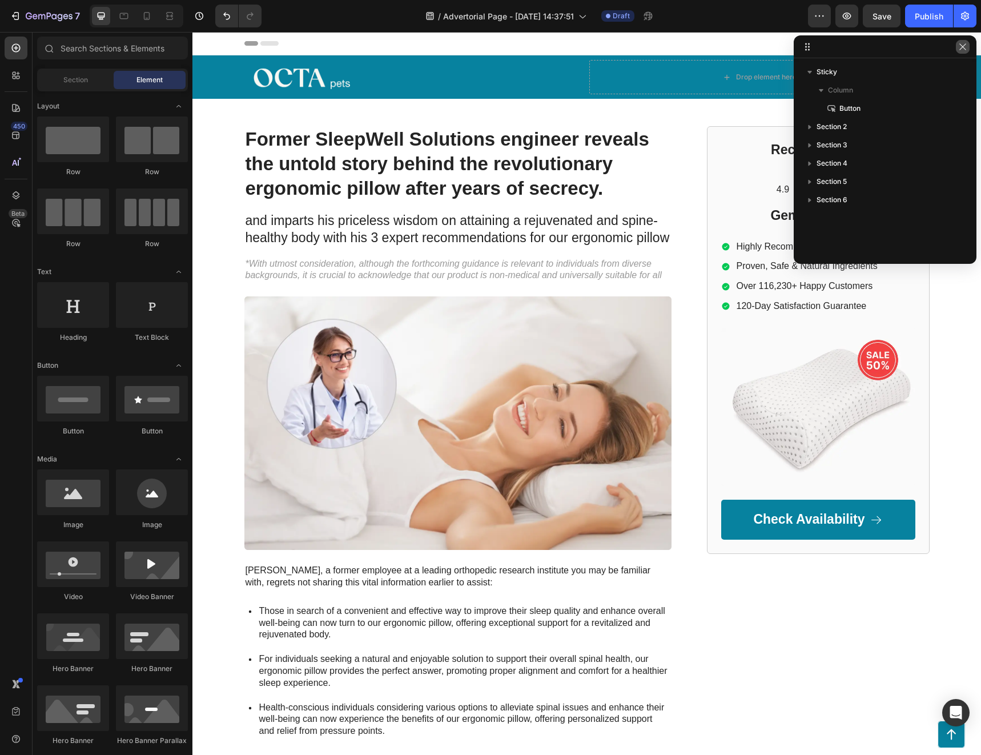
click at [964, 49] on icon "button" at bounding box center [962, 46] width 9 height 9
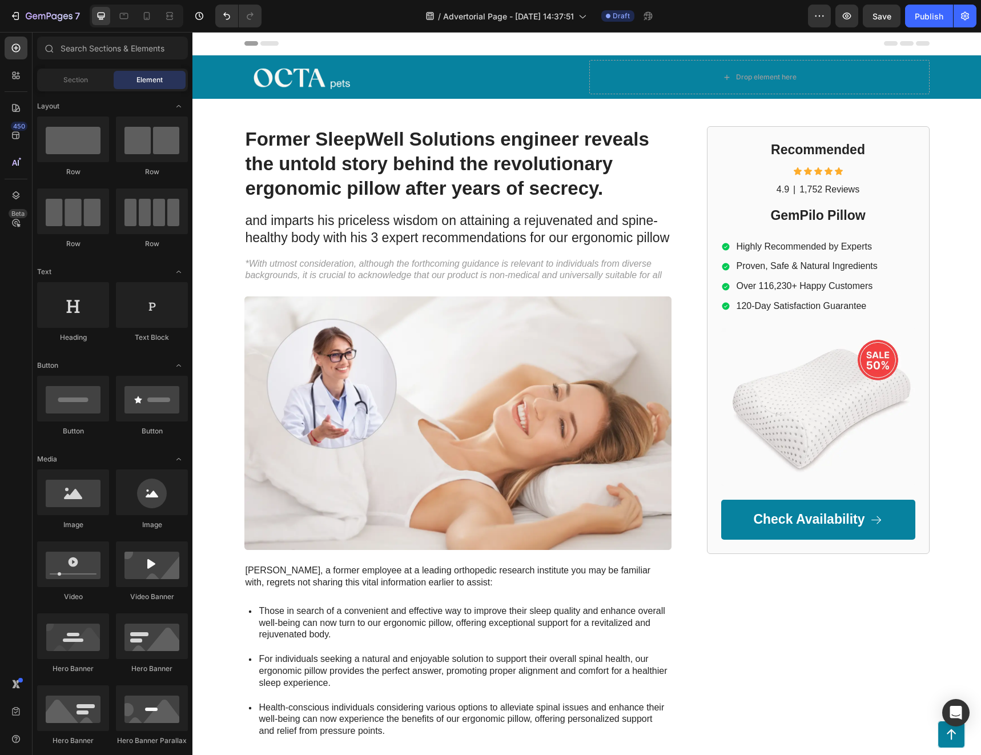
click at [599, 40] on div "Header" at bounding box center [586, 43] width 685 height 23
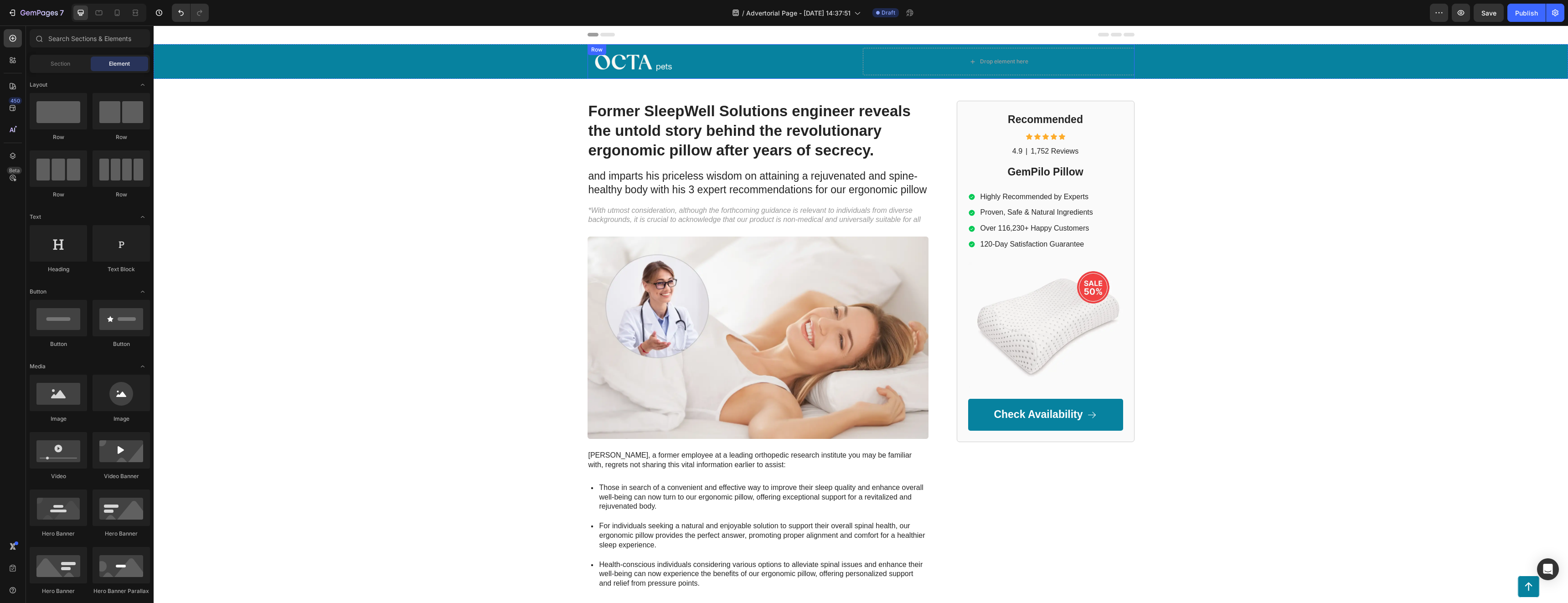
click at [772, 77] on div "Image Drop element here Row" at bounding box center [861, 61] width 547 height 34
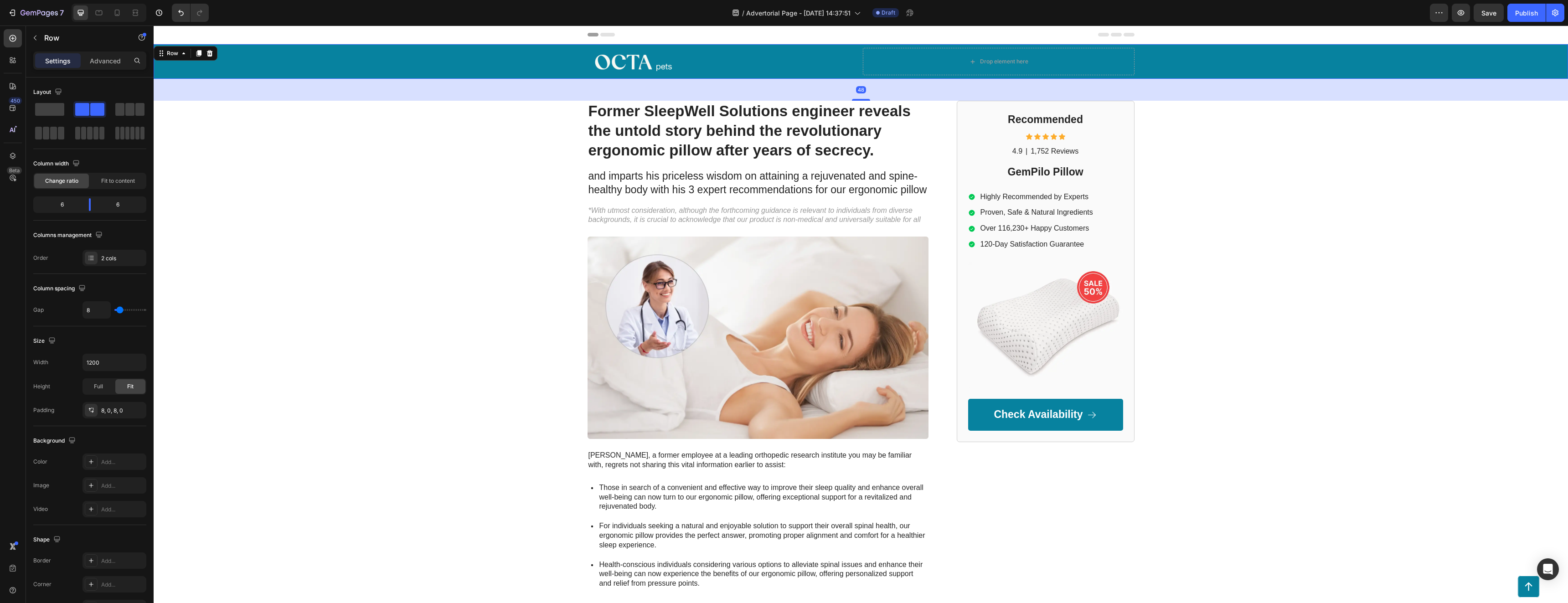
click at [334, 65] on div "Image Drop element here Row" at bounding box center [861, 61] width 1396 height 34
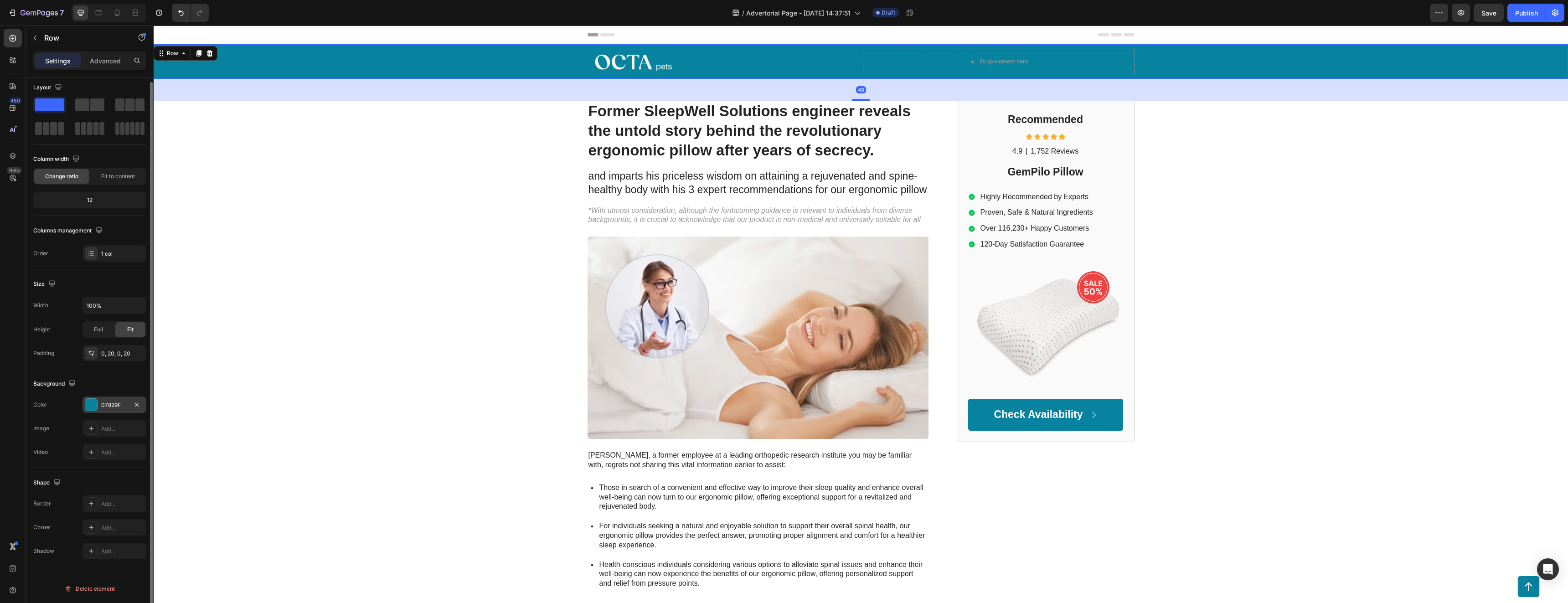
click at [96, 401] on div at bounding box center [91, 404] width 12 height 12
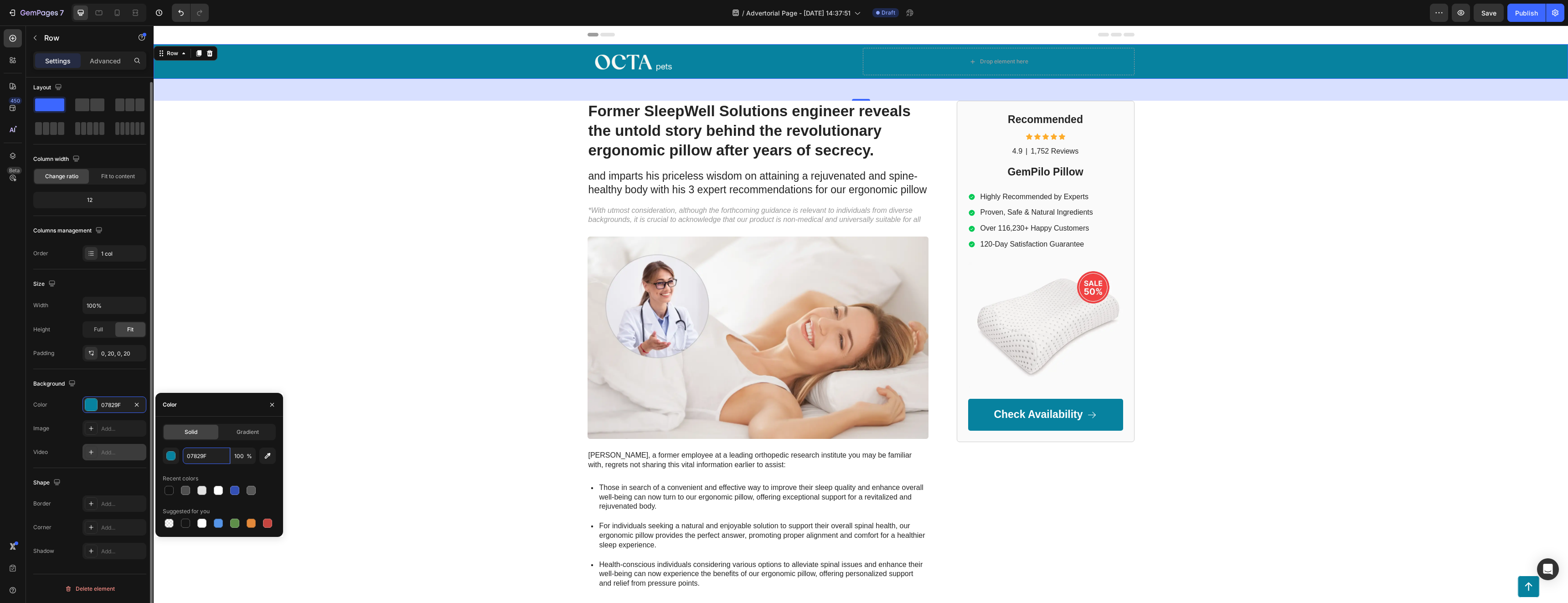
paste input "#1c3a14"
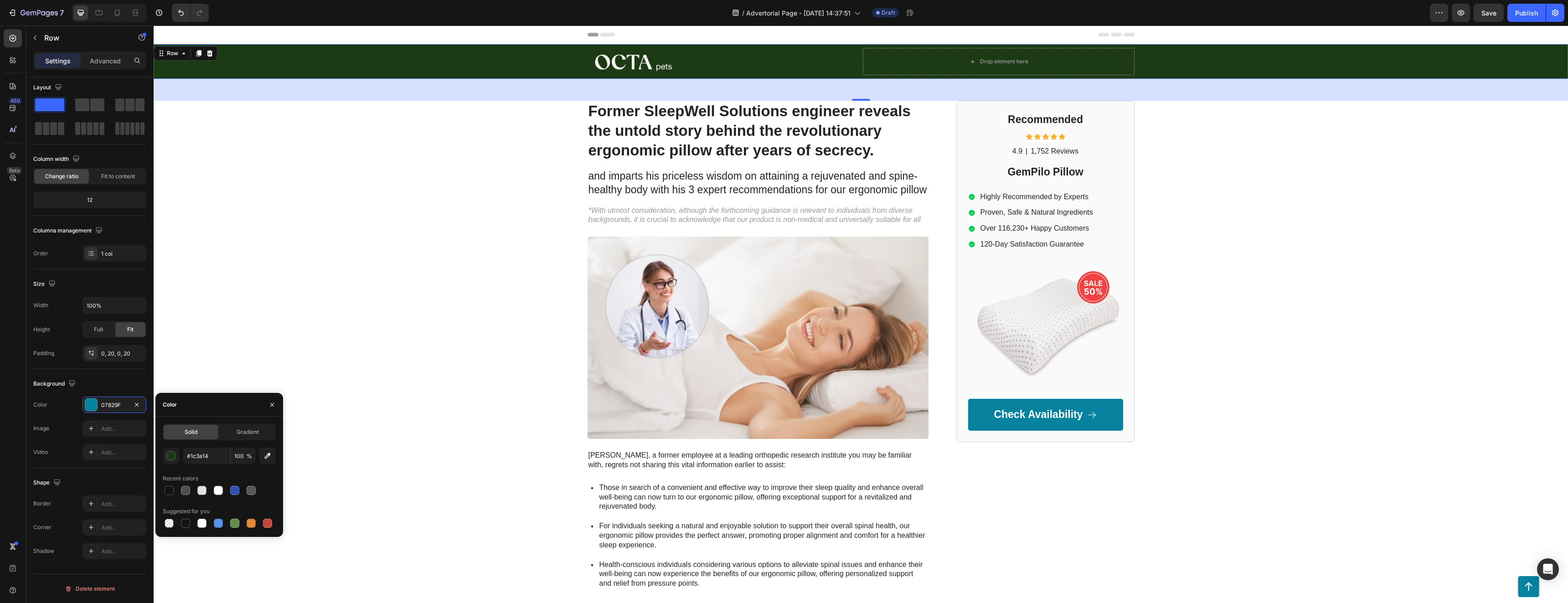
type input "1C3A14"
click at [171, 468] on div "1C3A14 100 % Recent colors Suggested for you" at bounding box center [220, 489] width 113 height 82
click at [271, 405] on icon "button" at bounding box center [271, 404] width 7 height 7
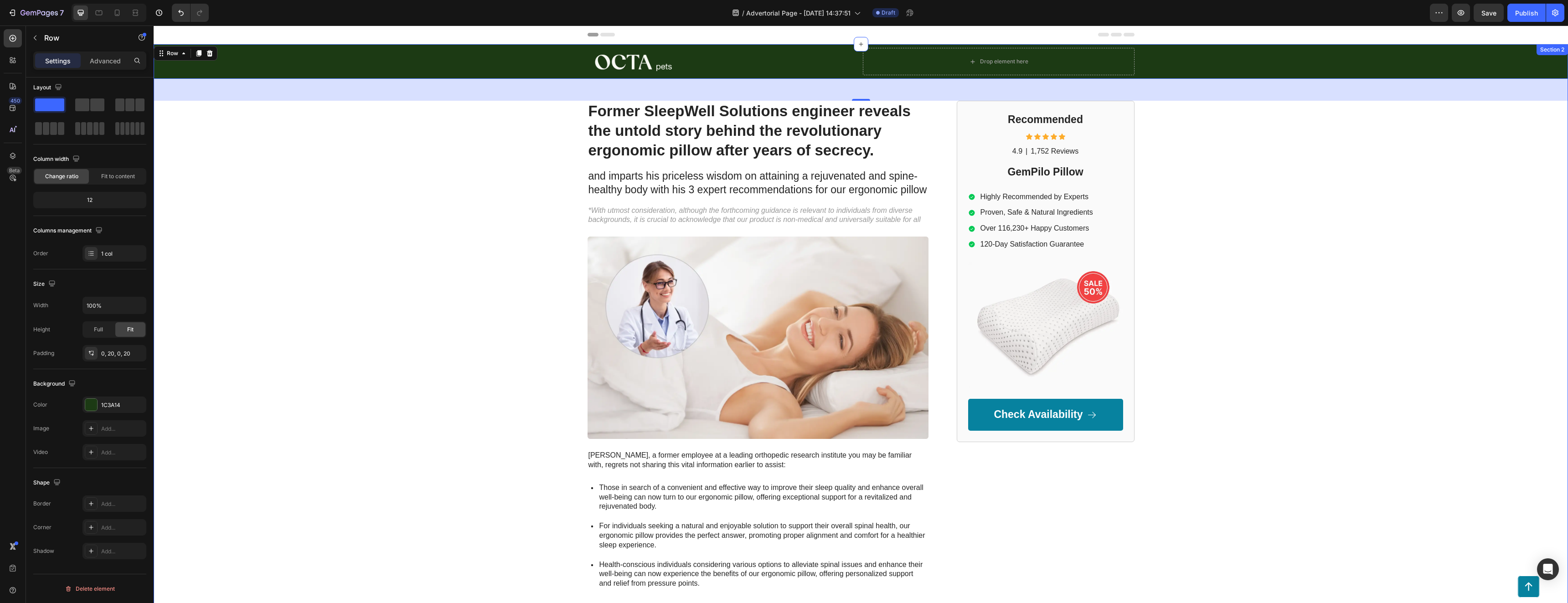
click at [390, 318] on div "Image Drop element here Row Row 48 Former SleepWell Solutions engineer reveals …" at bounding box center [860, 399] width 1414 height 709
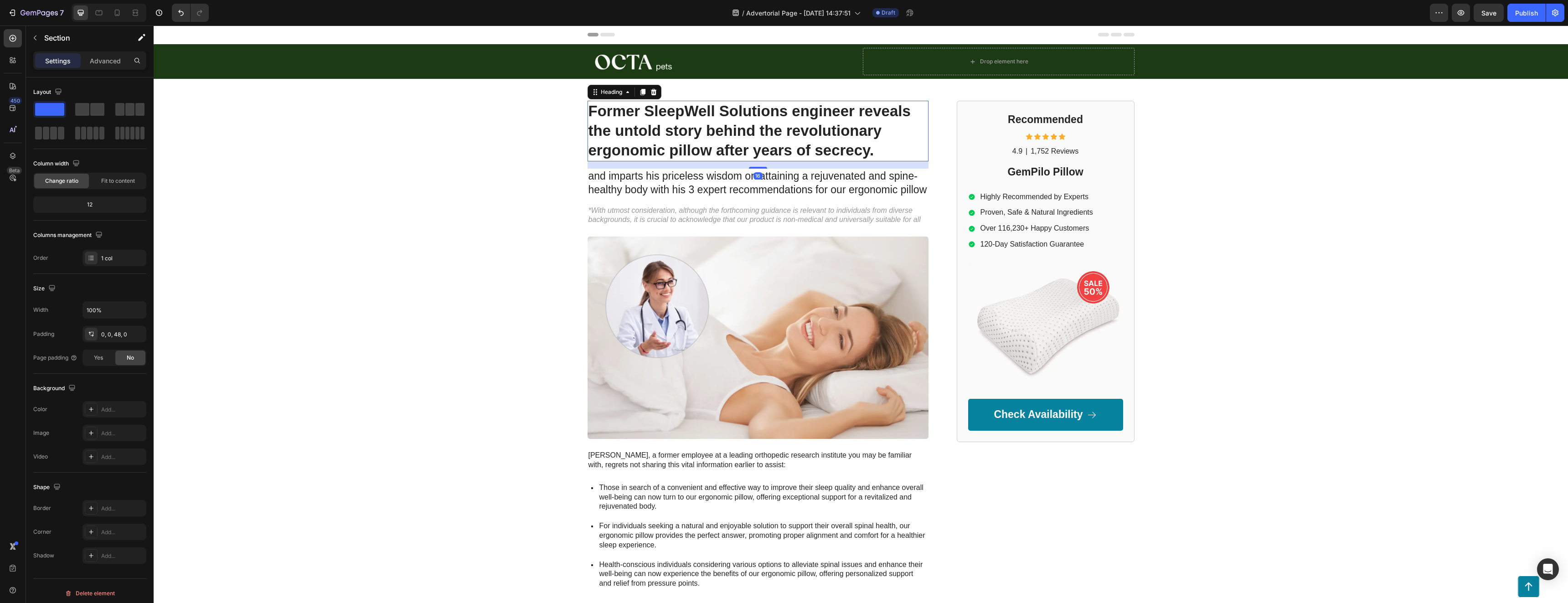
click at [692, 121] on h1 "Former SleepWell Solutions engineer reveals the untold story behind the revolut…" at bounding box center [758, 131] width 341 height 61
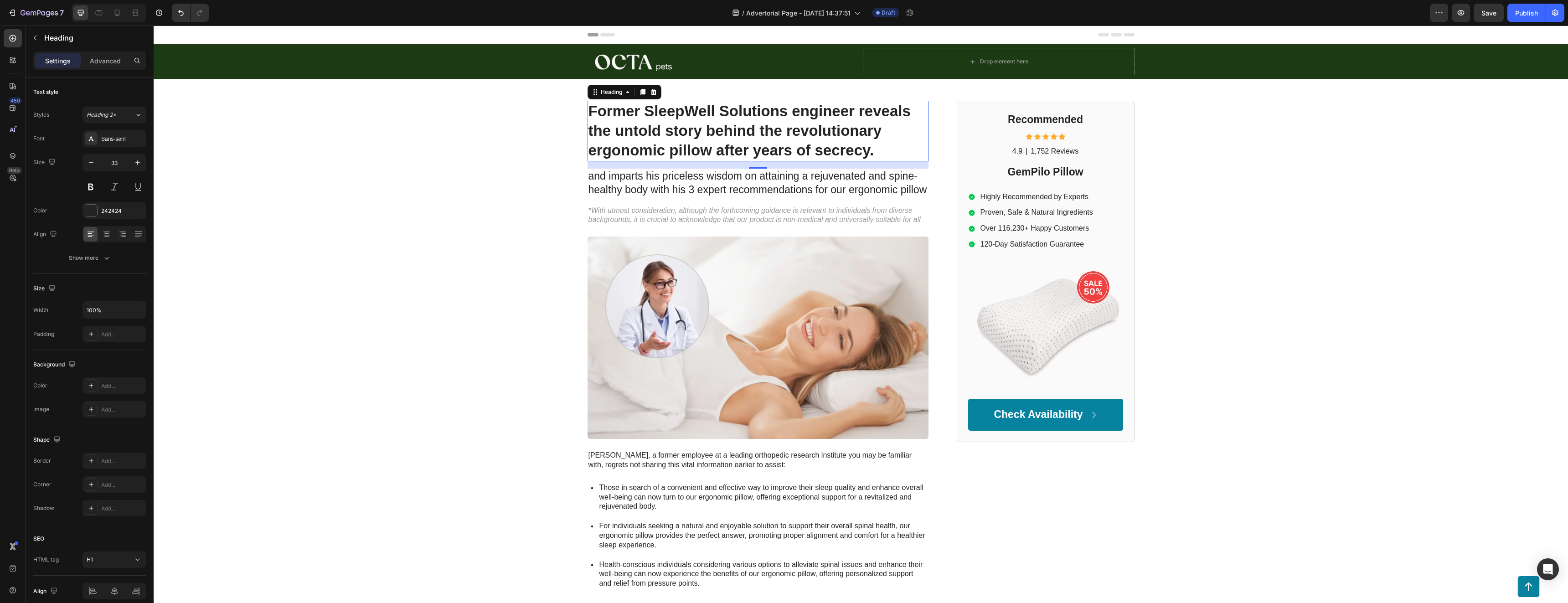
click at [685, 131] on h1 "Former SleepWell Solutions engineer reveals the untold story behind the revolut…" at bounding box center [758, 131] width 341 height 61
click at [685, 131] on p "Former SleepWell Solutions engineer reveals the untold story behind the revolut…" at bounding box center [758, 131] width 339 height 59
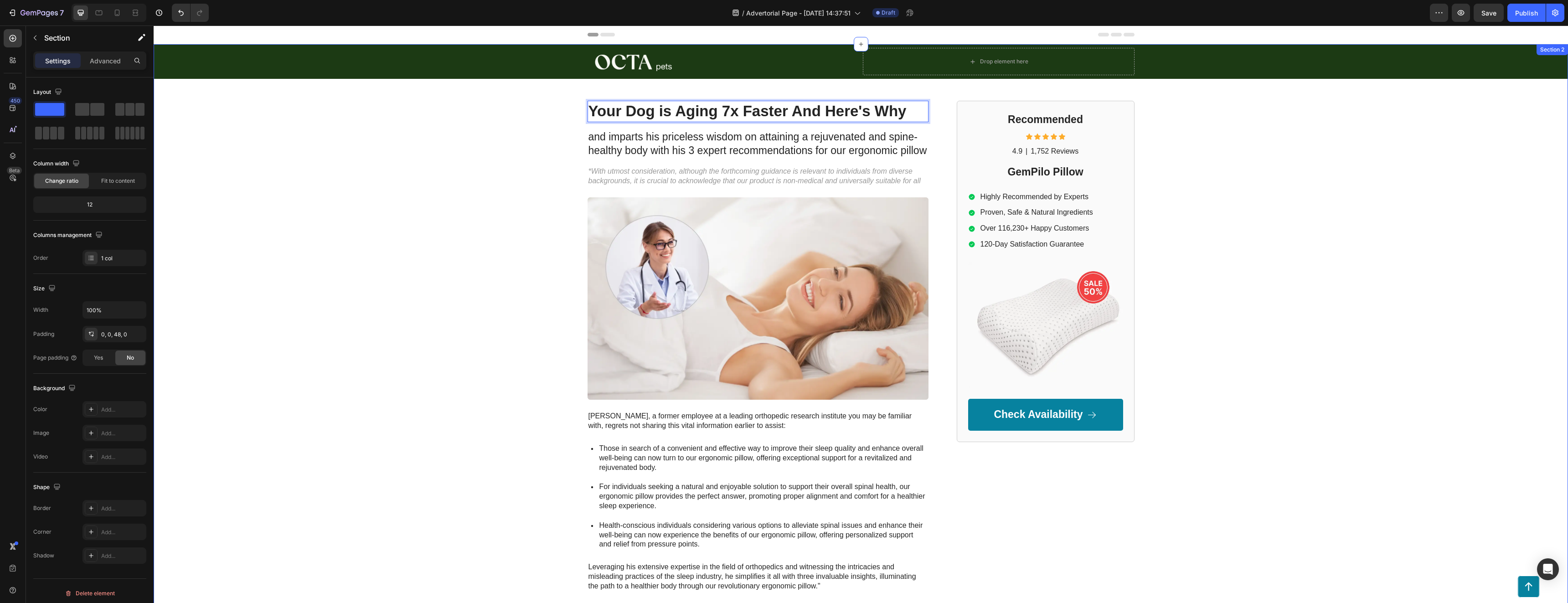
click at [426, 210] on div "Image Drop element here Row Row Your Dog is Aging 7x Faster And Here's Why Head…" at bounding box center [860, 379] width 1414 height 670
click at [641, 145] on p "and imparts his priceless wisdom on attaining a rejuvenated and spine-healthy b…" at bounding box center [758, 144] width 339 height 27
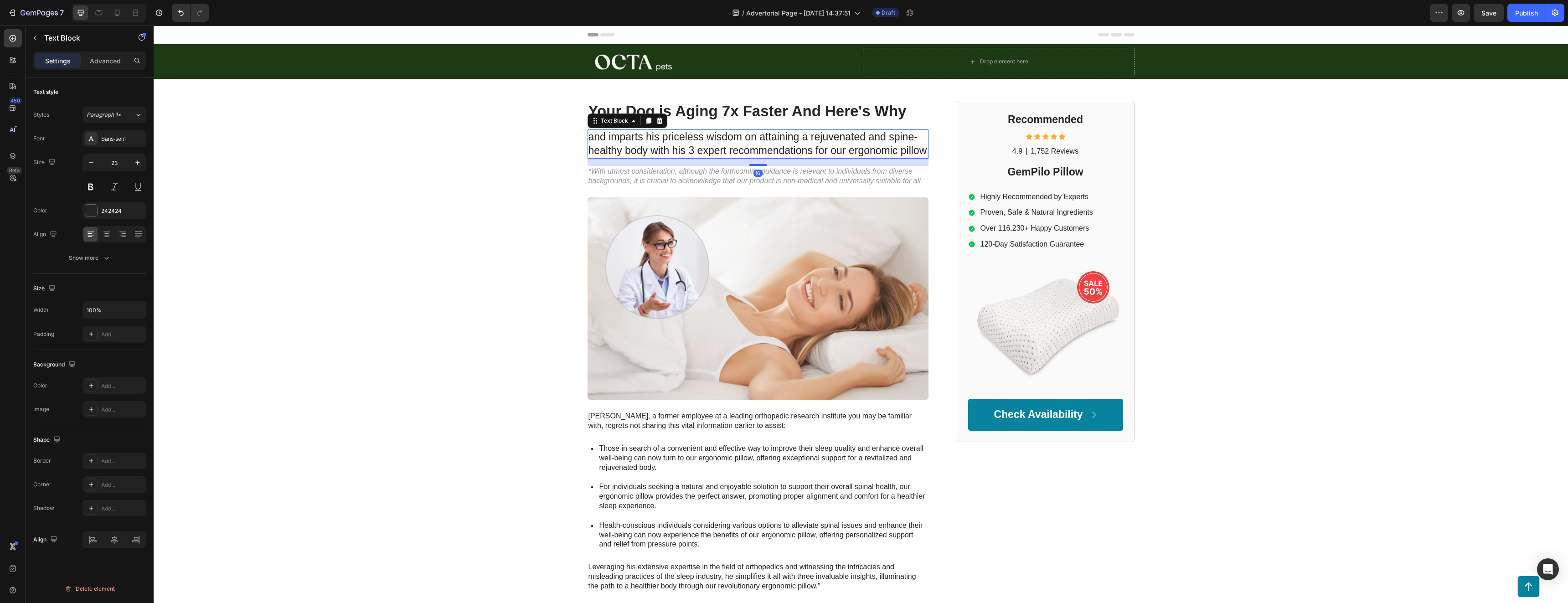
click at [663, 149] on p "and imparts his priceless wisdom on attaining a rejuvenated and spine-healthy b…" at bounding box center [758, 144] width 339 height 27
click at [503, 156] on div "Image Drop element here Row Row Your Dog is Aging 7x Faster And Here's Why Head…" at bounding box center [860, 379] width 1414 height 670
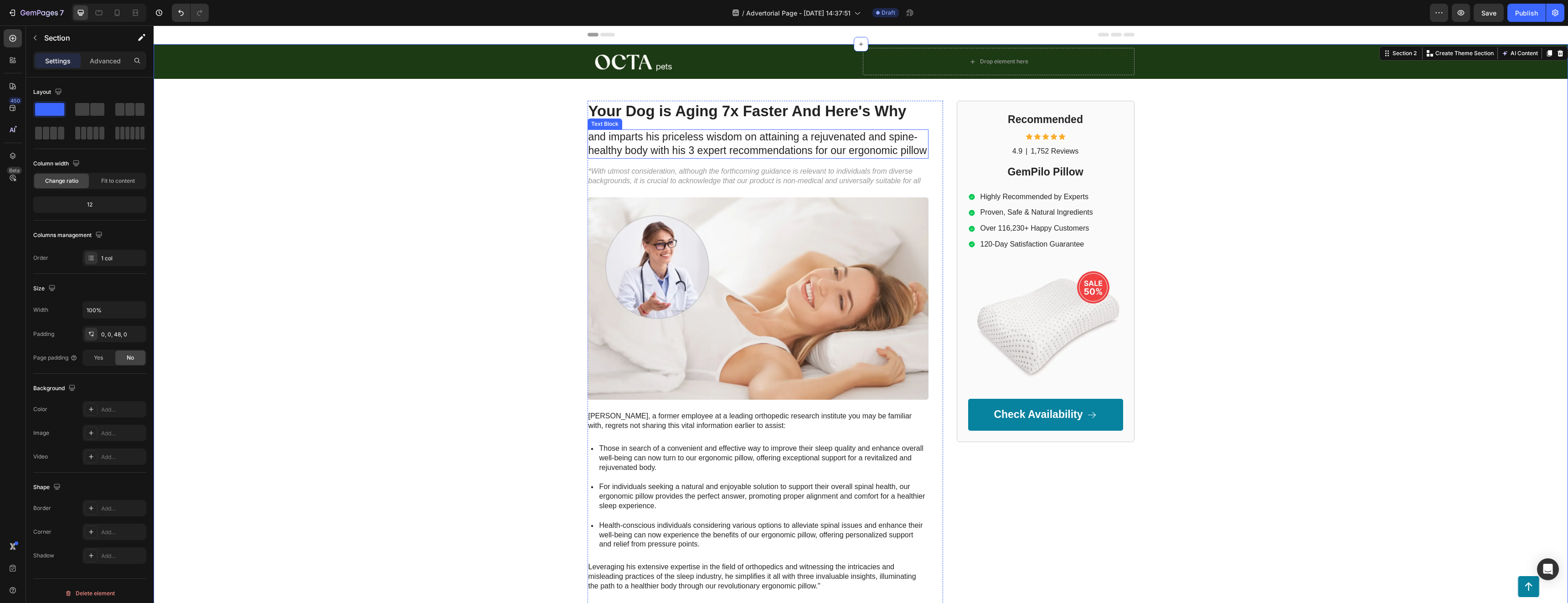
click at [665, 150] on p "and imparts his priceless wisdom on attaining a rejuvenated and spine-healthy b…" at bounding box center [758, 144] width 339 height 27
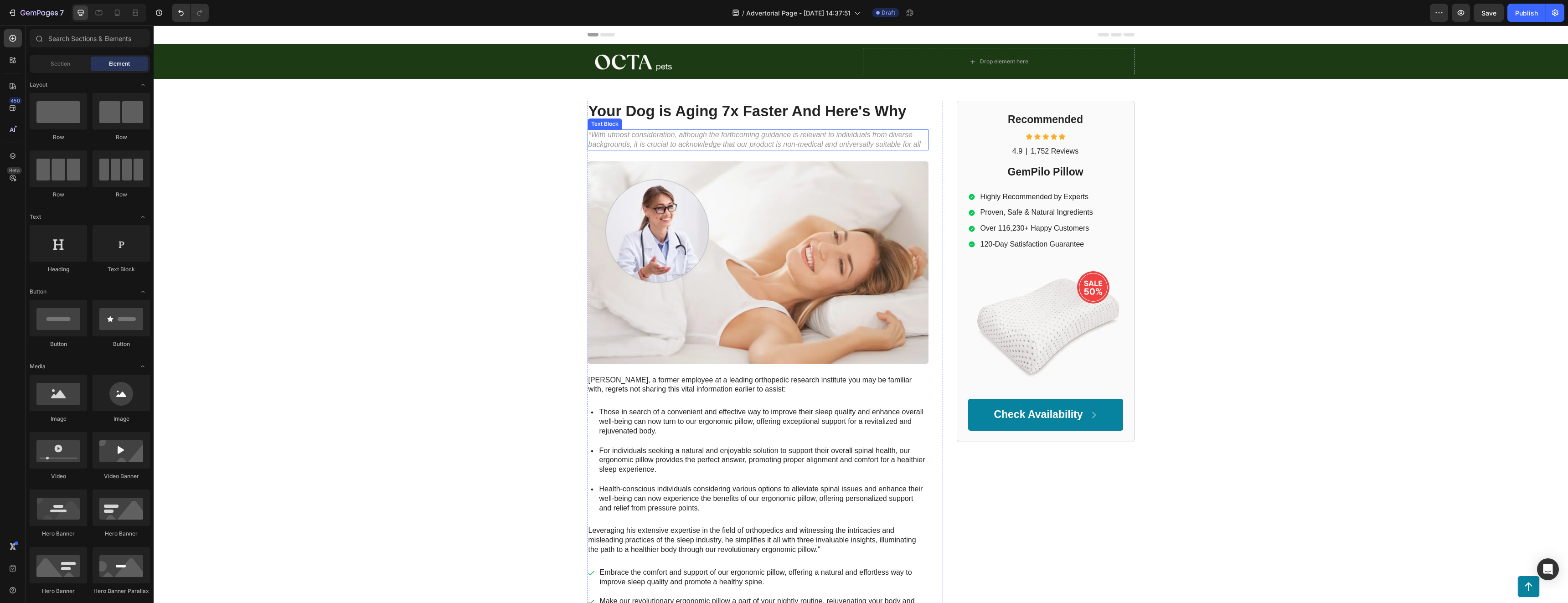
click at [627, 145] on p "*With utmost consideration, although the forthcoming guidance is relevant to in…" at bounding box center [758, 140] width 339 height 19
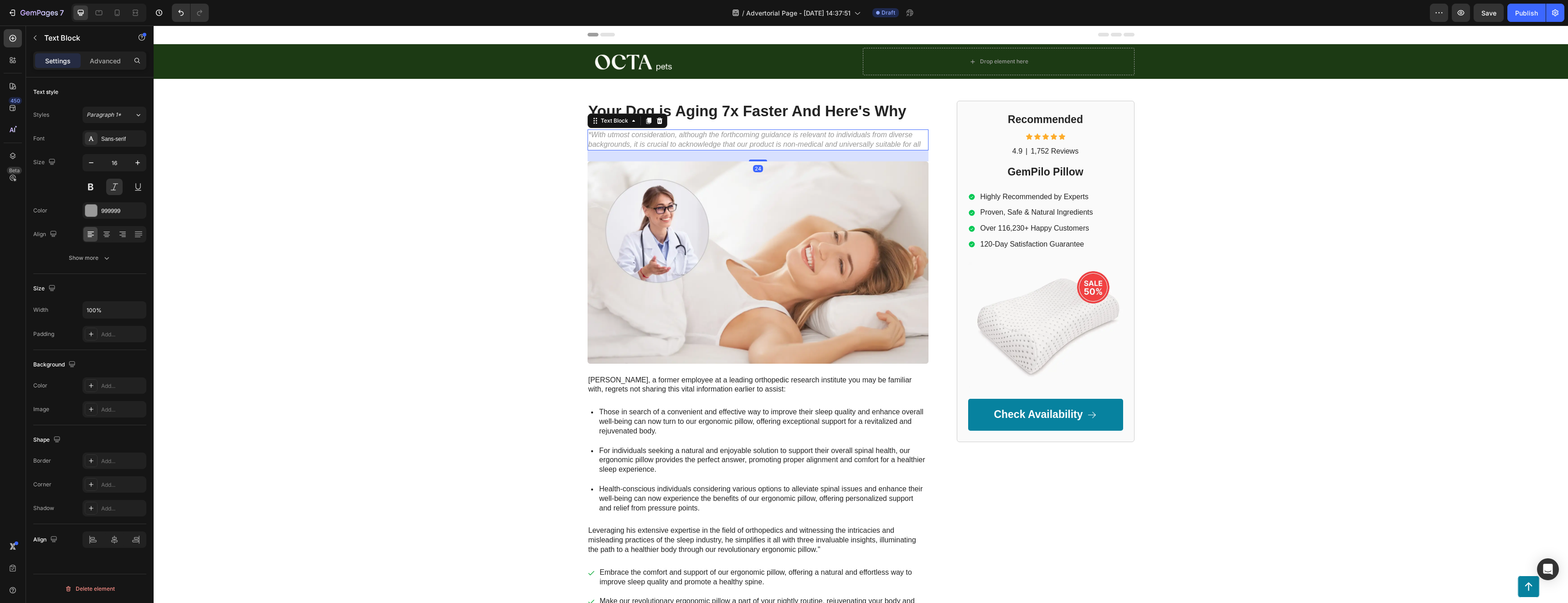
click at [627, 145] on p "*With utmost consideration, although the forthcoming guidance is relevant to in…" at bounding box center [758, 140] width 339 height 19
click at [624, 143] on p "*With utmost consideration, although the forthcoming guidance is relevant to in…" at bounding box center [758, 140] width 339 height 19
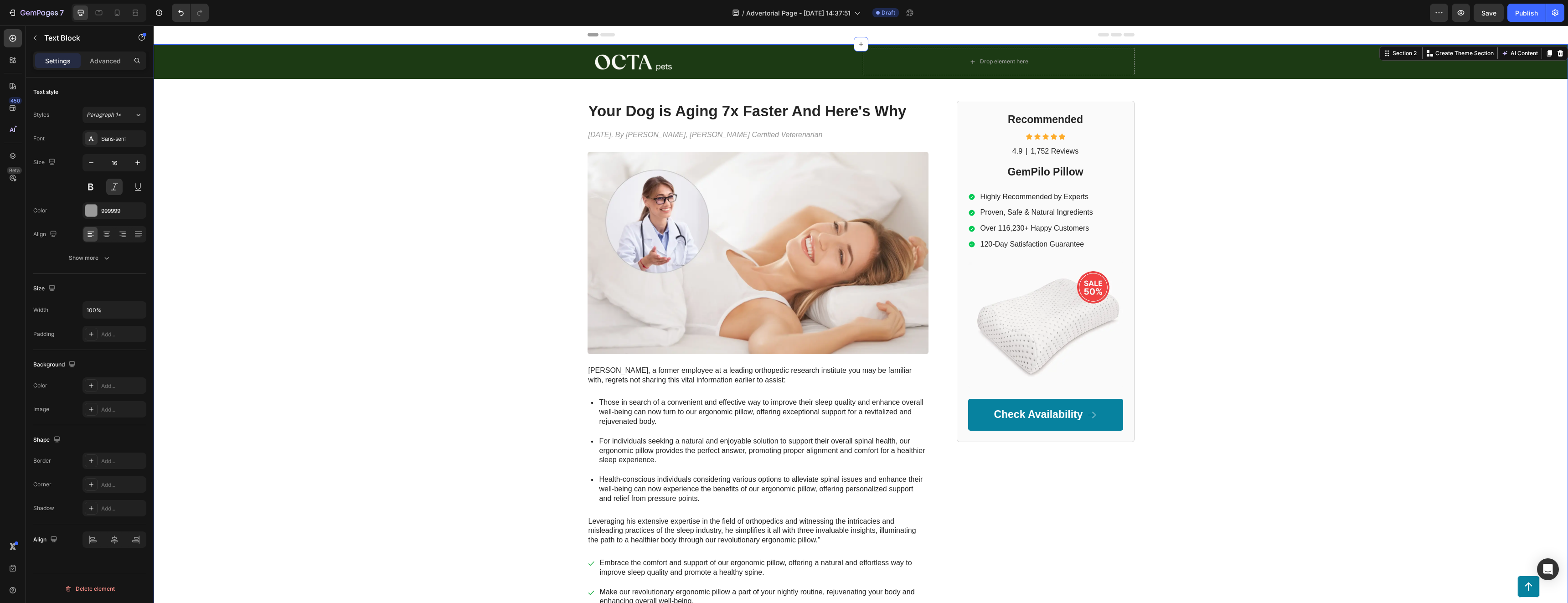
click at [497, 165] on div "Image Drop element here Row Row Your Dog is Aging 7x Faster And Here's Why Head…" at bounding box center [860, 355] width 1414 height 624
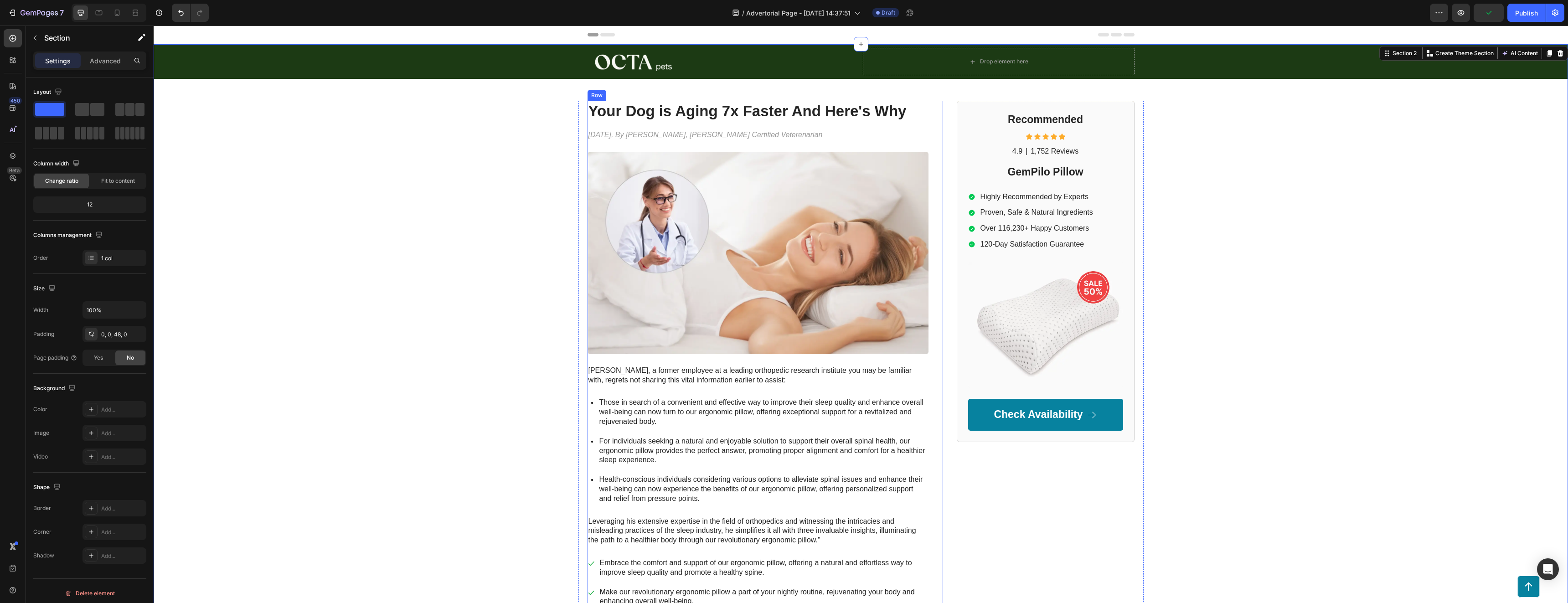
click at [711, 141] on div "Your Dog is Aging 7x Faster And Here's Why Heading [DATE], By [PERSON_NAME], OC…" at bounding box center [758, 384] width 341 height 568
click at [744, 133] on p "[DATE], By [PERSON_NAME], [PERSON_NAME] Certified Veterenarian" at bounding box center [758, 135] width 339 height 10
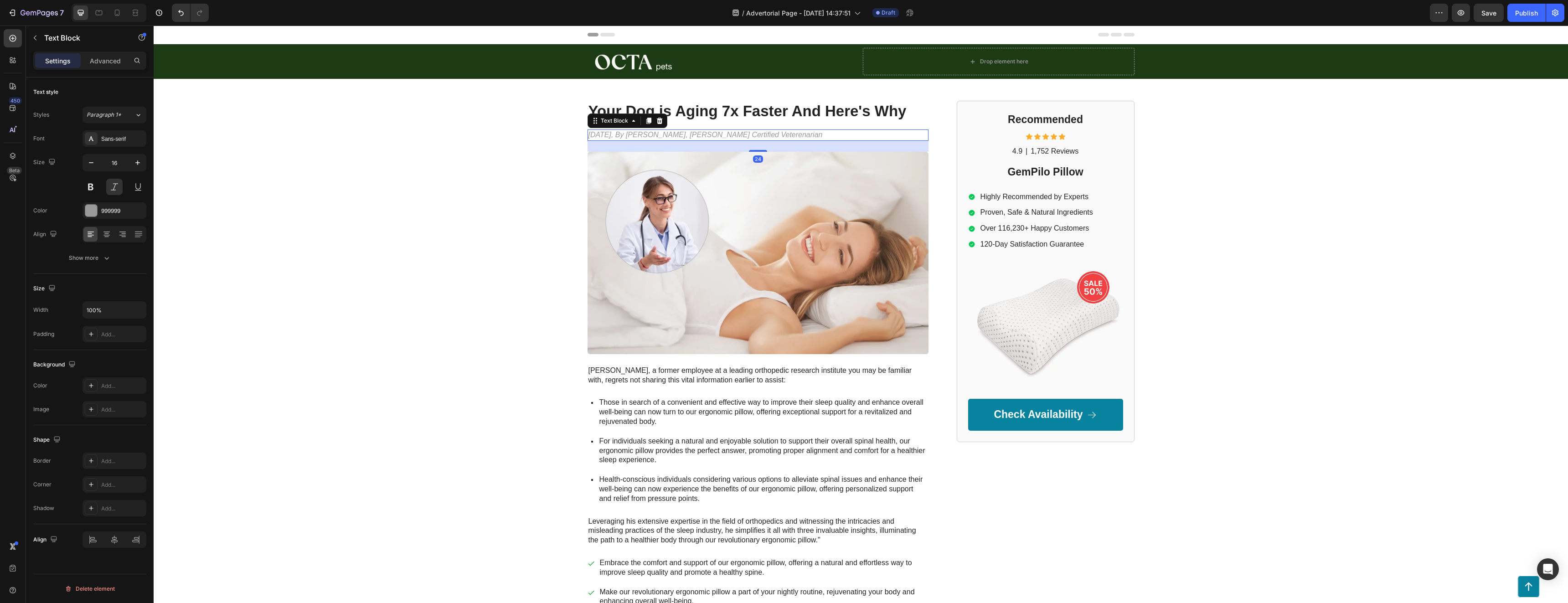
click at [694, 145] on div "24" at bounding box center [758, 146] width 341 height 11
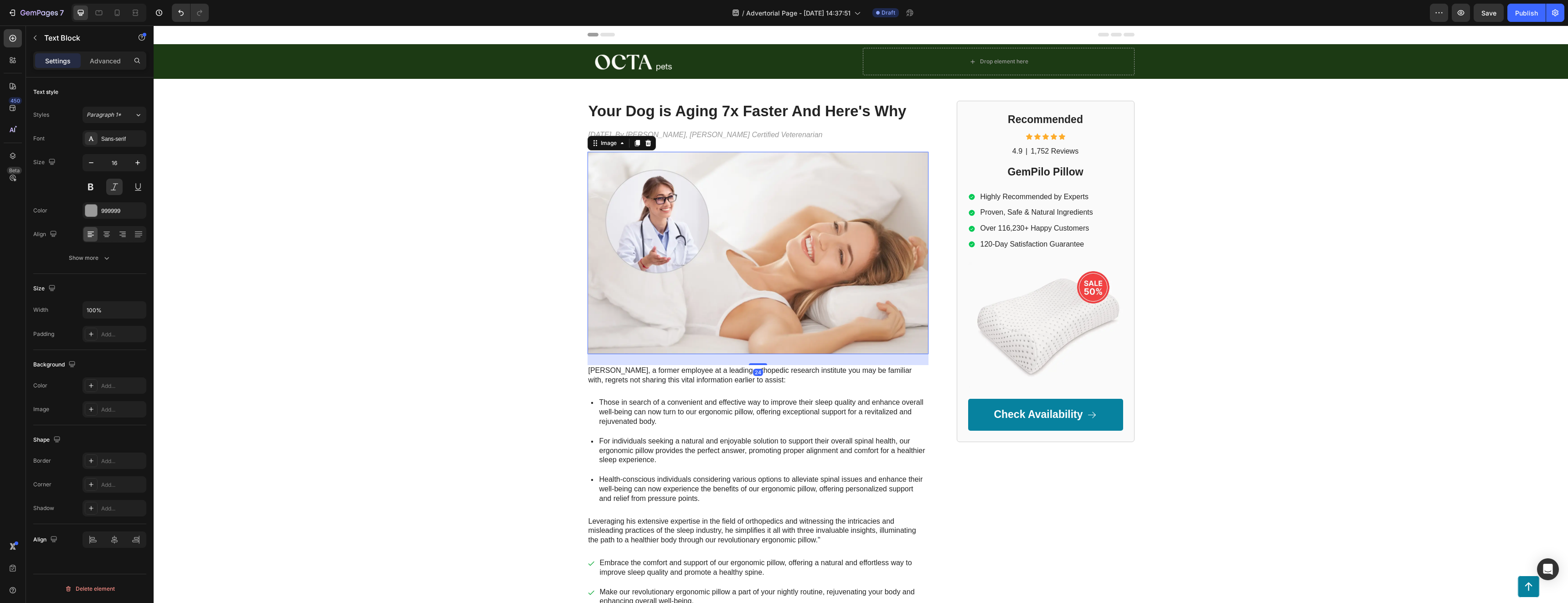
click at [689, 229] on img at bounding box center [758, 252] width 341 height 202
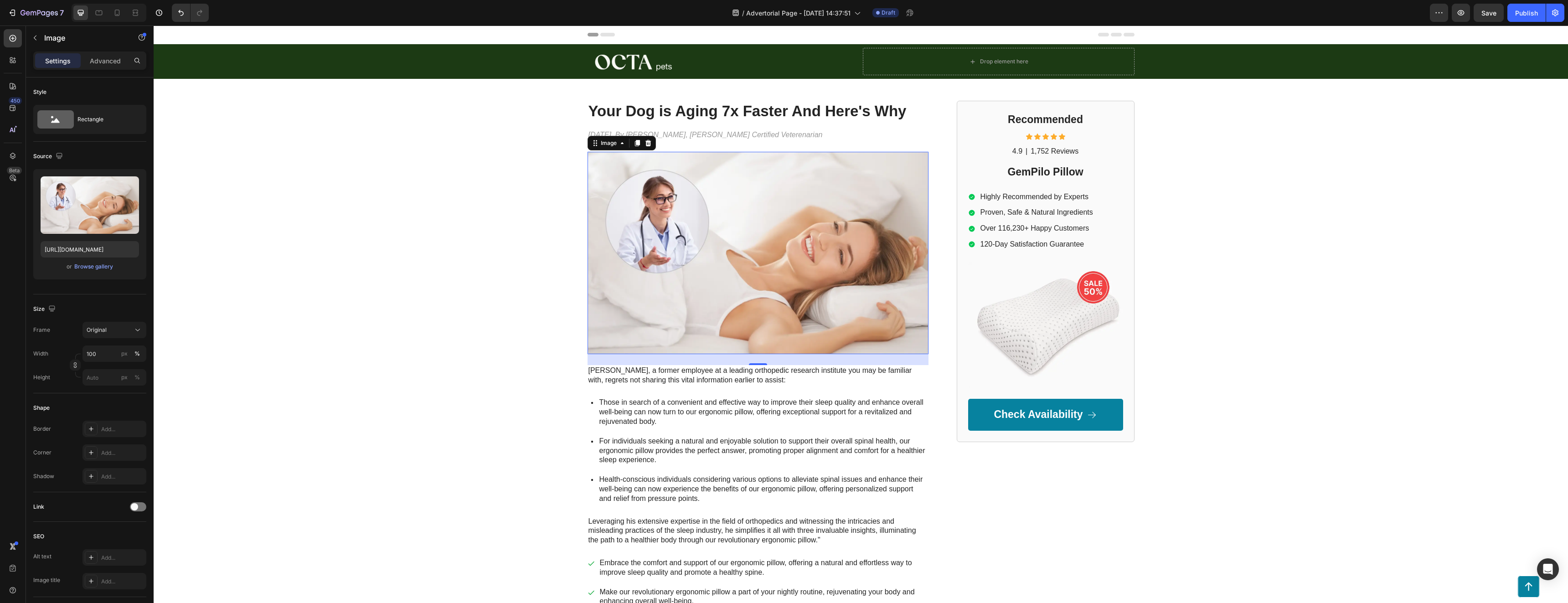
click at [703, 204] on img at bounding box center [758, 252] width 341 height 202
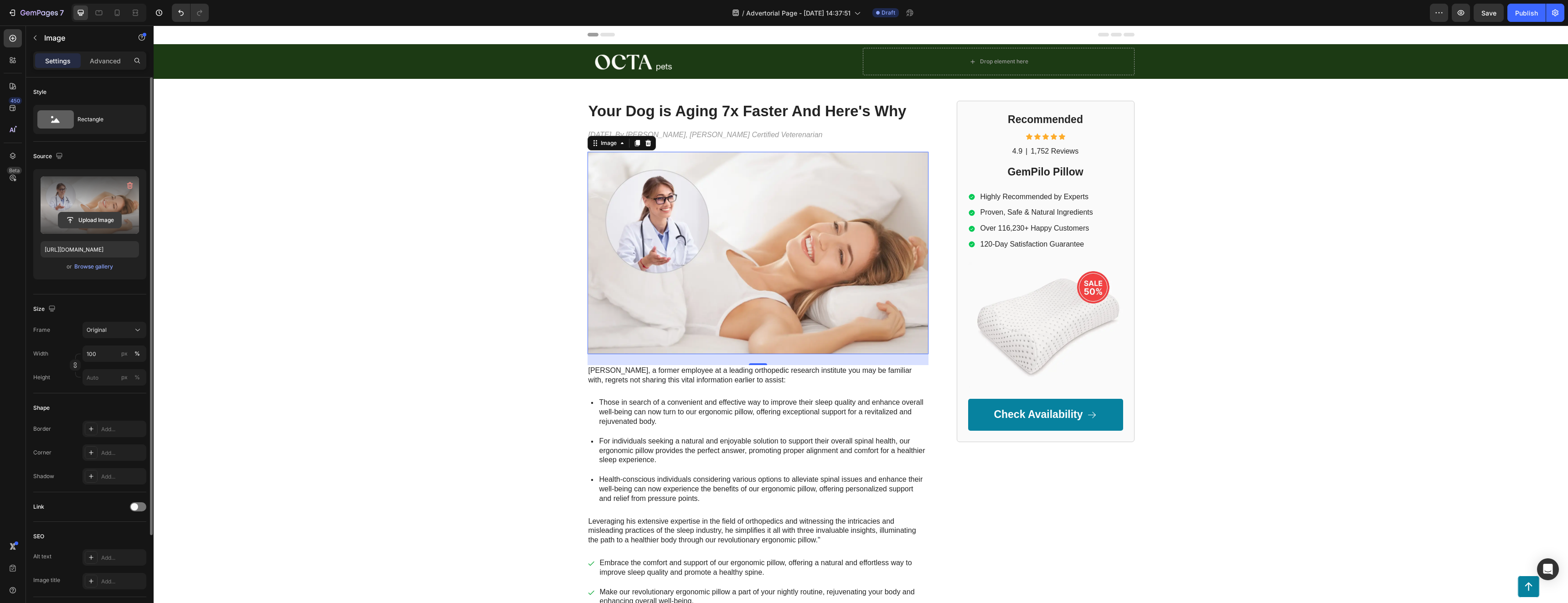
click at [82, 219] on input "file" at bounding box center [89, 220] width 63 height 15
type input "[URL][DOMAIN_NAME]"
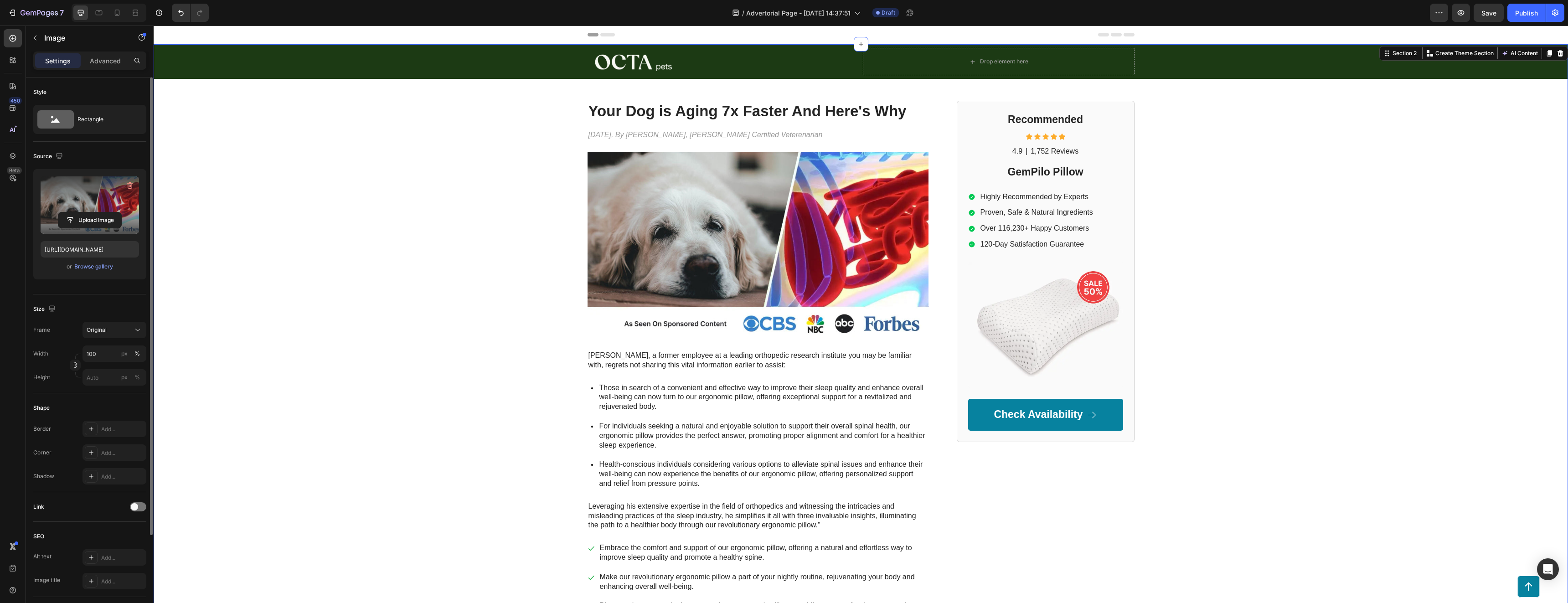
click at [392, 270] on div "Image Drop element here Row Row Your Dog is Aging 7x Faster And Here's Why Head…" at bounding box center [860, 348] width 1414 height 609
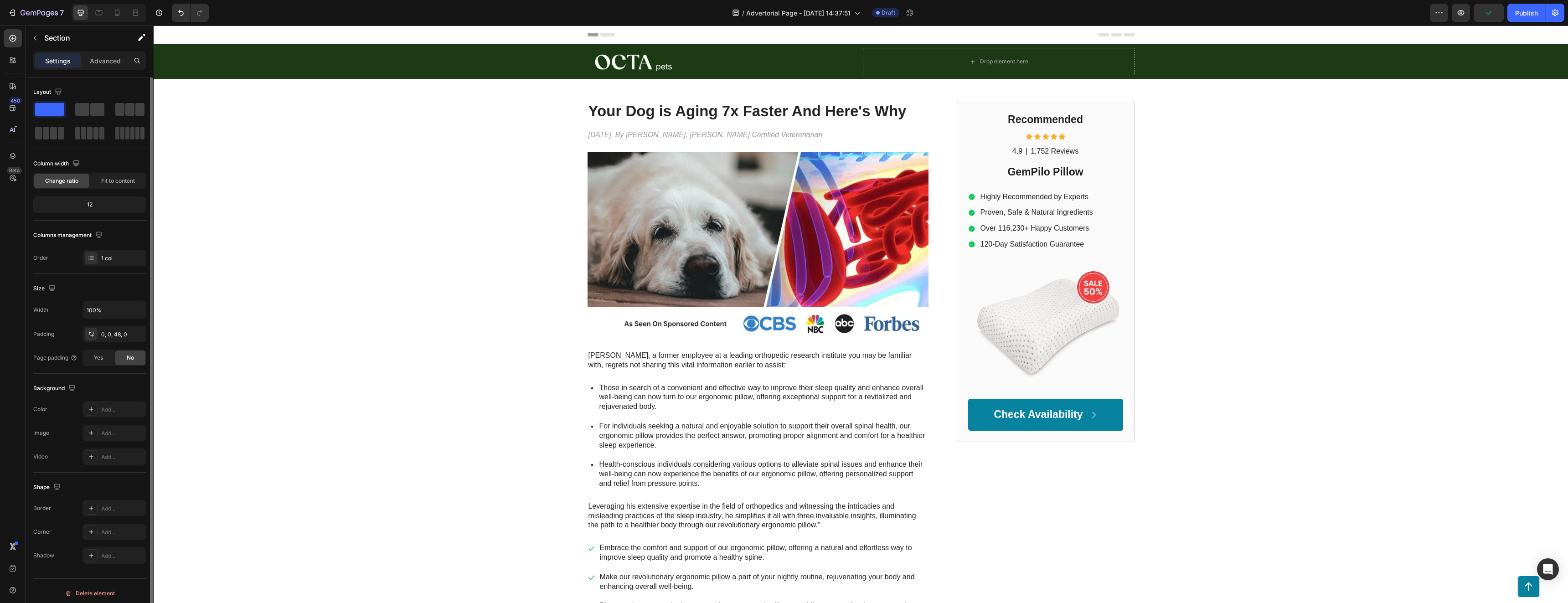
click at [607, 32] on div "Header" at bounding box center [861, 34] width 547 height 18
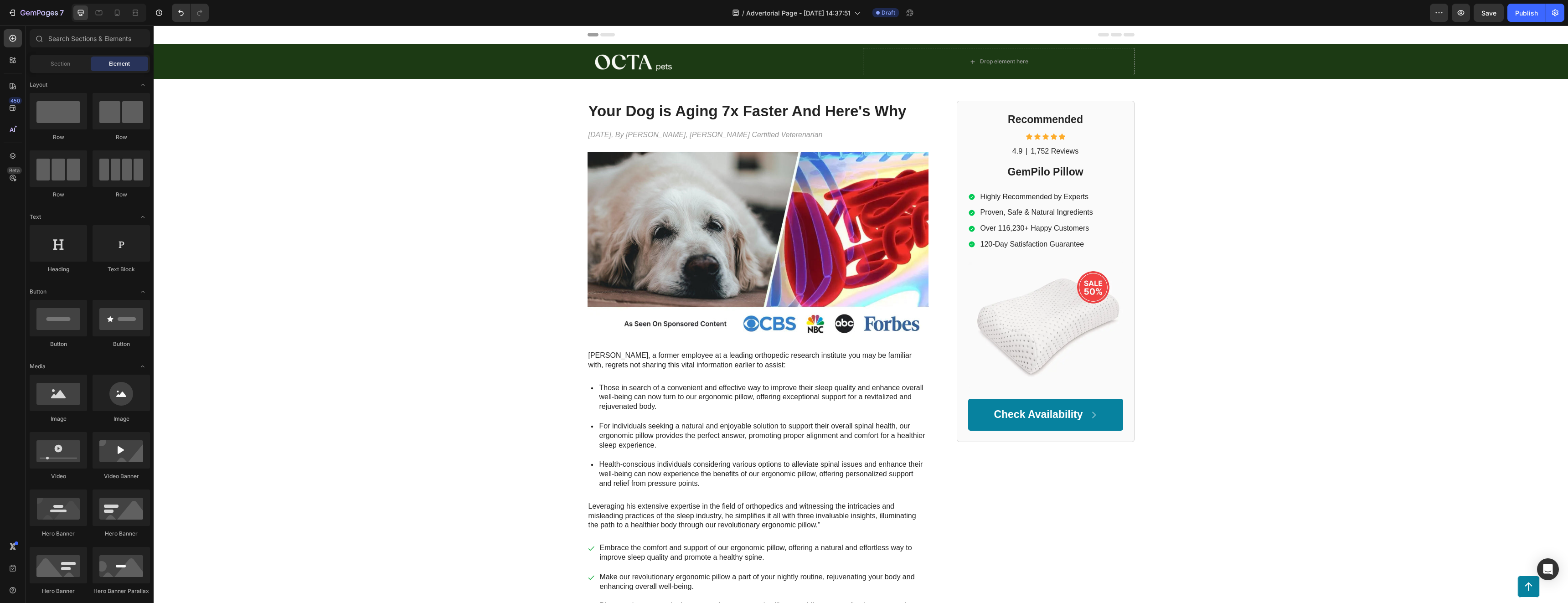
click at [593, 34] on icon at bounding box center [593, 34] width 11 height 4
click at [169, 34] on div "Header" at bounding box center [176, 35] width 34 height 11
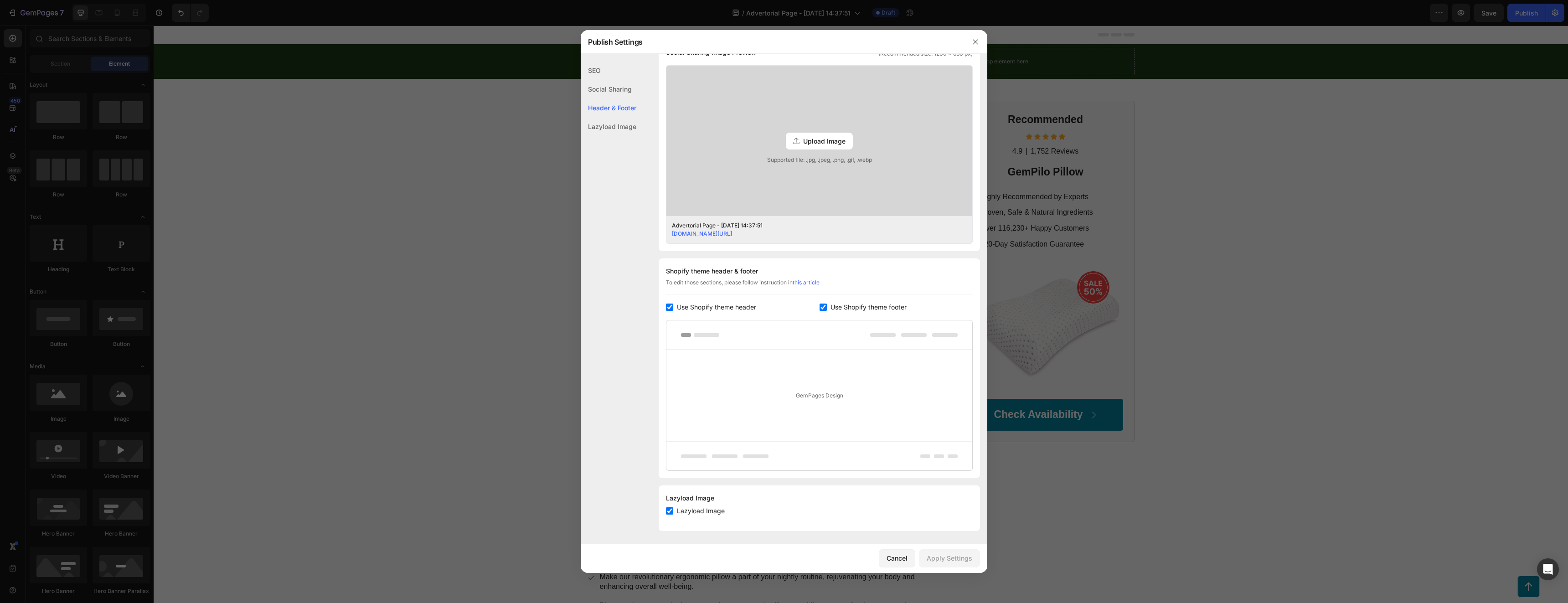
scroll to position [233, 0]
click at [782, 41] on icon "button" at bounding box center [975, 42] width 7 height 7
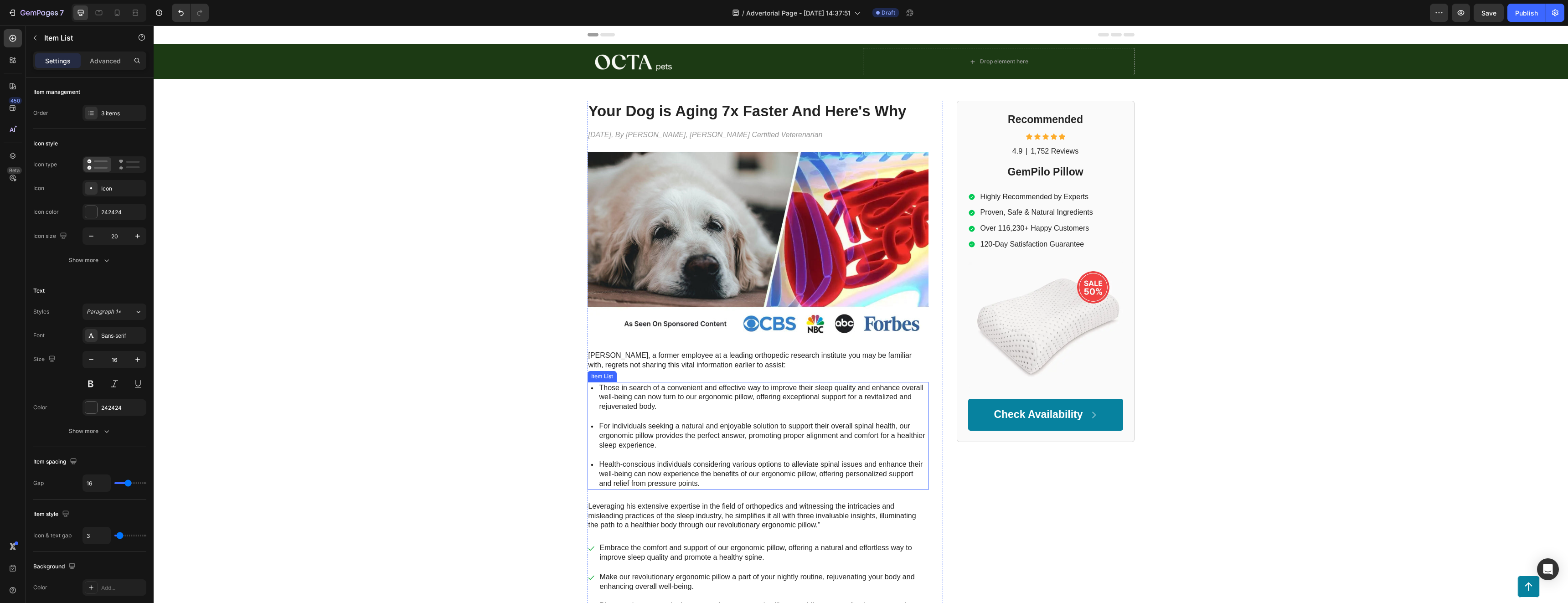
click at [695, 388] on p "Those in search of a convenient and effective way to improve their sleep qualit…" at bounding box center [763, 397] width 327 height 28
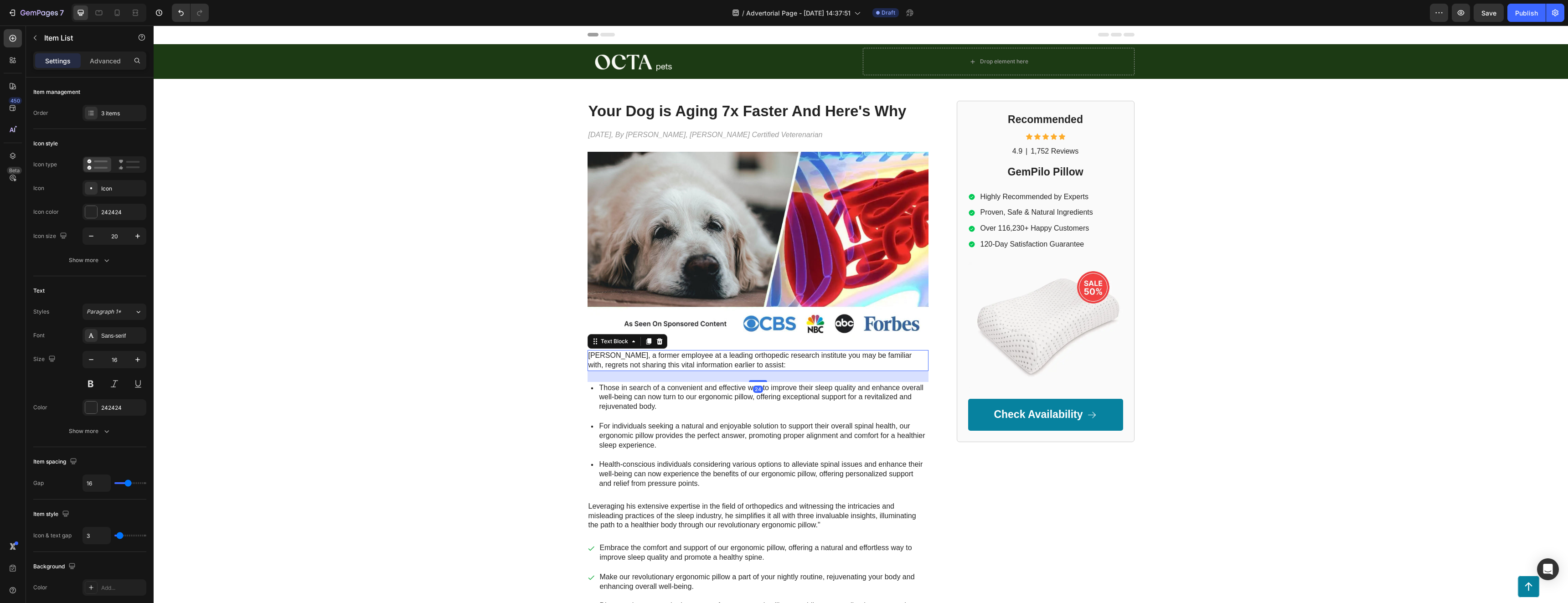
click at [721, 364] on p "[PERSON_NAME], a former employee at a leading orthopedic research institute you…" at bounding box center [758, 361] width 339 height 19
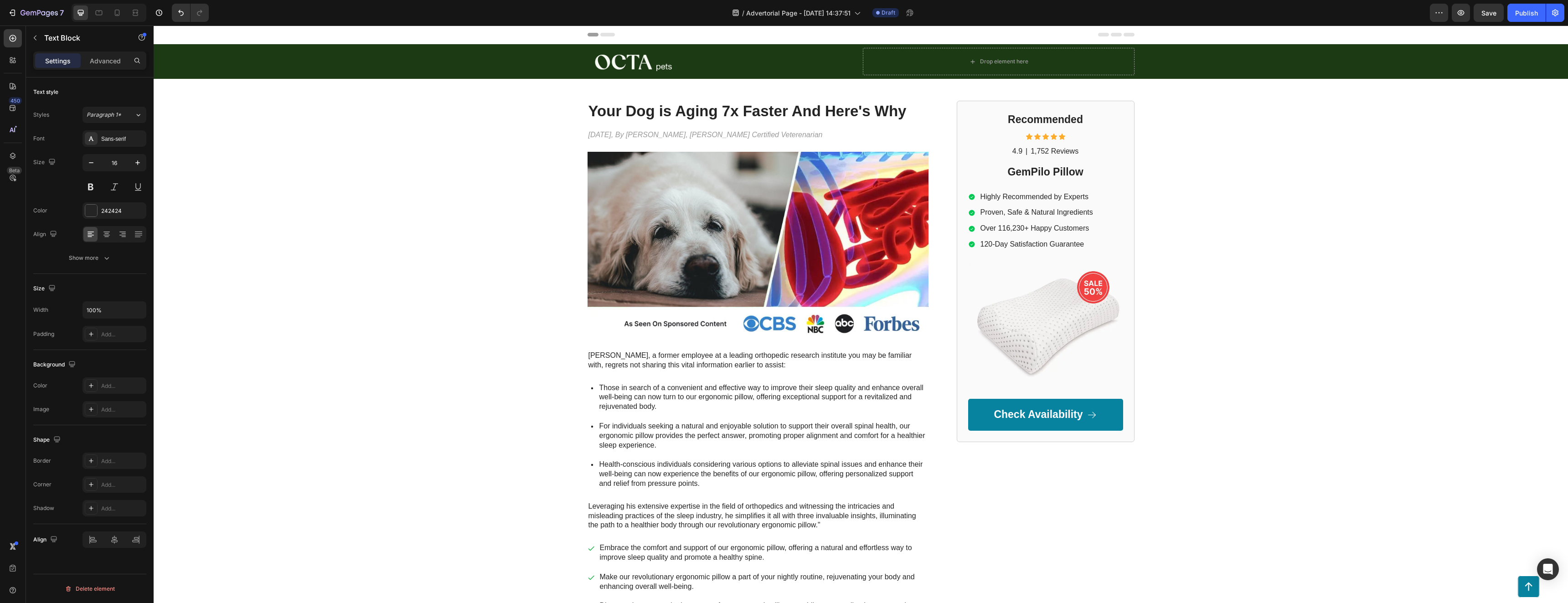
click at [782, 39] on div "Header" at bounding box center [860, 34] width 1414 height 18
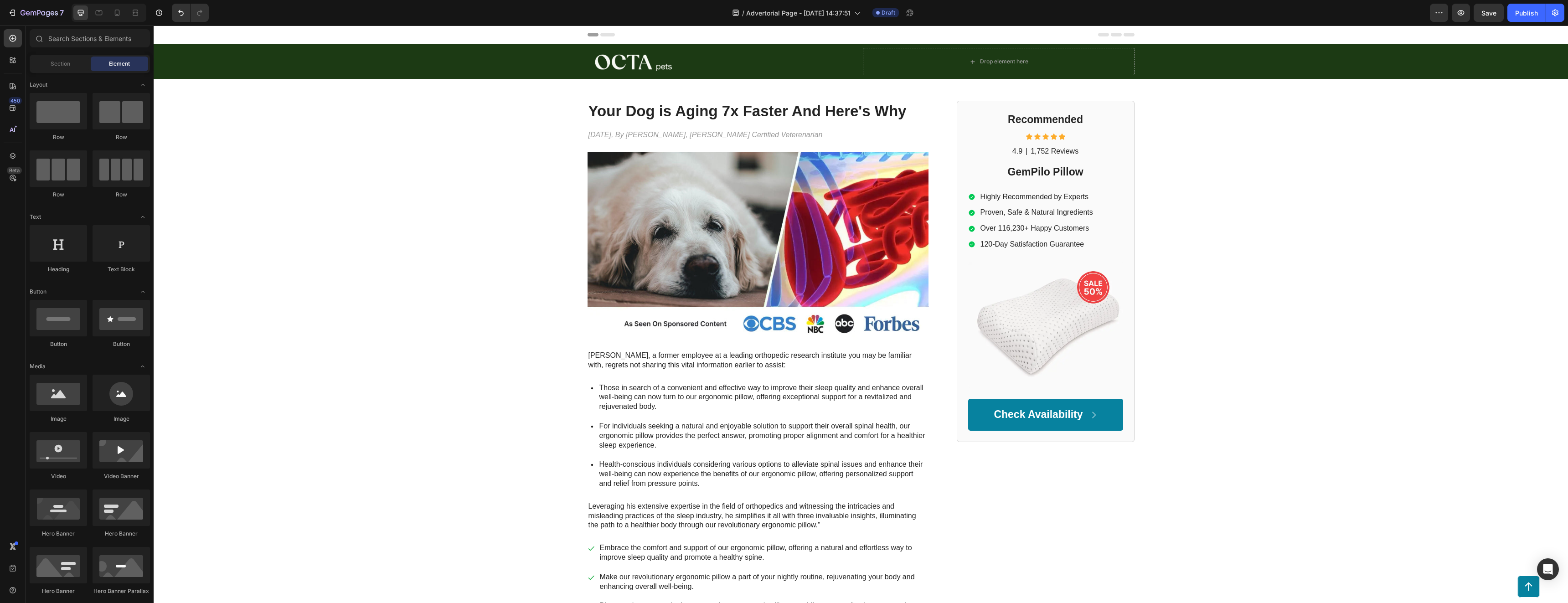
click at [169, 32] on div "Header" at bounding box center [176, 35] width 34 height 11
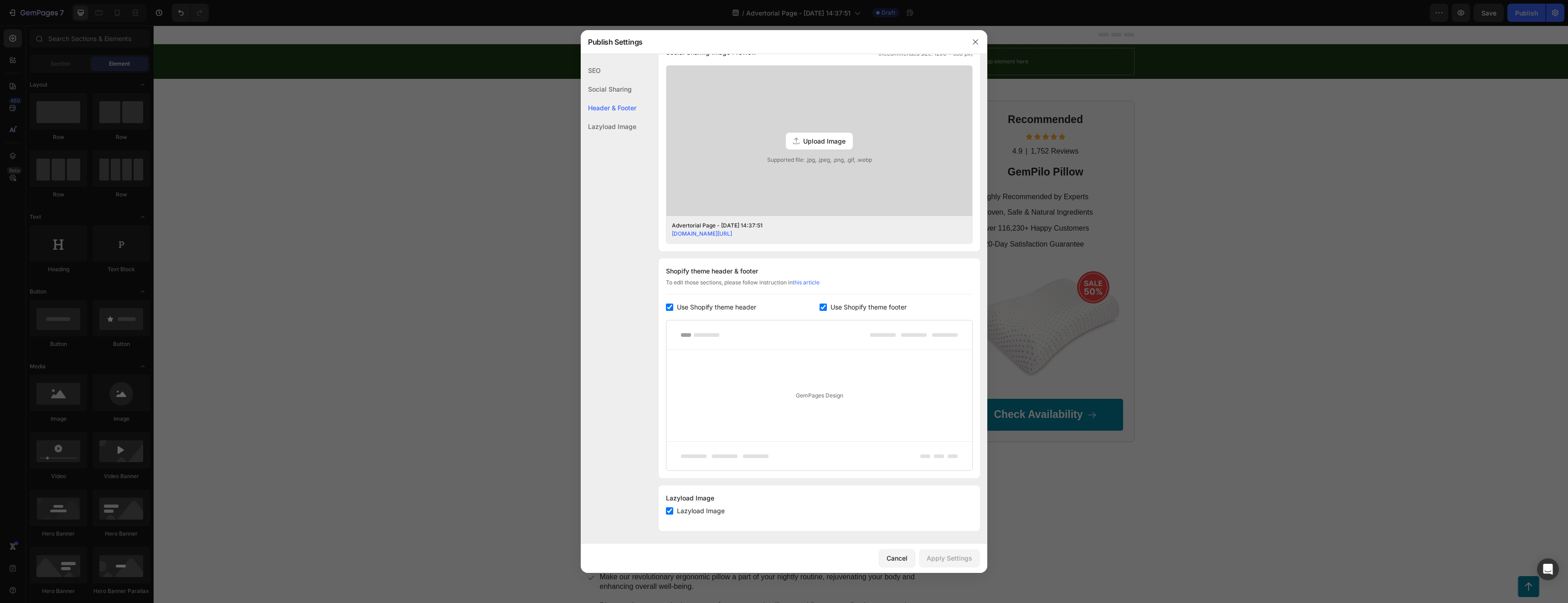
scroll to position [233, 0]
click at [782, 305] on input "checkbox" at bounding box center [822, 305] width 7 height 7
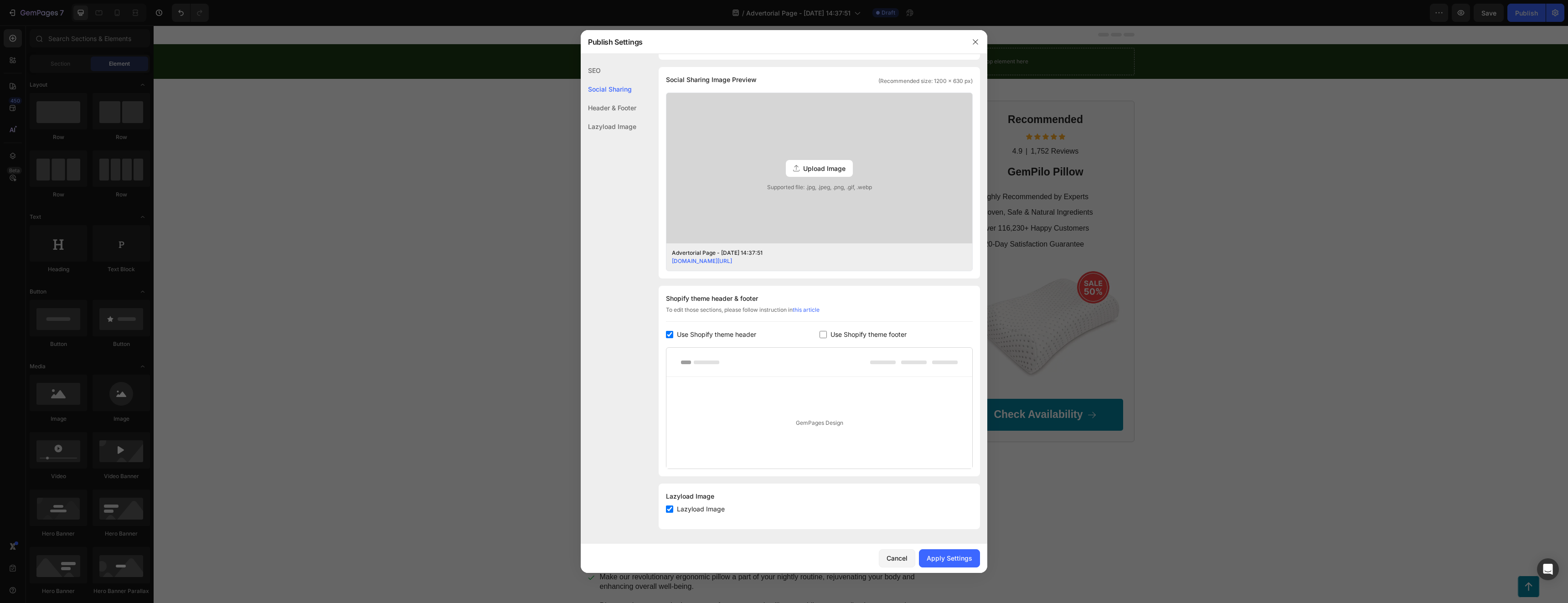
click at [782, 335] on input "checkbox" at bounding box center [822, 334] width 7 height 7
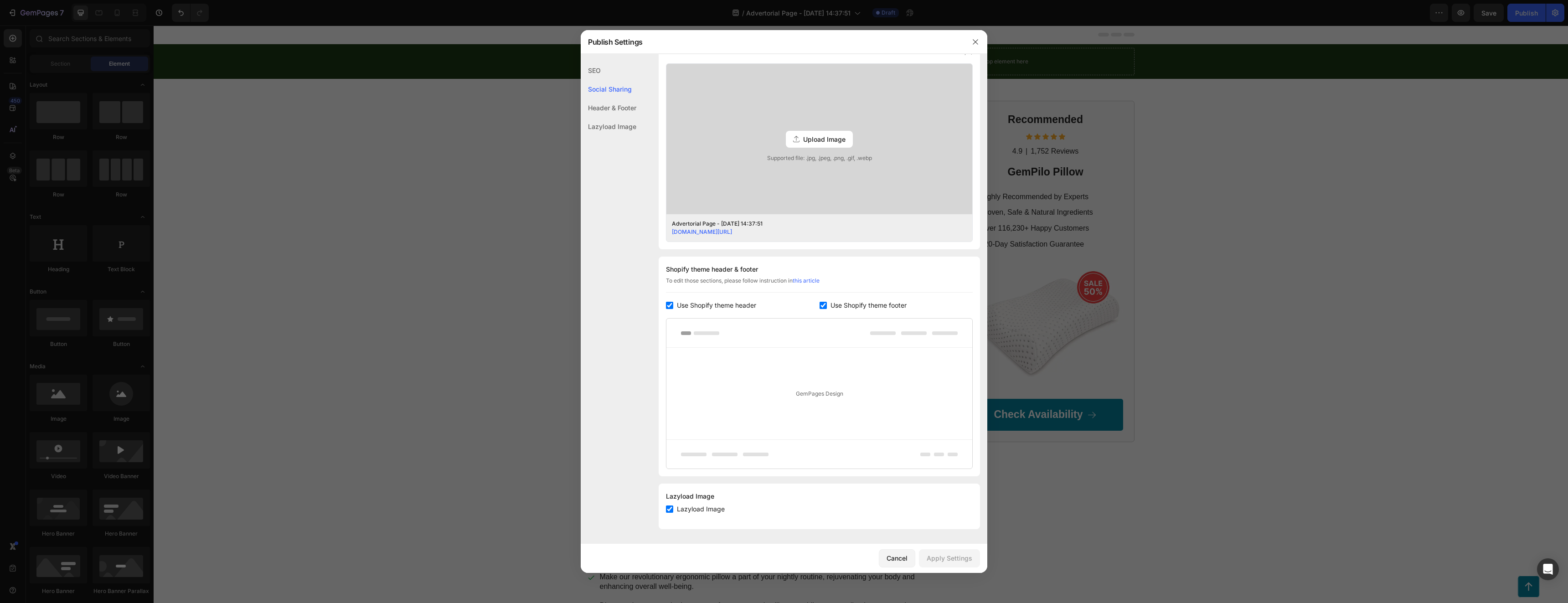
click at [782, 305] on input "checkbox" at bounding box center [822, 305] width 7 height 7
checkbox input "false"
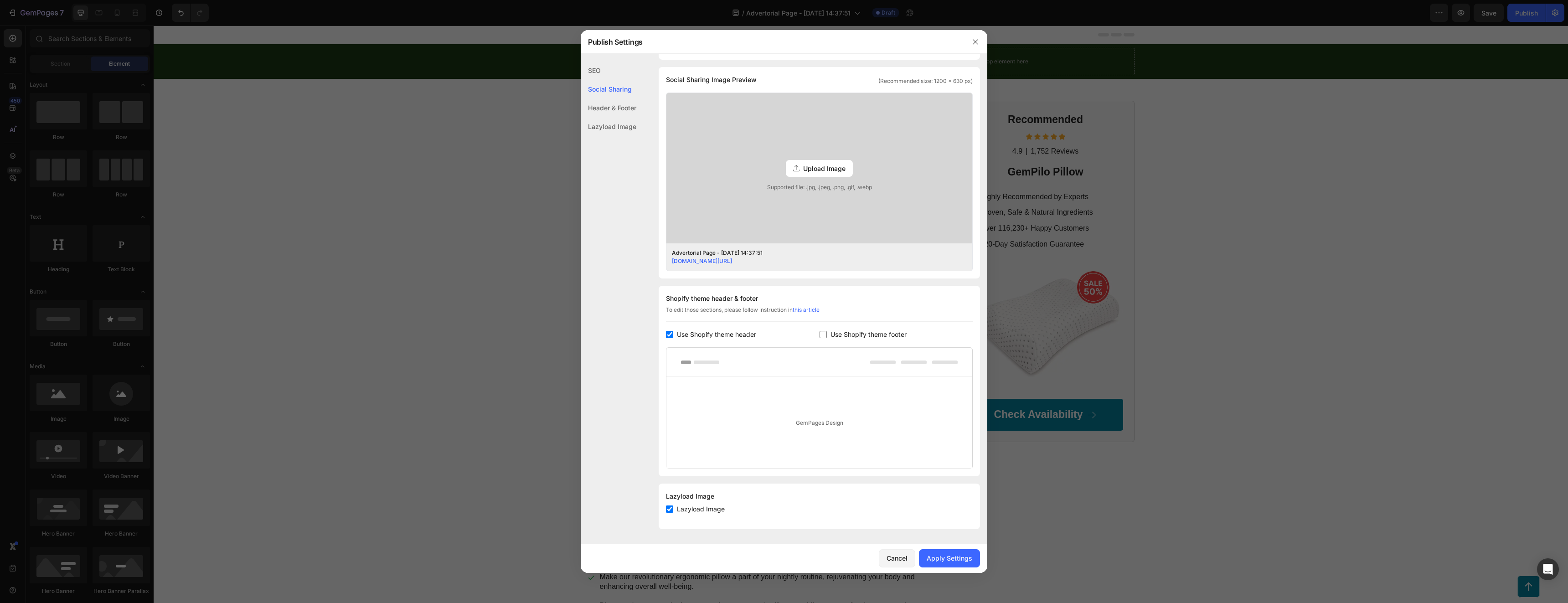
click at [668, 336] on input "checkbox" at bounding box center [669, 334] width 7 height 7
checkbox input "false"
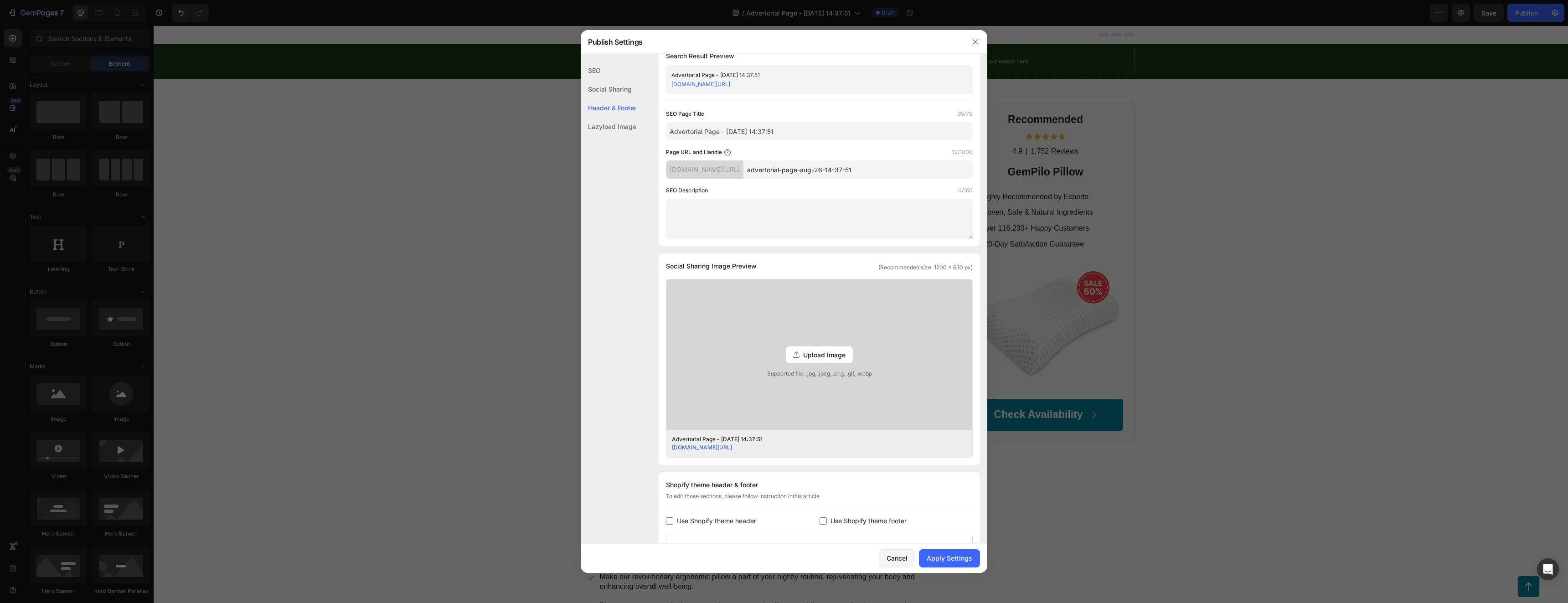
scroll to position [175, 0]
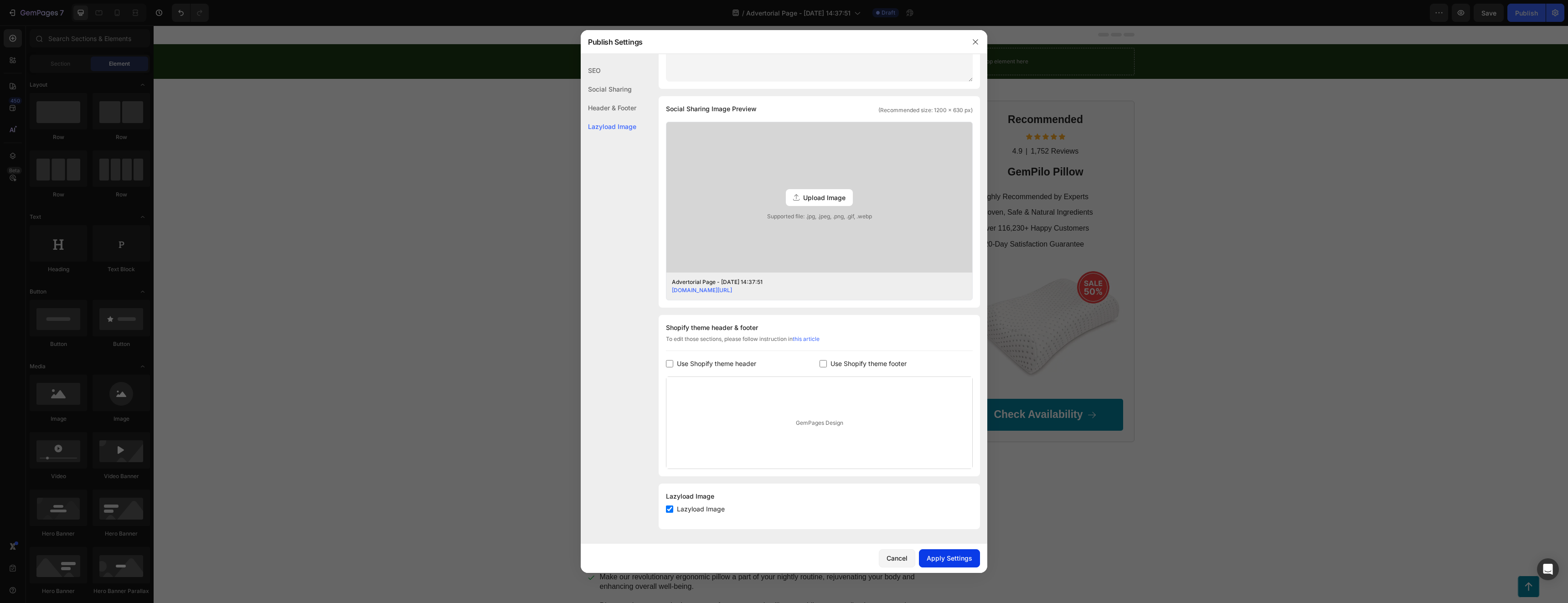
click at [782, 558] on div "Apply Settings" at bounding box center [949, 558] width 46 height 10
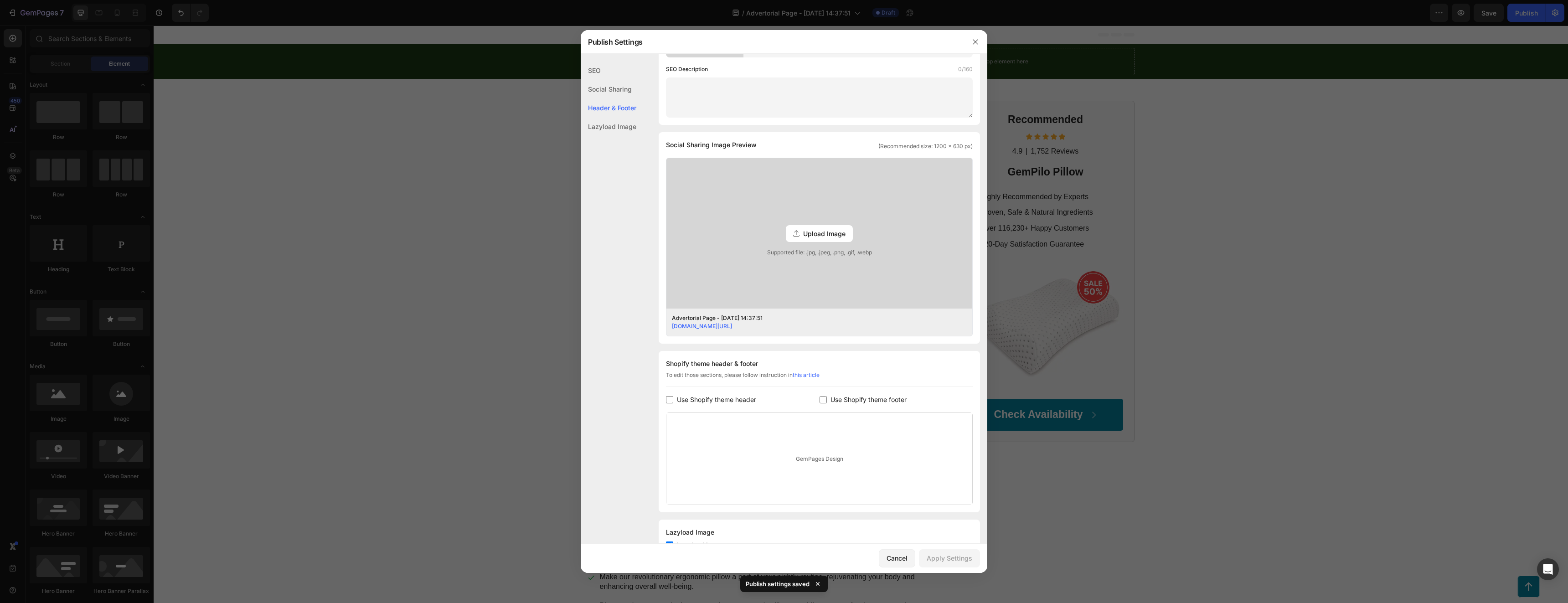
scroll to position [0, 0]
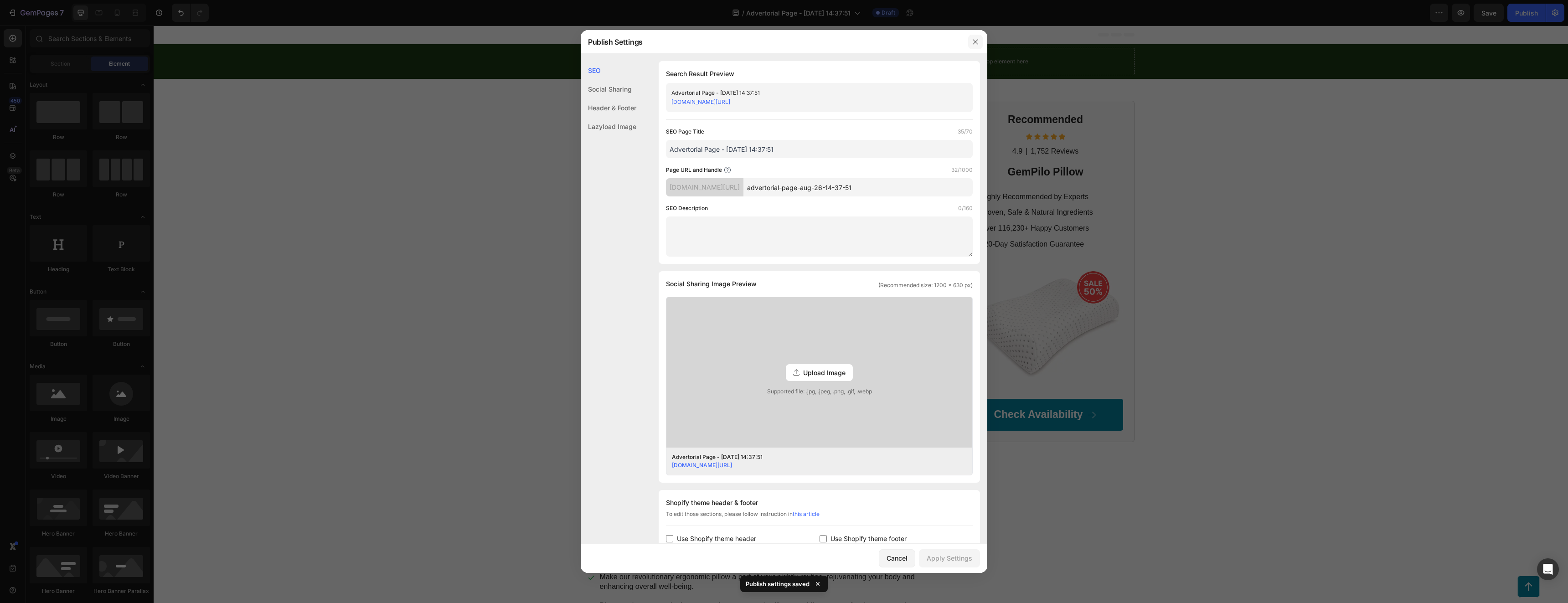
click at [782, 43] on icon "button" at bounding box center [975, 42] width 5 height 5
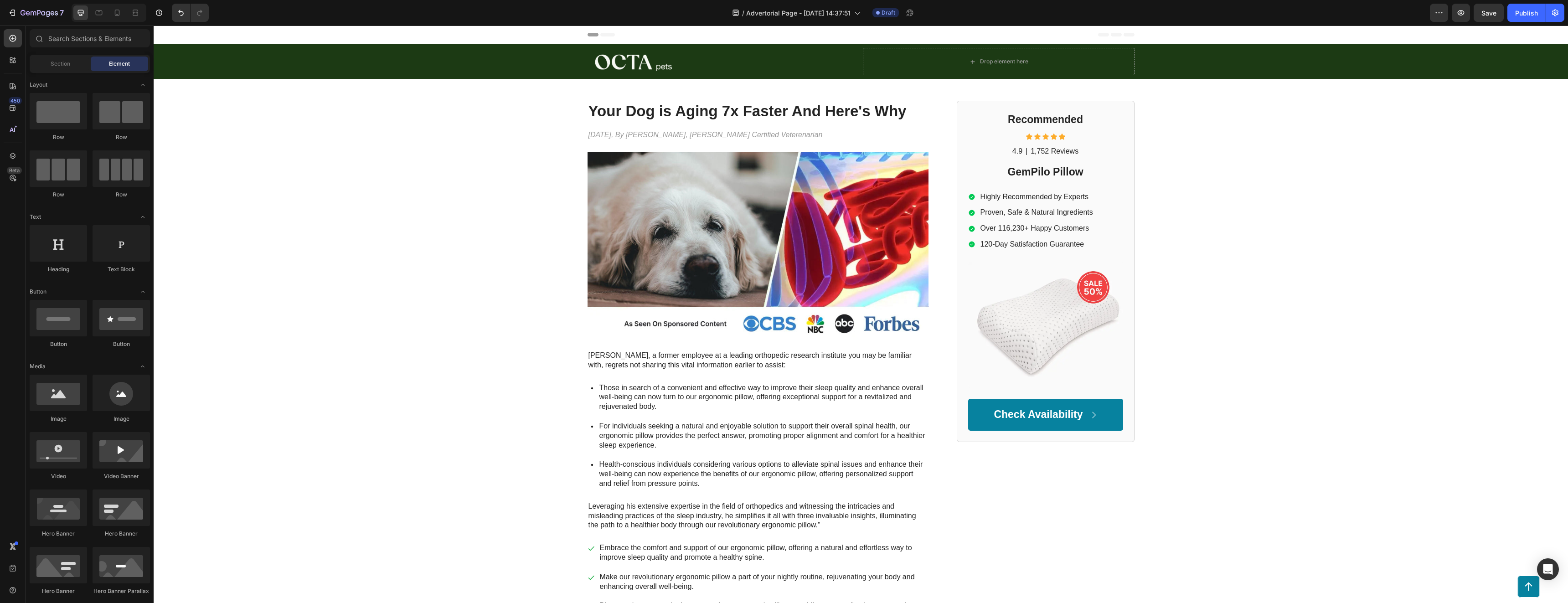
click at [603, 37] on div "Header" at bounding box center [861, 34] width 547 height 18
click at [171, 32] on span "Header" at bounding box center [180, 34] width 20 height 9
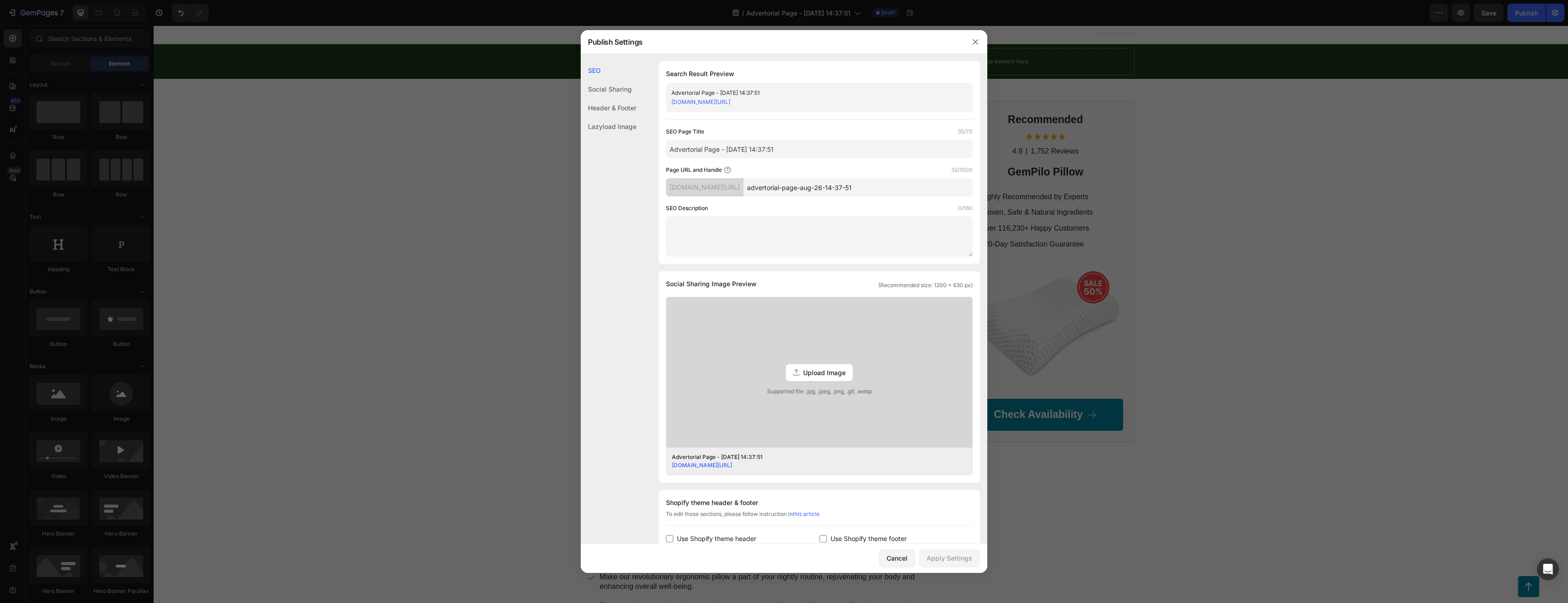
click at [611, 117] on div "Header & Footer" at bounding box center [608, 126] width 56 height 18
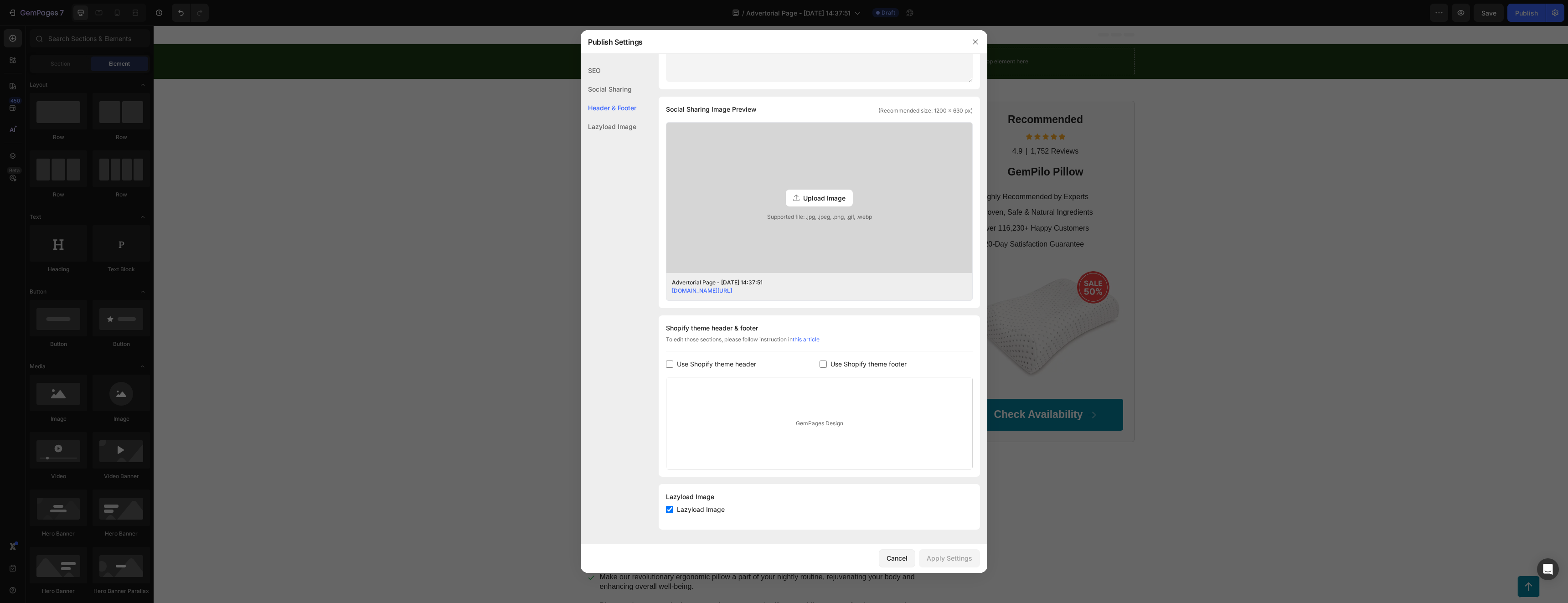
scroll to position [175, 0]
drag, startPoint x: 976, startPoint y: 45, endPoint x: 822, endPoint y: 20, distance: 156.0
click at [782, 45] on icon "button" at bounding box center [975, 42] width 7 height 7
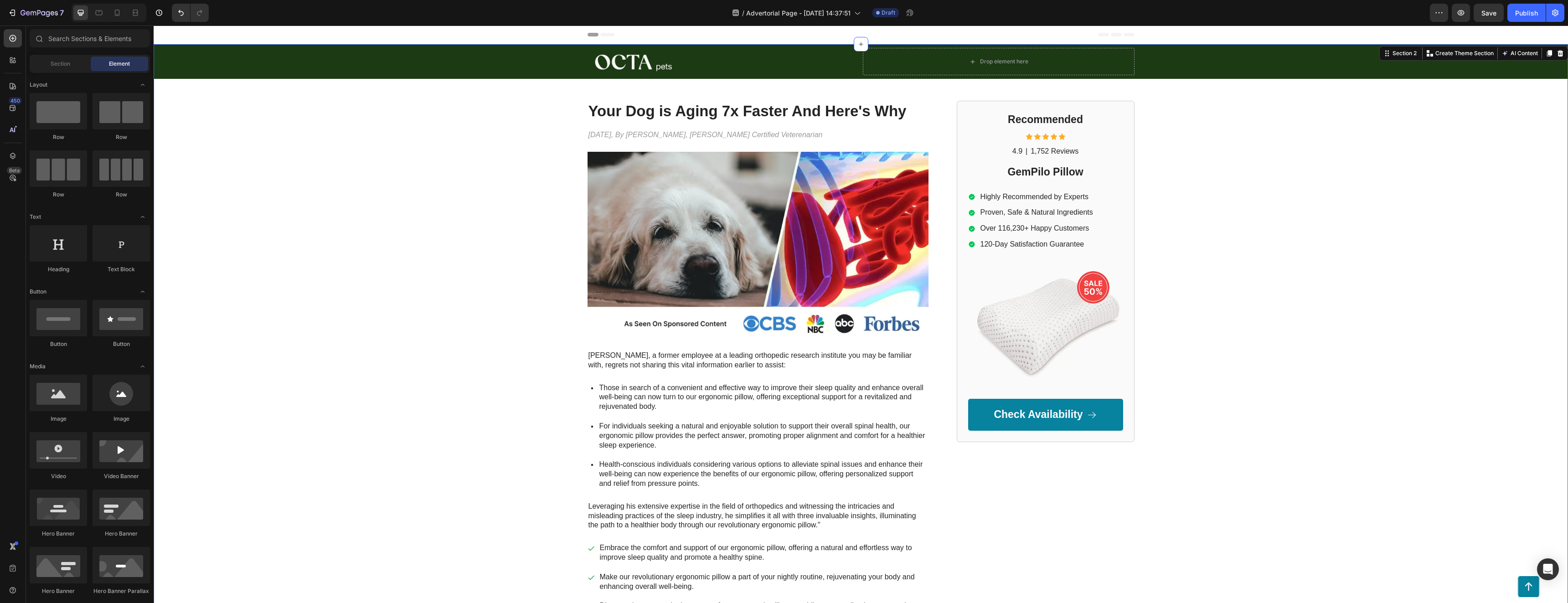
click at [782, 139] on div "Image Drop element here Row Row Your Dog is Aging 7x Faster And Here's Why Head…" at bounding box center [860, 348] width 1414 height 609
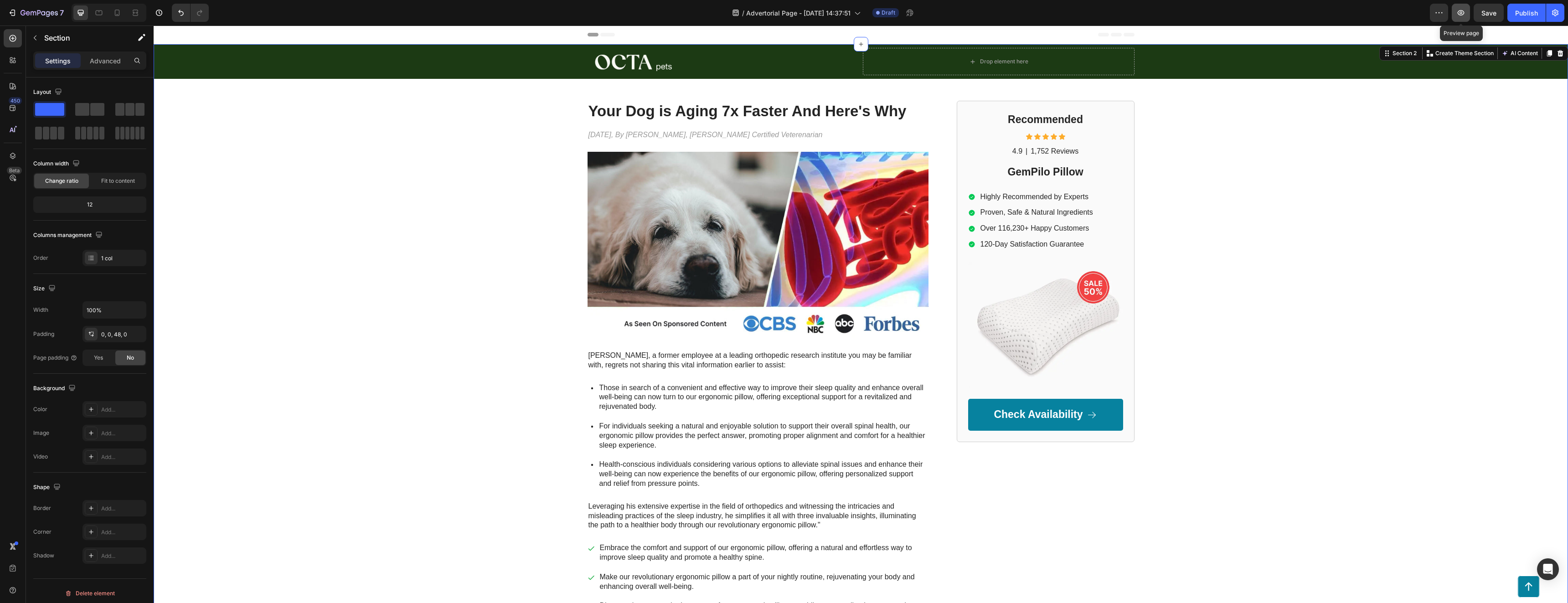
click at [782, 11] on button "button" at bounding box center [1460, 13] width 18 height 18
click at [782, 49] on div "Image" at bounding box center [723, 61] width 271 height 27
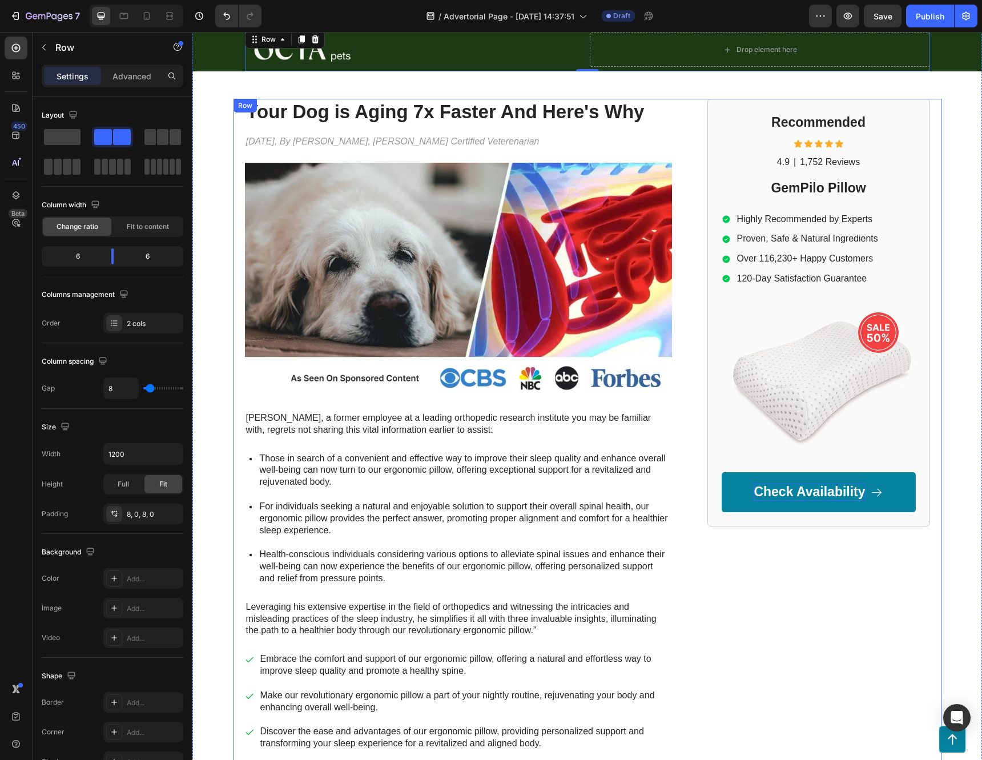
scroll to position [0, 0]
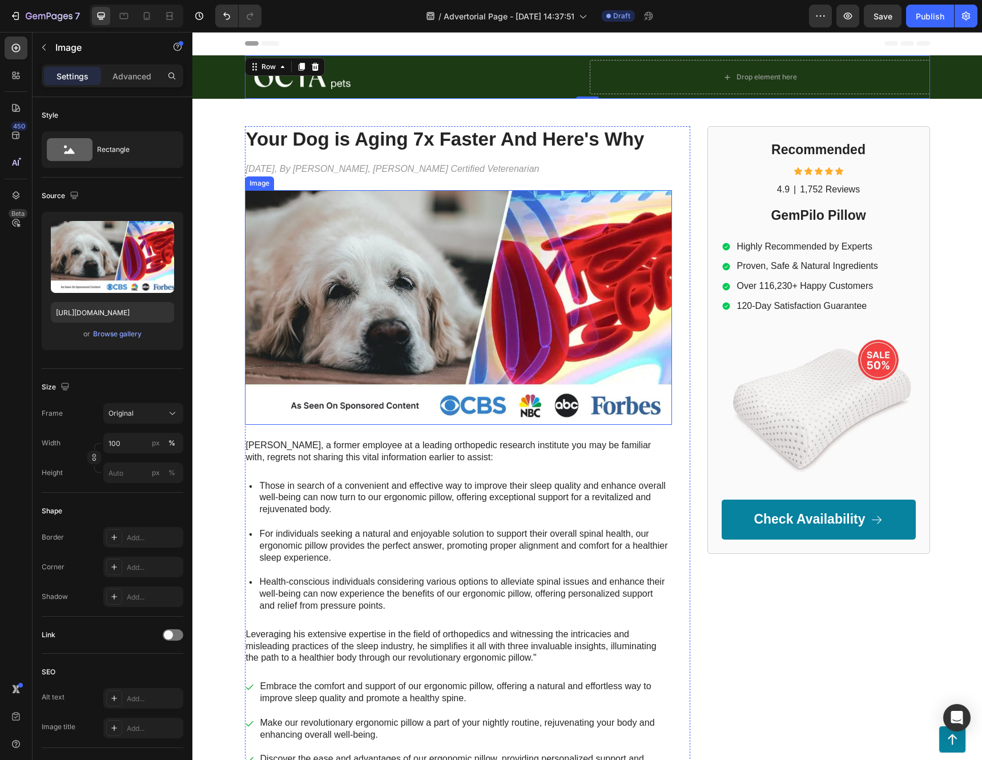
click at [579, 353] on img at bounding box center [458, 307] width 427 height 235
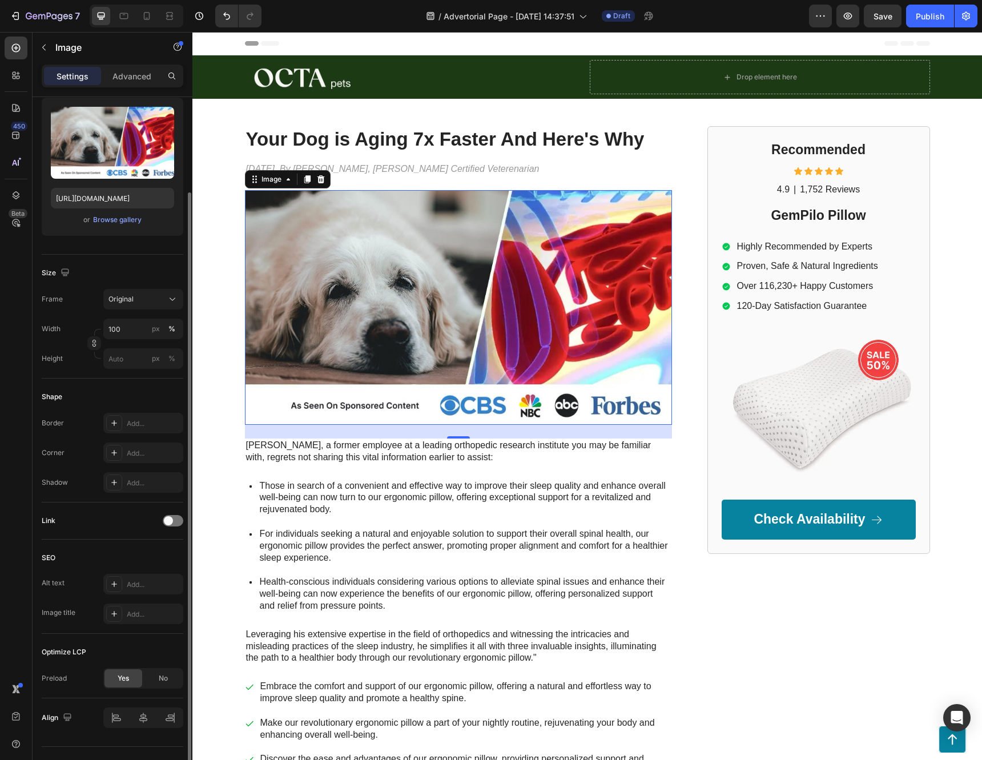
scroll to position [137, 0]
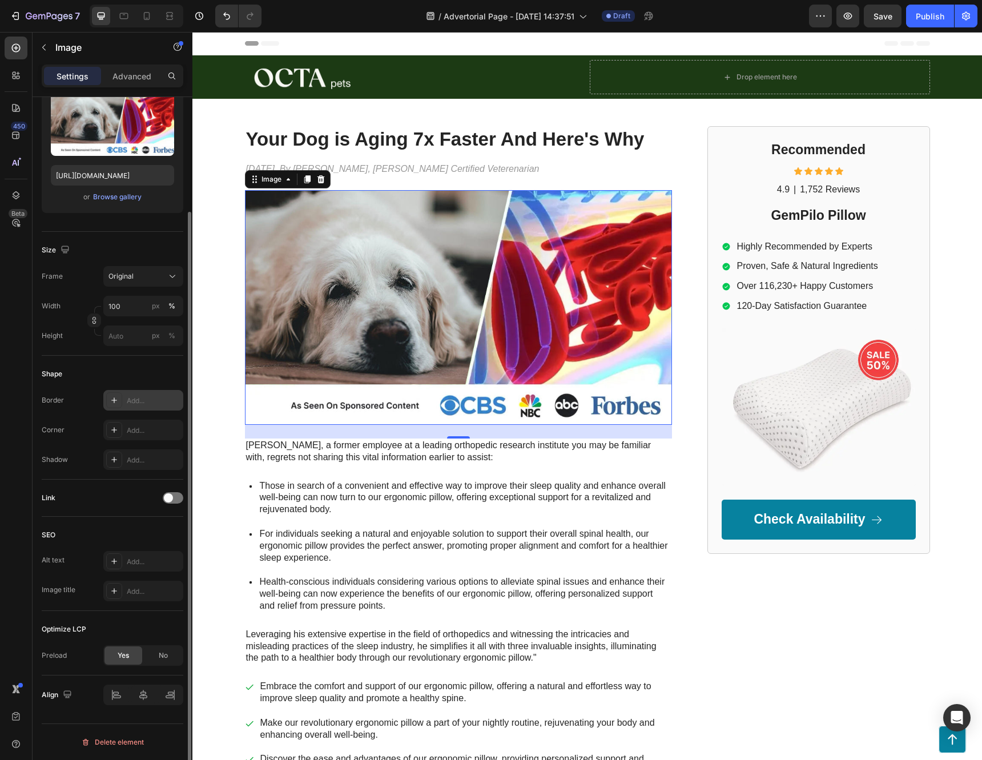
click at [122, 399] on div at bounding box center [114, 400] width 16 height 16
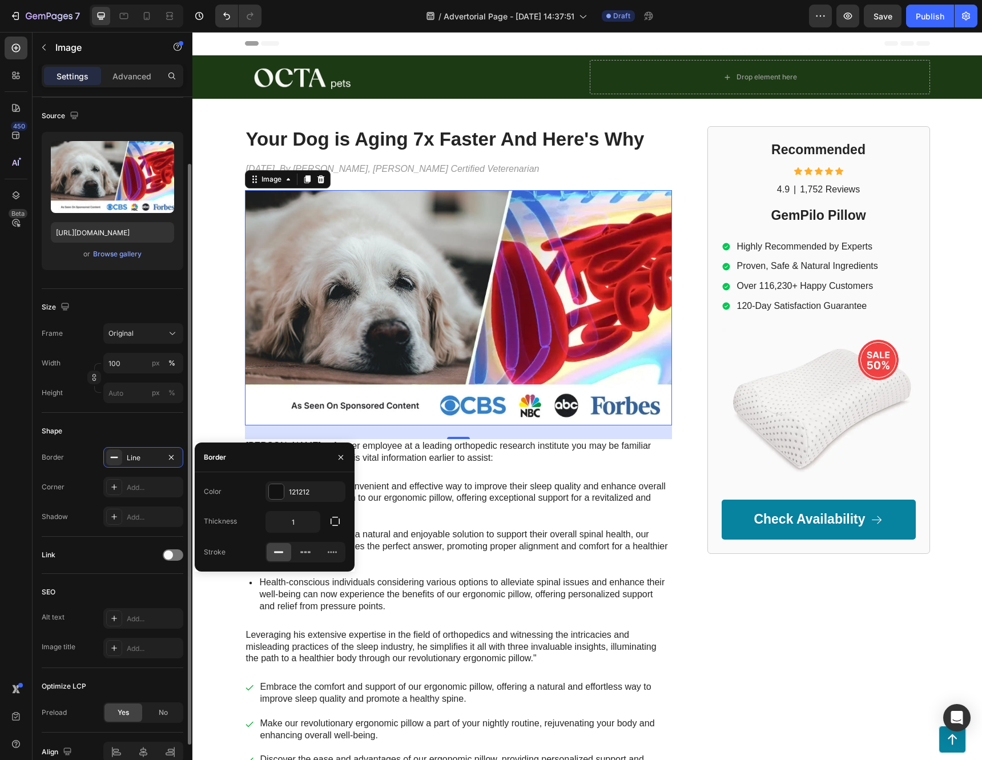
scroll to position [0, 0]
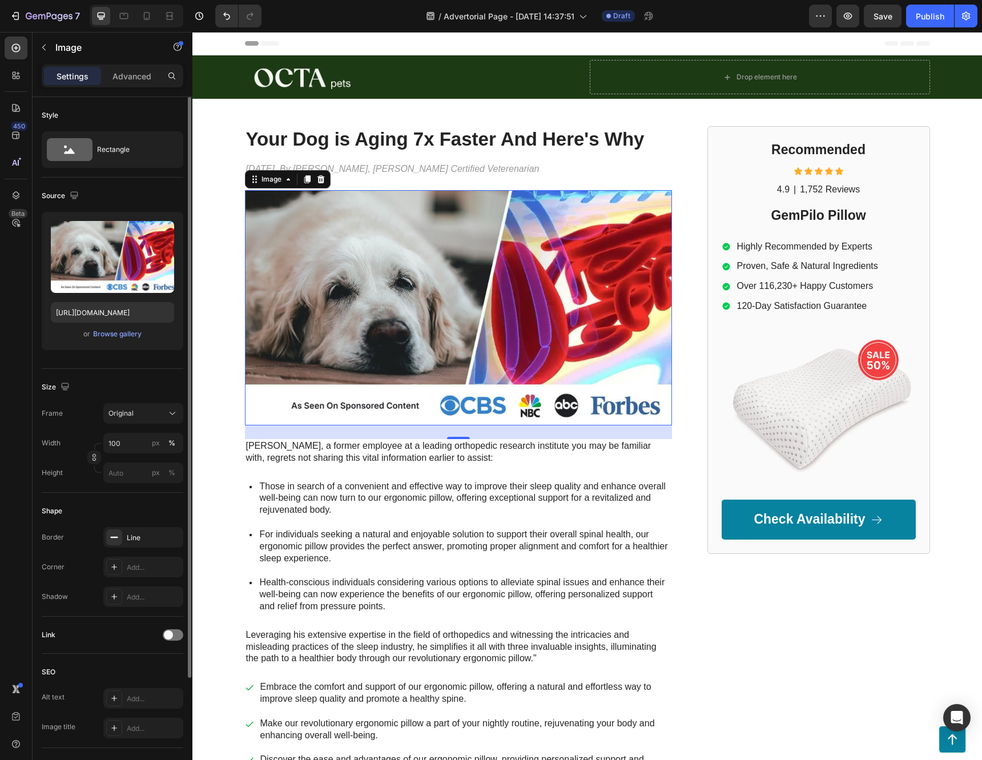
click at [97, 654] on div "Source Upload Image [URL][DOMAIN_NAME] or Browse gallery" at bounding box center [113, 701] width 142 height 94
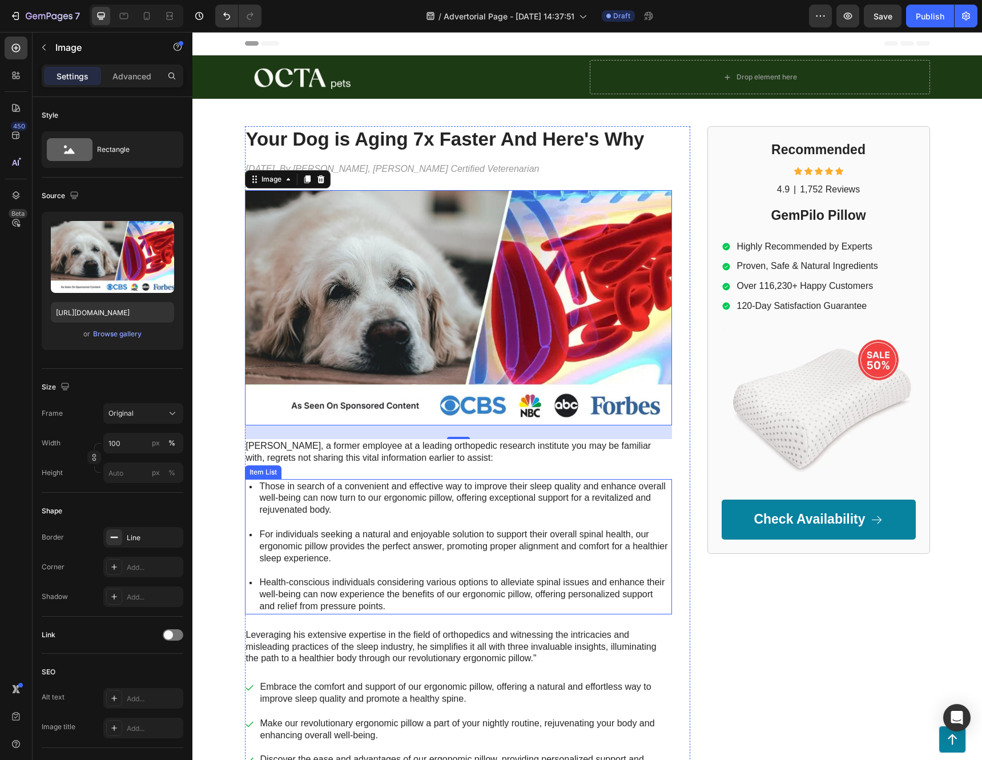
click at [444, 500] on p "Those in search of a convenient and effective way to improve their sleep qualit…" at bounding box center [465, 498] width 410 height 35
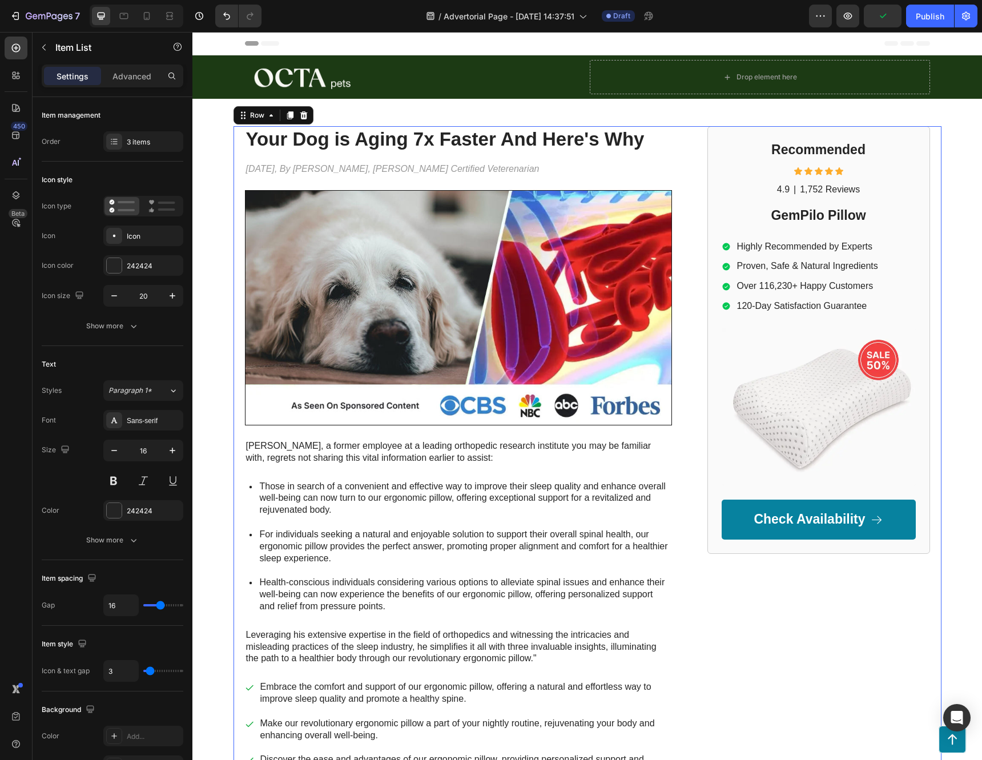
click at [783, 671] on div "Recommended Heading Icon Icon Icon Icon Icon Icon List 4.9 Text Block | Text Bl…" at bounding box center [818, 472] width 223 height 693
